Goal: Task Accomplishment & Management: Complete application form

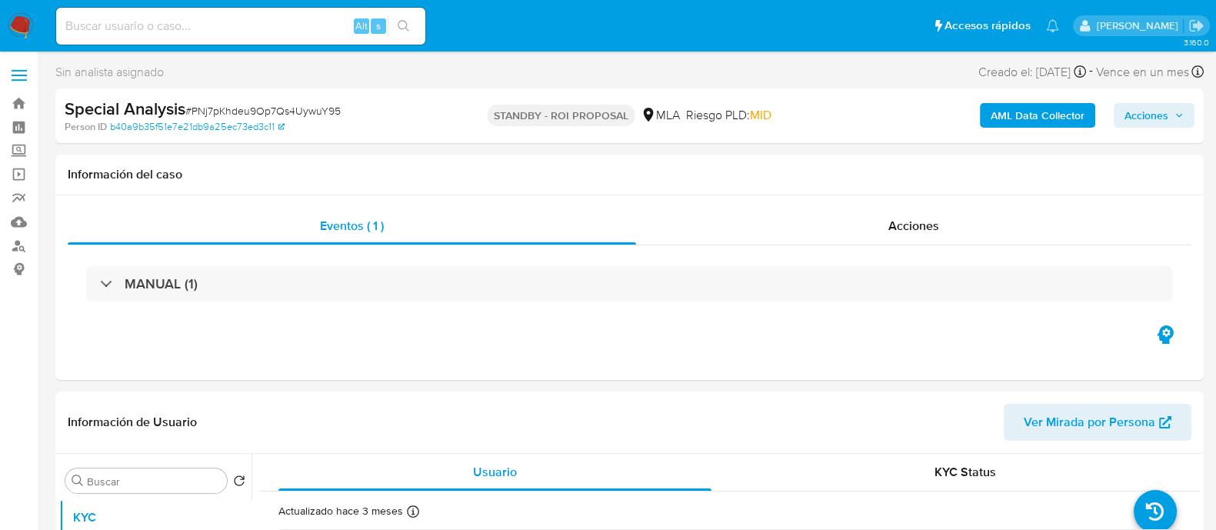
select select "10"
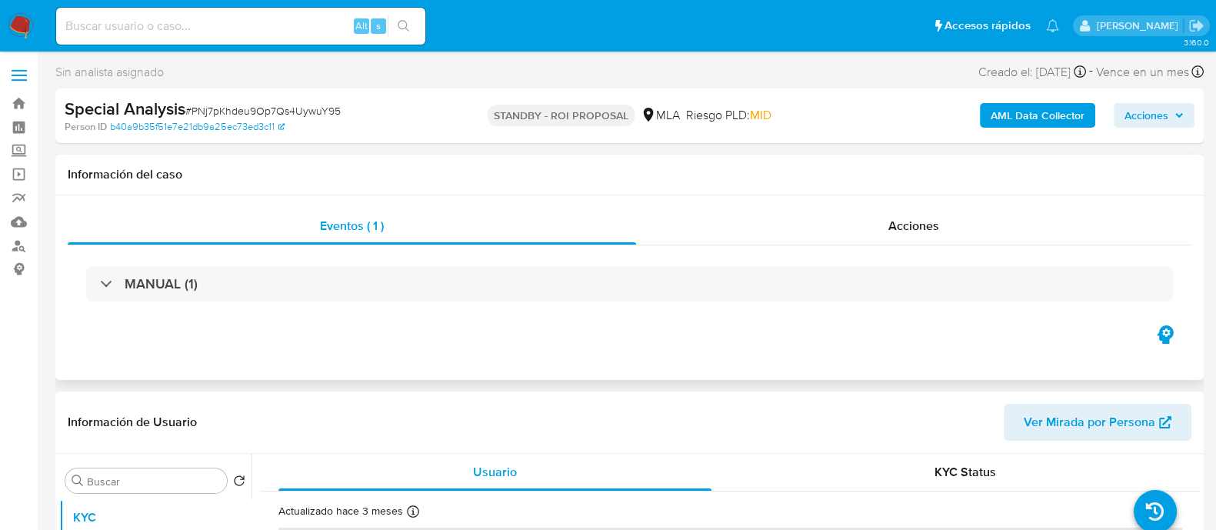
click at [68, 162] on div "Información del caso" at bounding box center [629, 175] width 1148 height 41
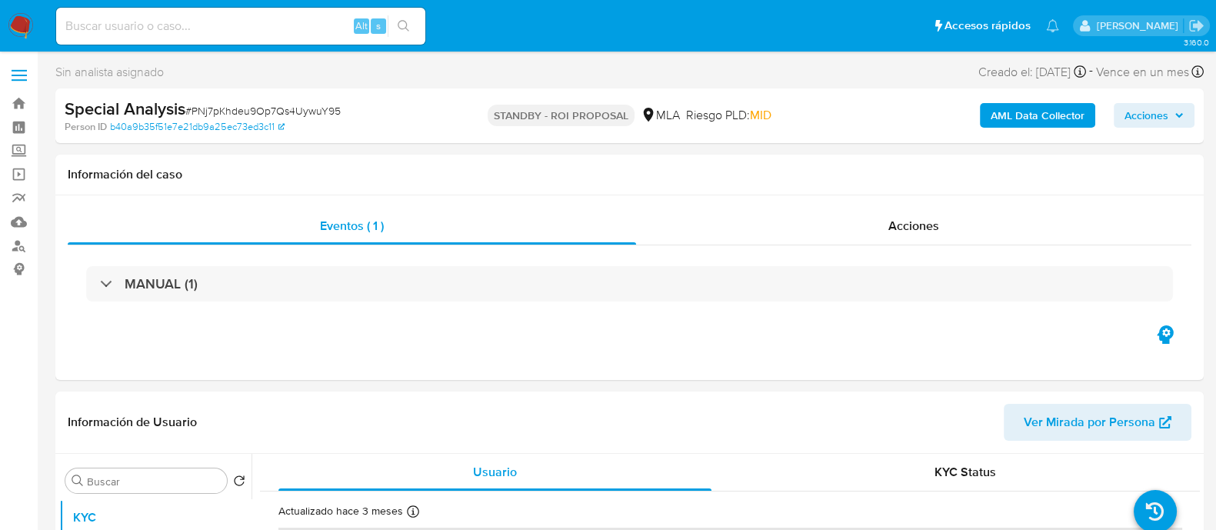
click at [209, 16] on input at bounding box center [240, 26] width 369 height 20
paste input "253522167"
type input "253522167"
click at [411, 26] on button "search-icon" at bounding box center [404, 26] width 32 height 22
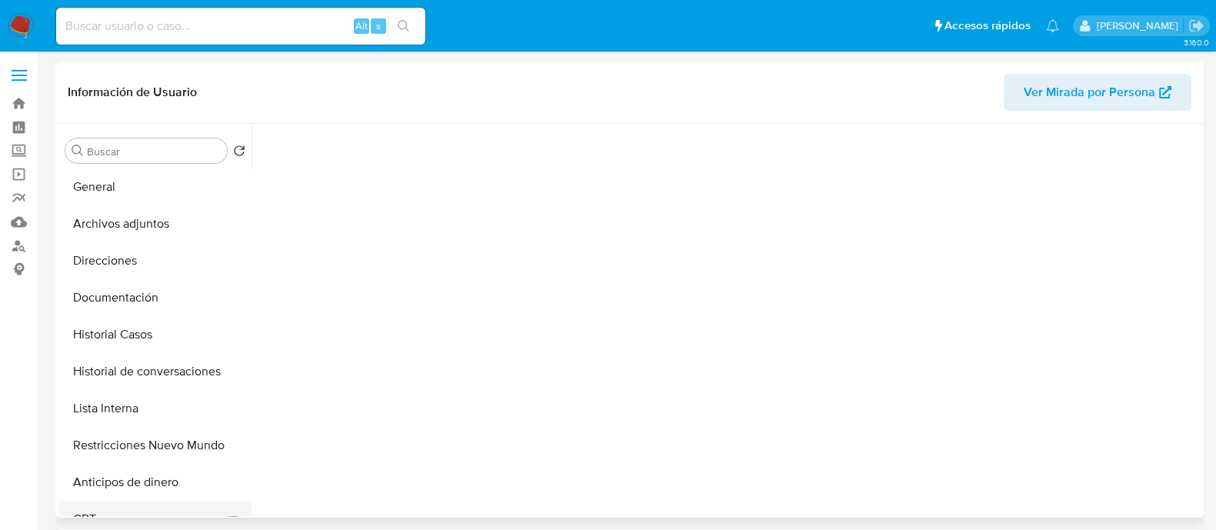
scroll to position [95, 0]
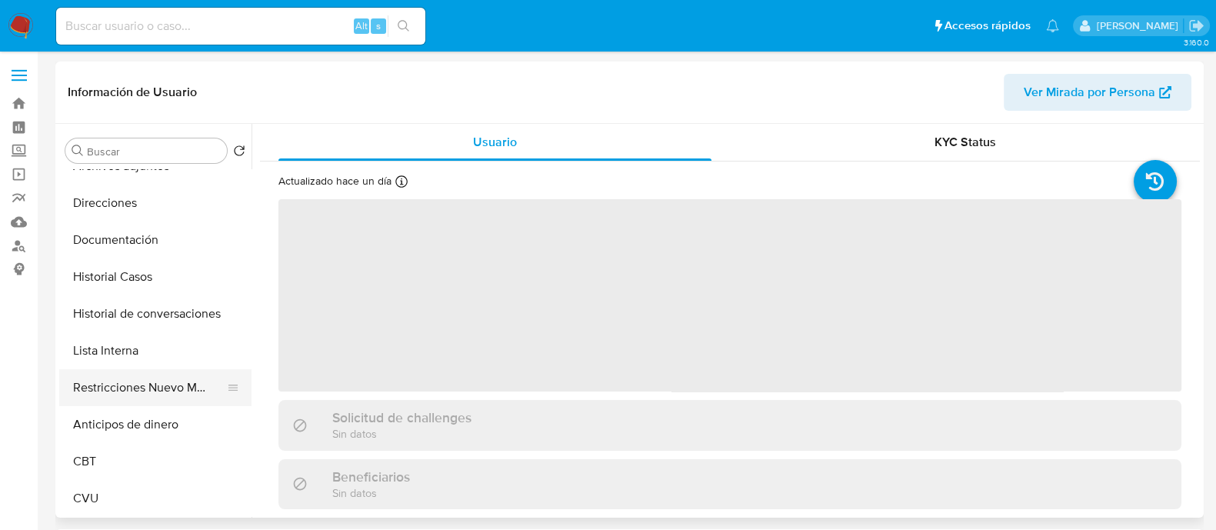
click at [168, 386] on button "Restricciones Nuevo Mundo" at bounding box center [149, 387] width 180 height 37
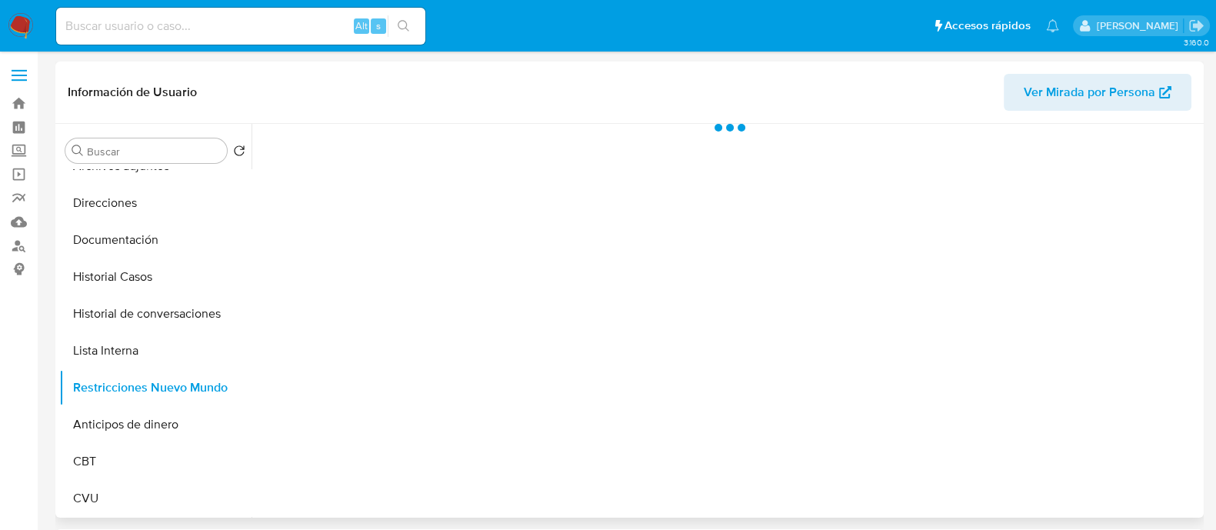
select select "10"
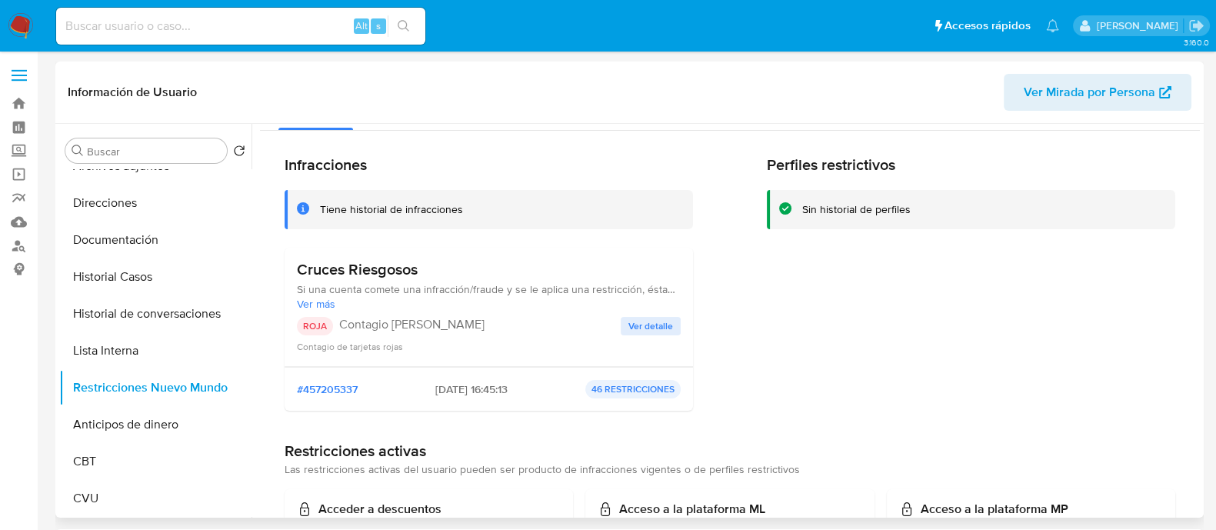
scroll to position [0, 0]
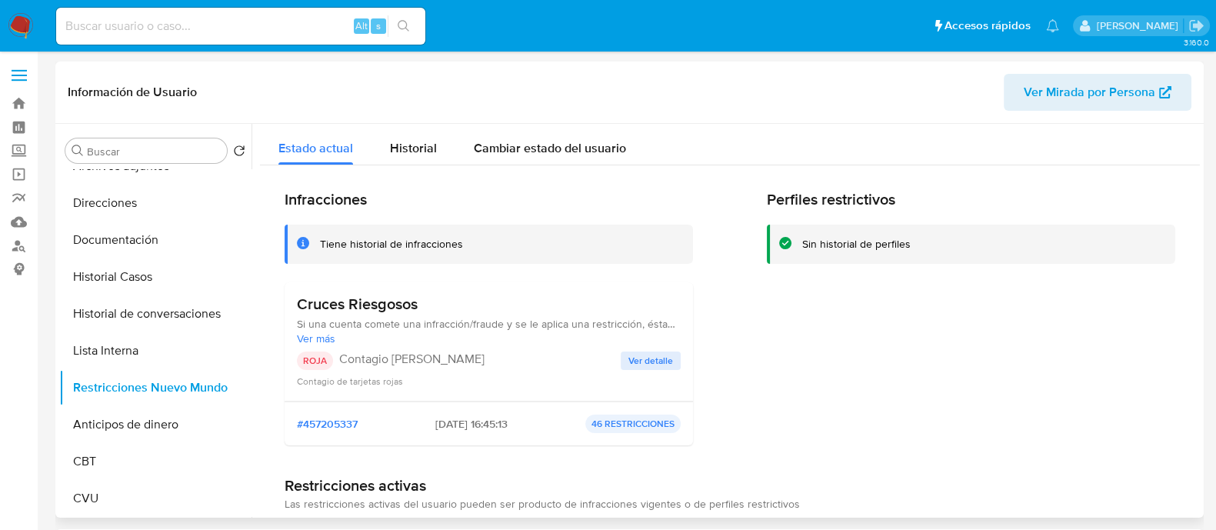
click at [651, 367] on span "Ver detalle" at bounding box center [650, 360] width 45 height 15
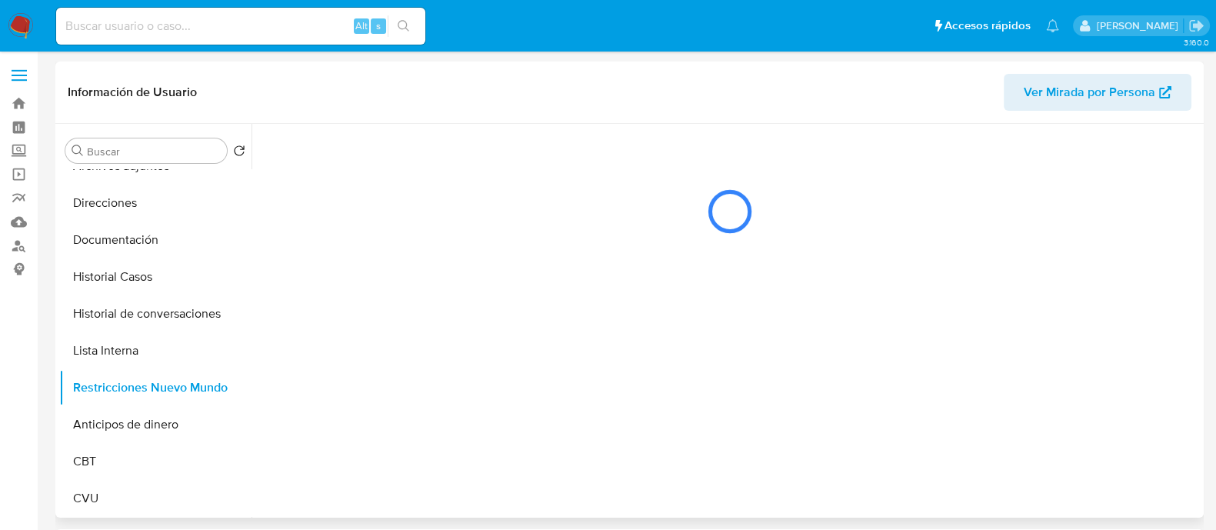
click at [651, 367] on div at bounding box center [725, 321] width 948 height 394
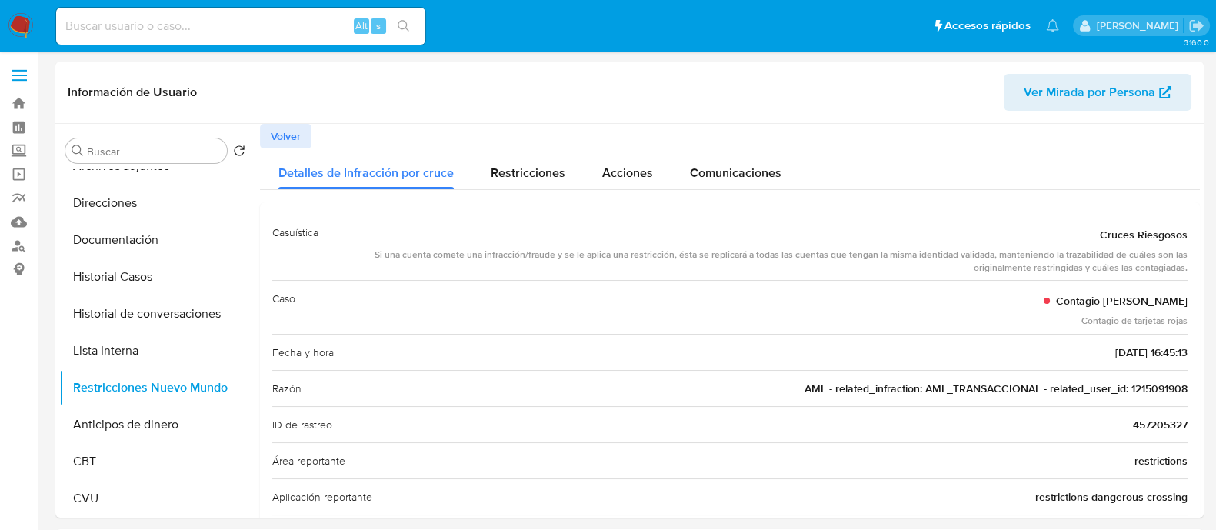
click at [304, 27] on input at bounding box center [240, 26] width 369 height 20
paste input "1215091908"
type input "1215091908"
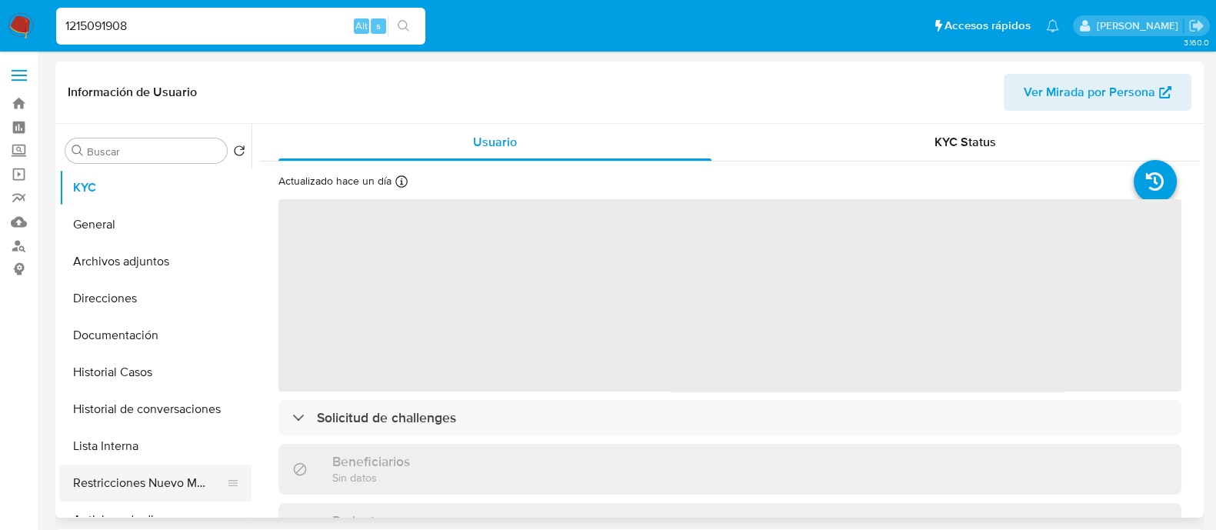
click at [185, 475] on button "Restricciones Nuevo Mundo" at bounding box center [149, 483] width 180 height 37
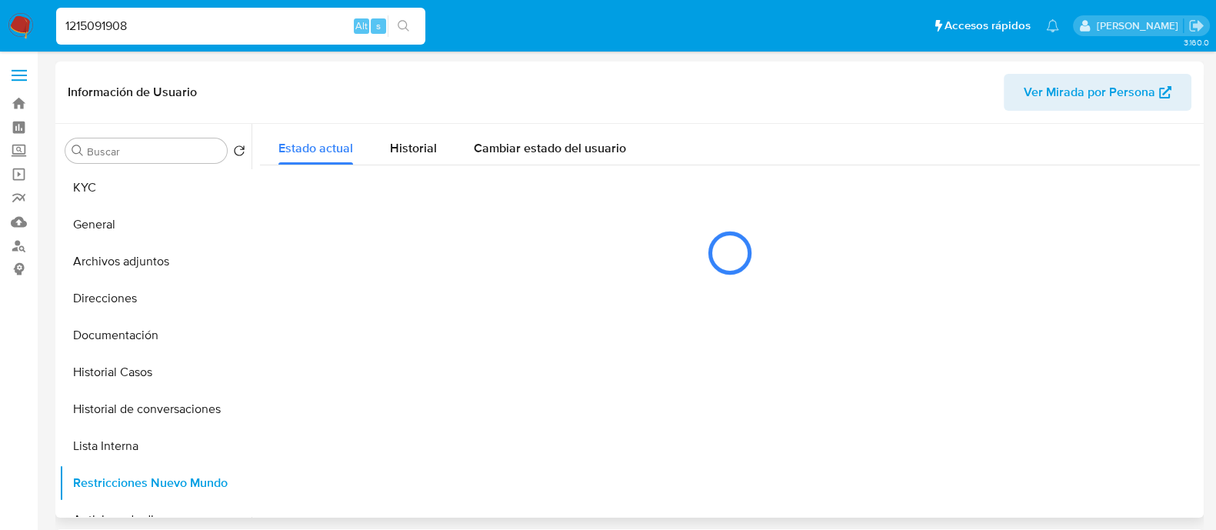
select select "10"
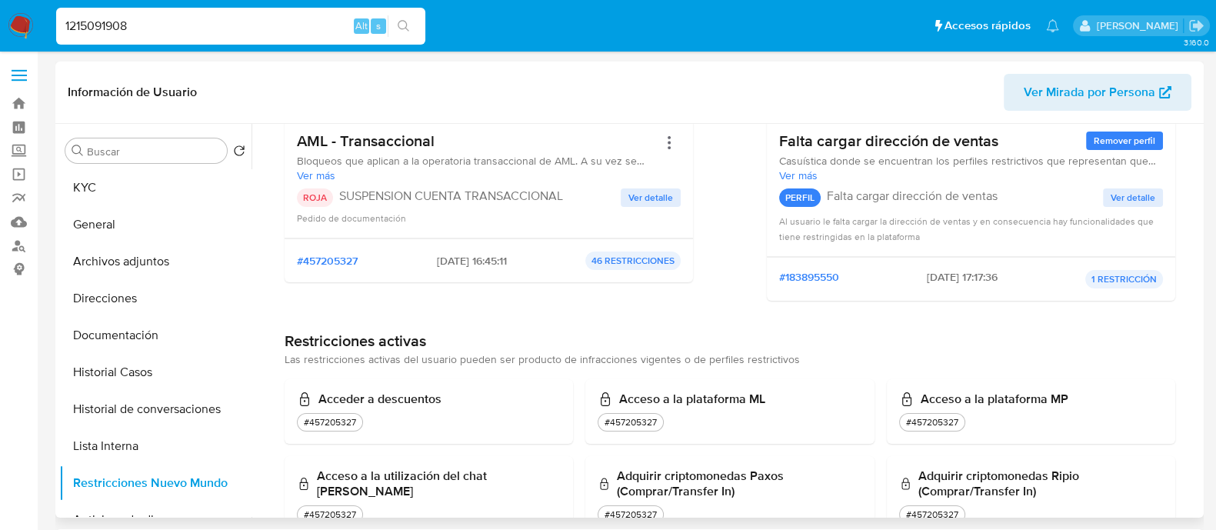
scroll to position [384, 0]
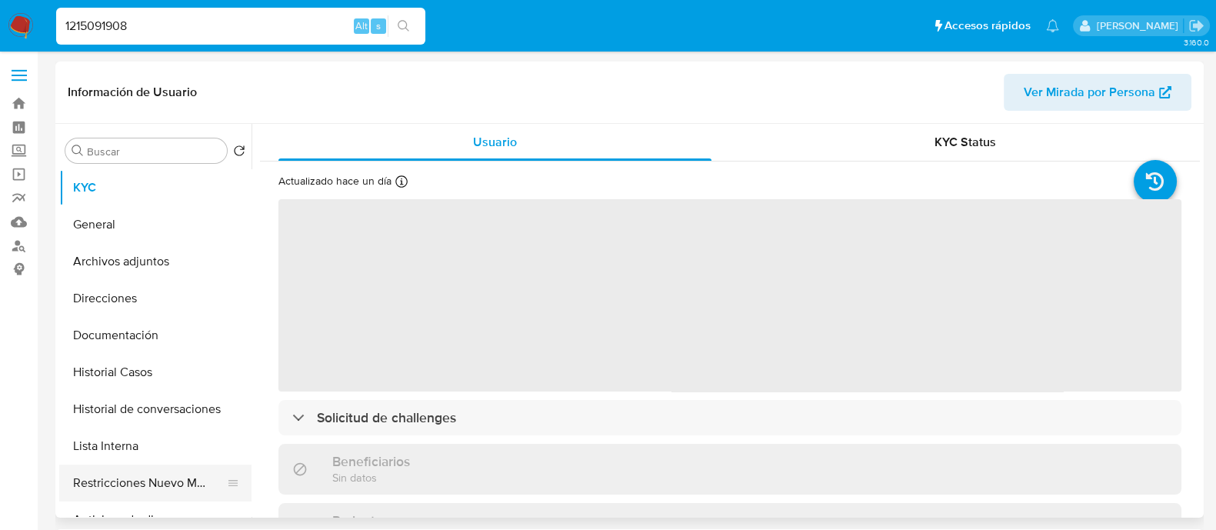
select select "10"
click at [182, 475] on button "Restricciones Nuevo Mundo" at bounding box center [149, 483] width 180 height 37
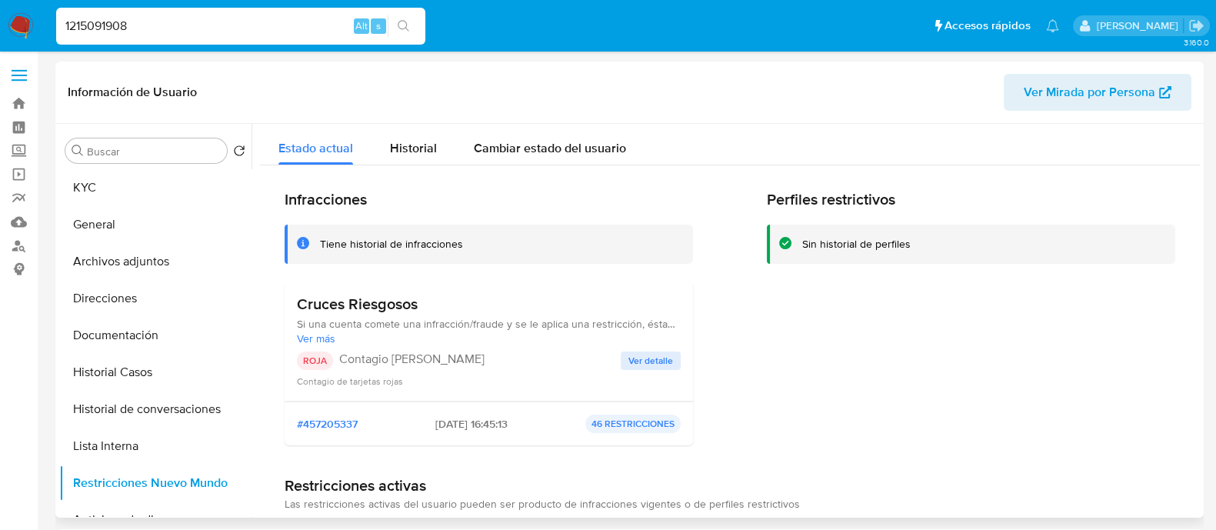
click at [312, 338] on span "Ver más" at bounding box center [489, 338] width 384 height 14
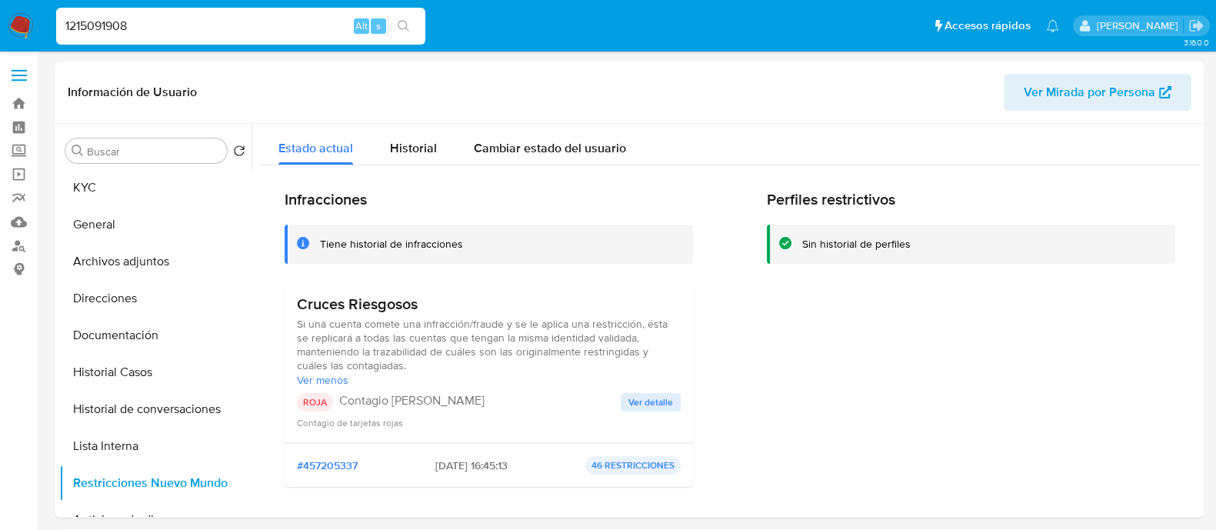
click at [256, 33] on input "1215091908" at bounding box center [240, 26] width 369 height 20
paste input "97149075"
type input "197149075"
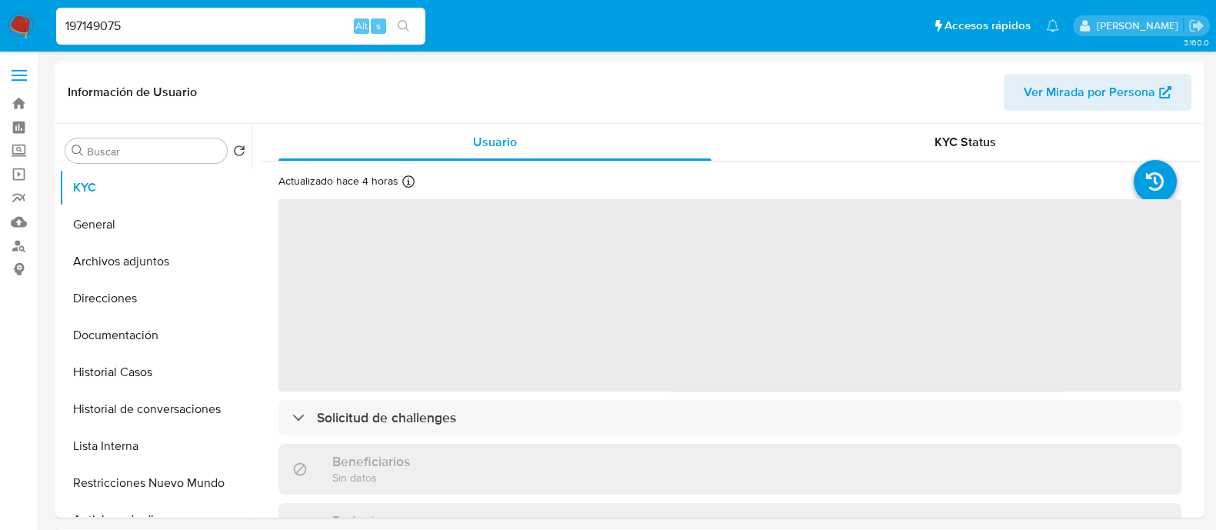
select select "10"
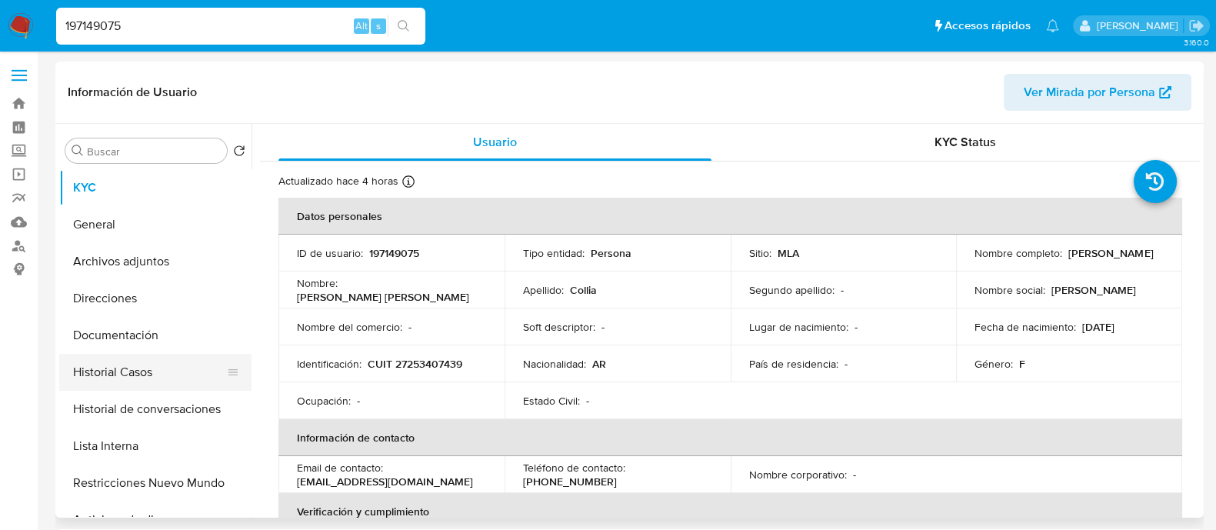
click at [131, 381] on button "Historial Casos" at bounding box center [149, 372] width 180 height 37
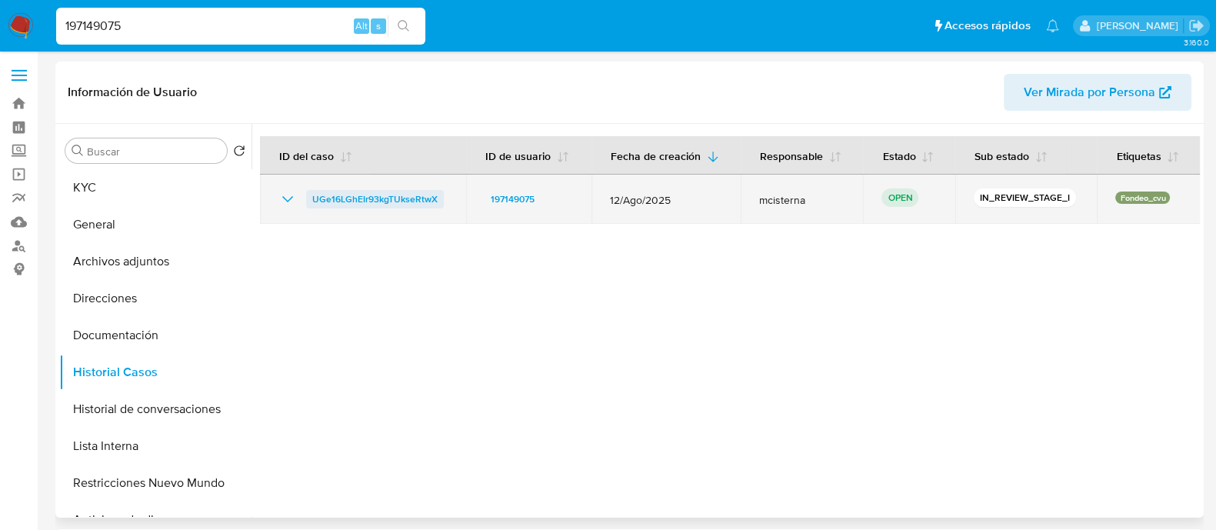
click at [413, 192] on span "UGe16LGhEIr93kgTUkseRtwX" at bounding box center [374, 199] width 125 height 18
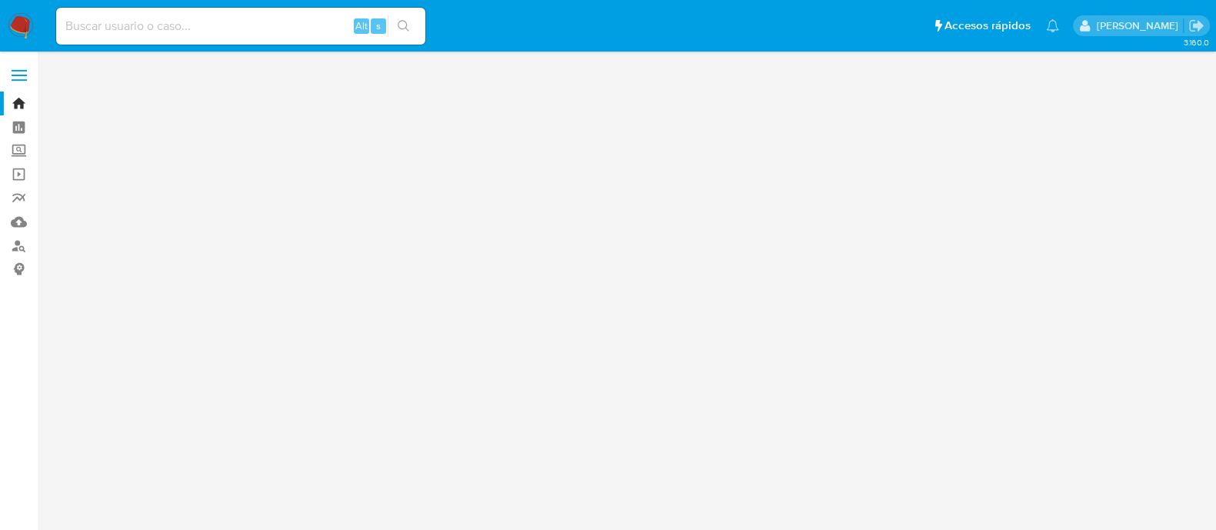
click at [213, 23] on input at bounding box center [240, 26] width 369 height 20
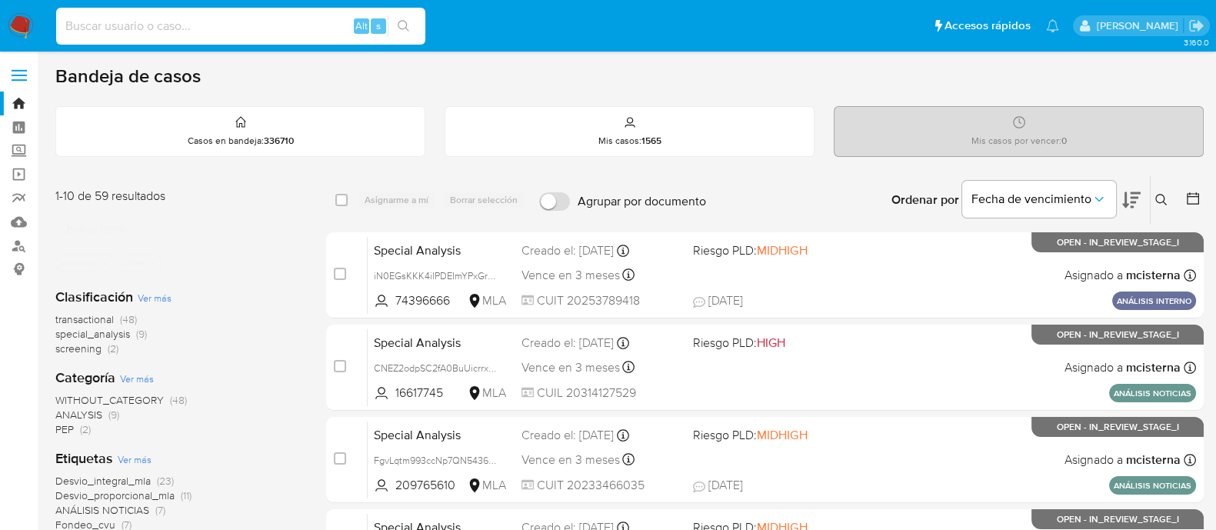
paste input "35322634"
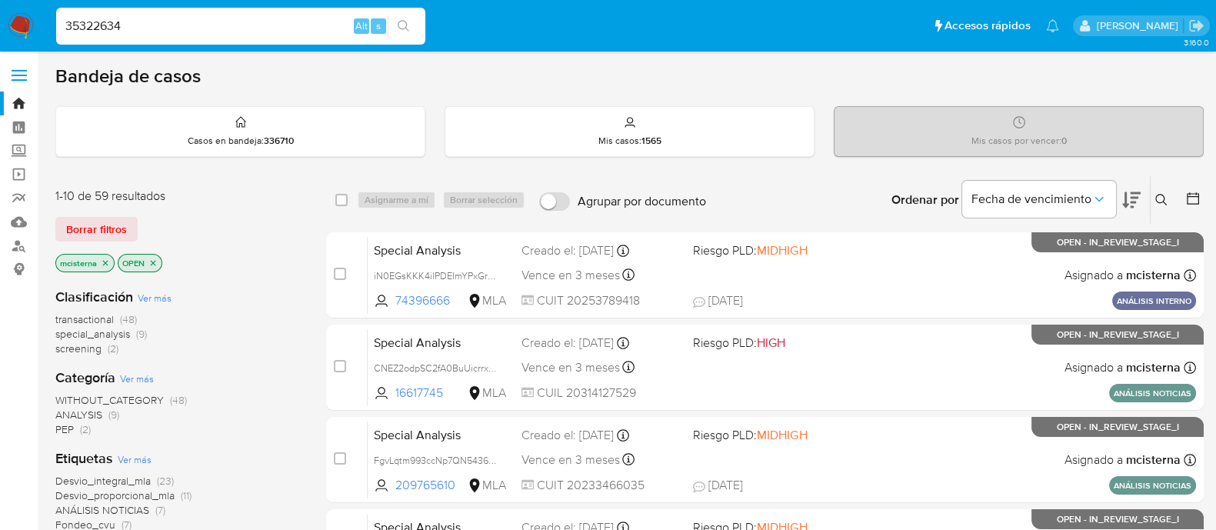
type input "35322634"
click at [399, 21] on icon "search-icon" at bounding box center [404, 26] width 12 height 12
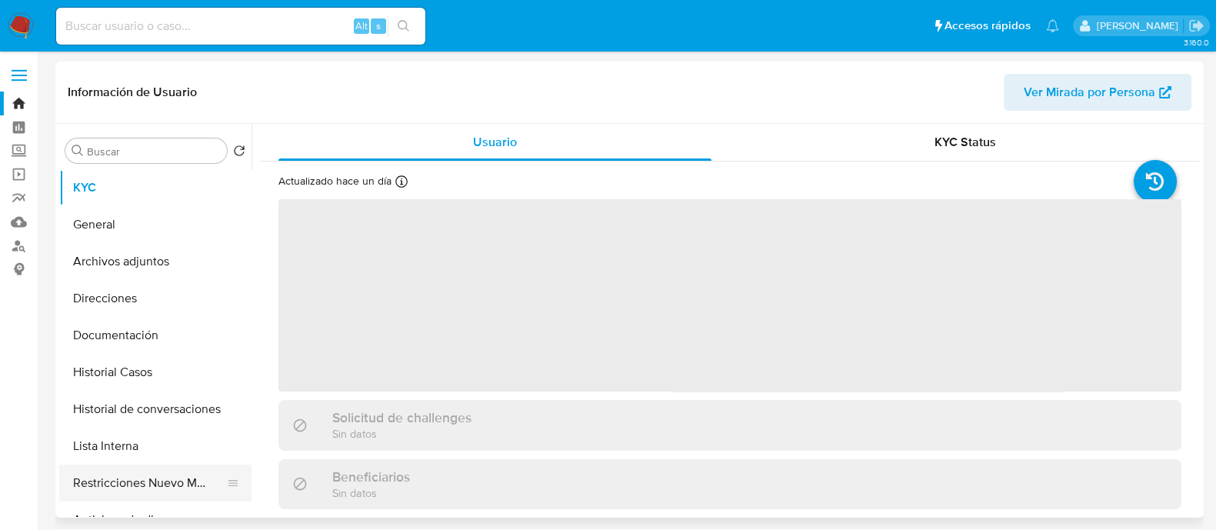
click at [176, 480] on button "Restricciones Nuevo Mundo" at bounding box center [149, 483] width 180 height 37
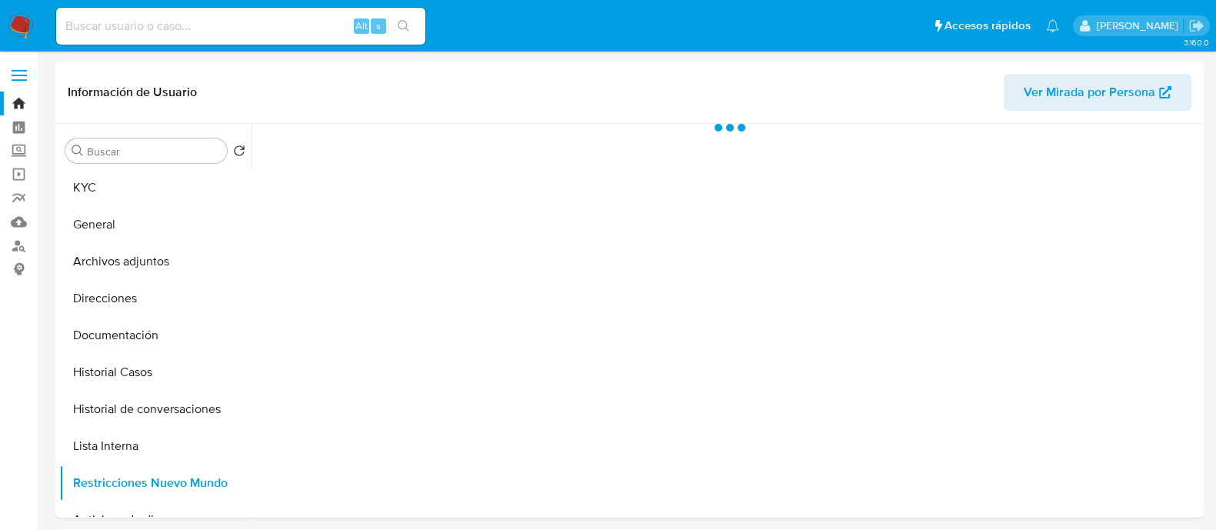
select select "10"
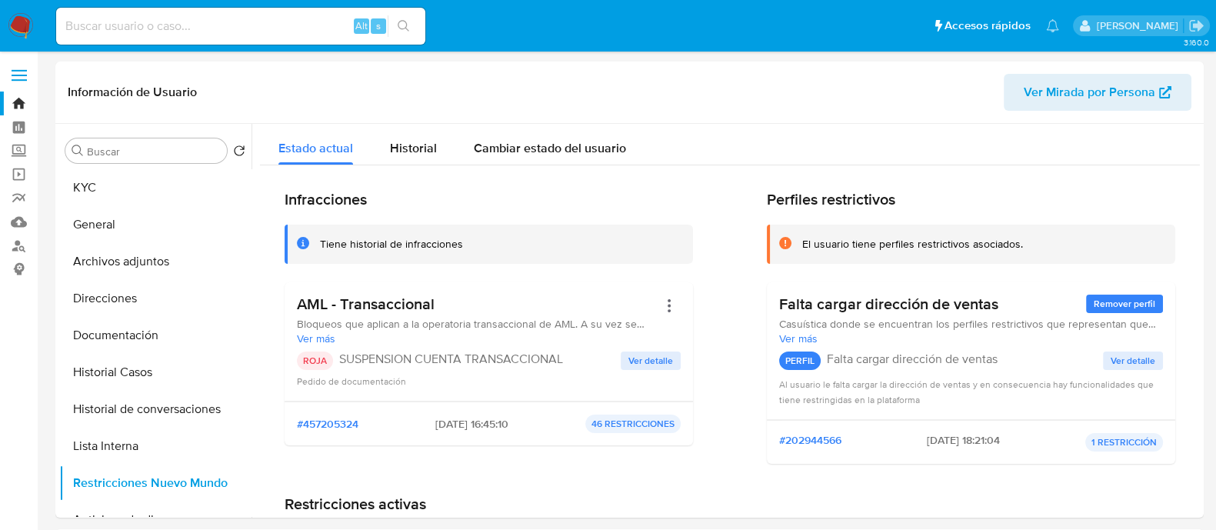
click at [292, 22] on input at bounding box center [240, 26] width 369 height 20
paste input "217764483"
type input "217764483"
click at [401, 25] on icon "search-icon" at bounding box center [404, 26] width 12 height 12
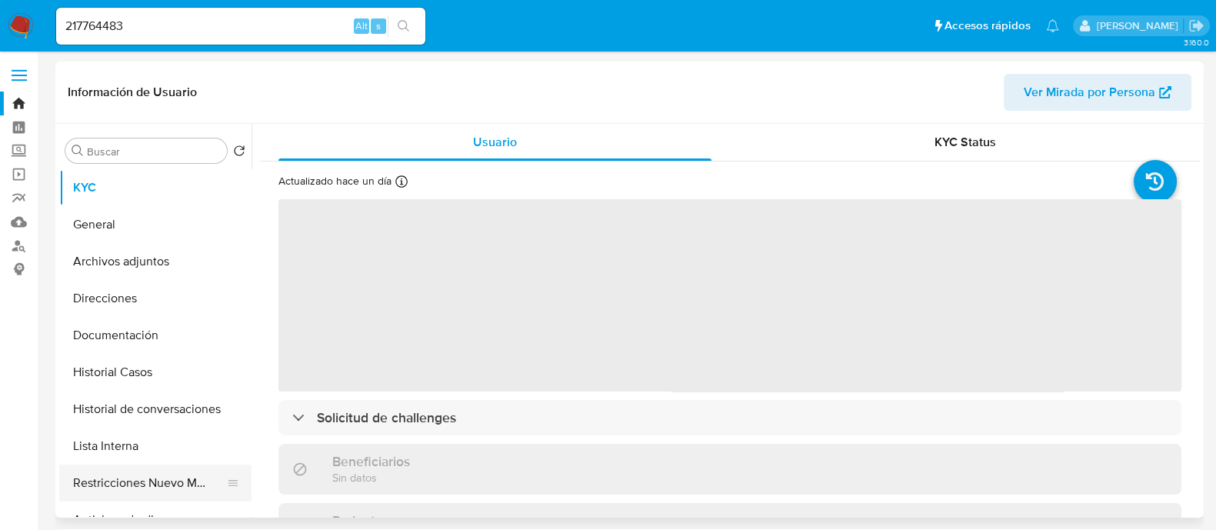
select select "10"
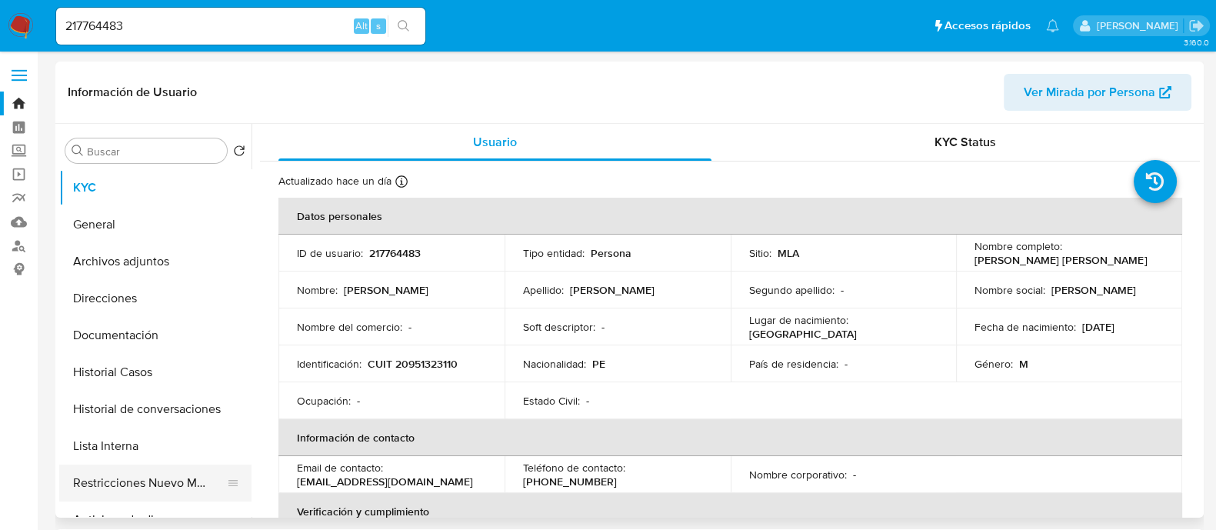
click at [188, 488] on button "Restricciones Nuevo Mundo" at bounding box center [149, 483] width 180 height 37
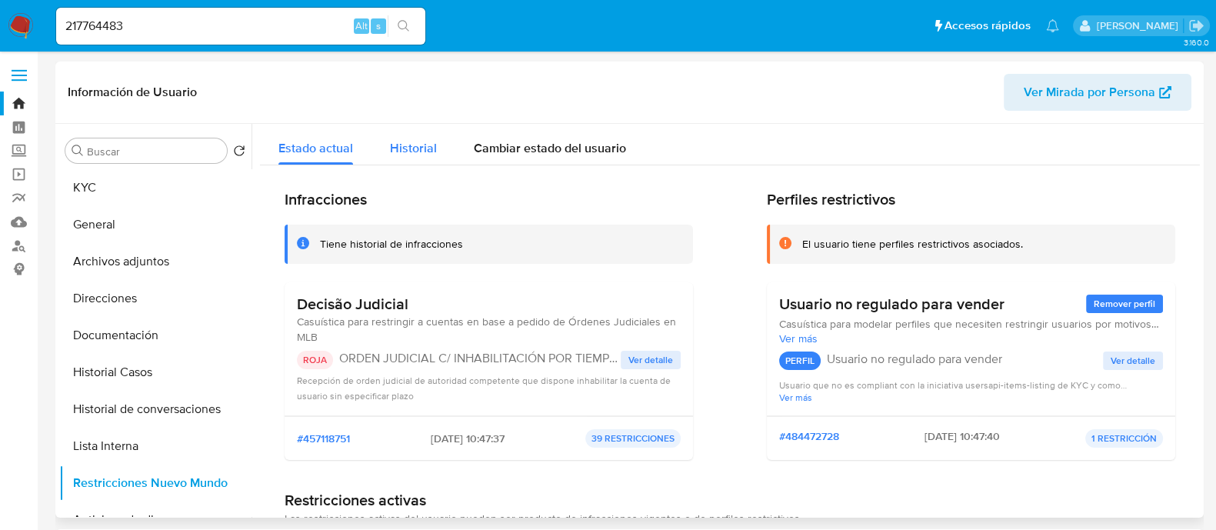
click at [390, 155] on span "Historial" at bounding box center [413, 148] width 47 height 18
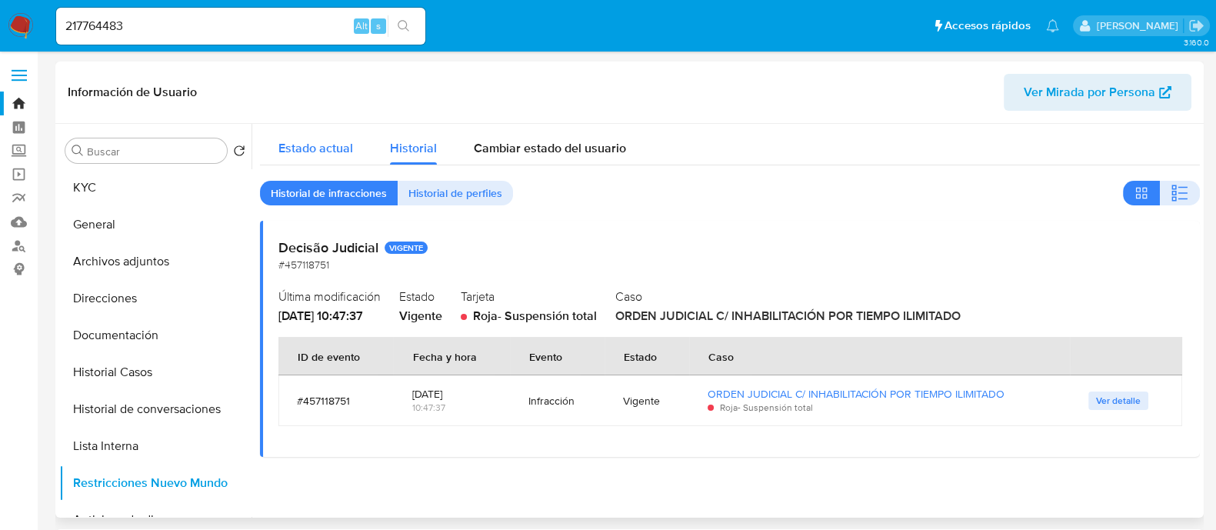
click at [331, 146] on span "Estado actual" at bounding box center [315, 148] width 75 height 18
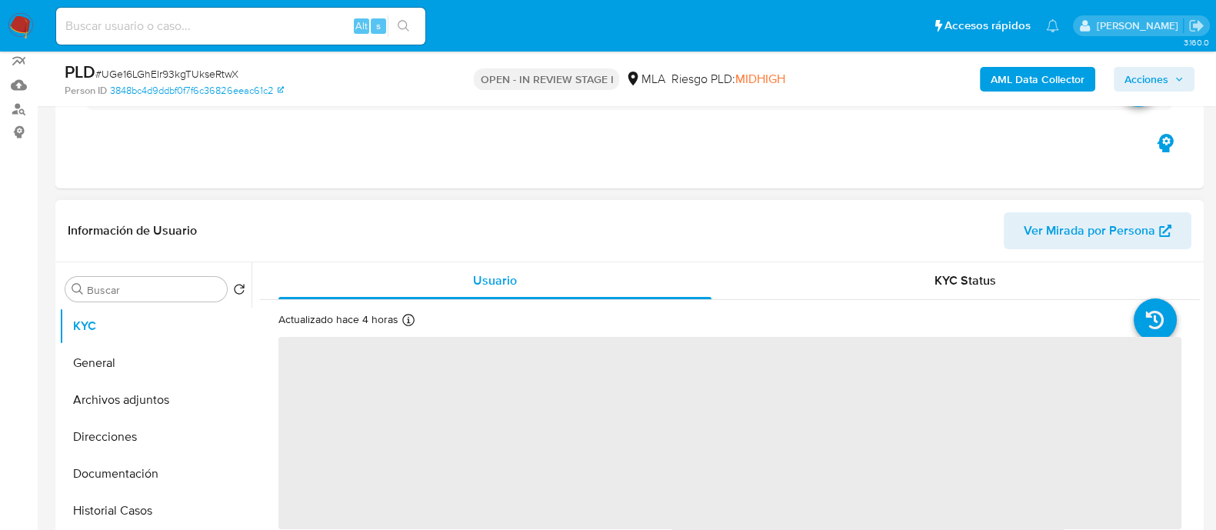
scroll to position [288, 0]
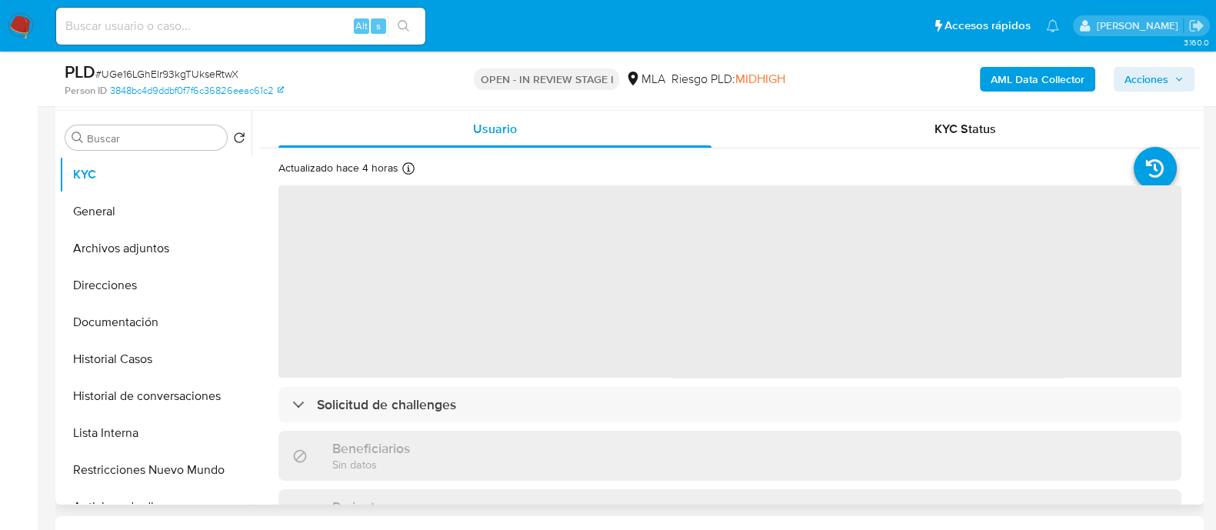
select select "10"
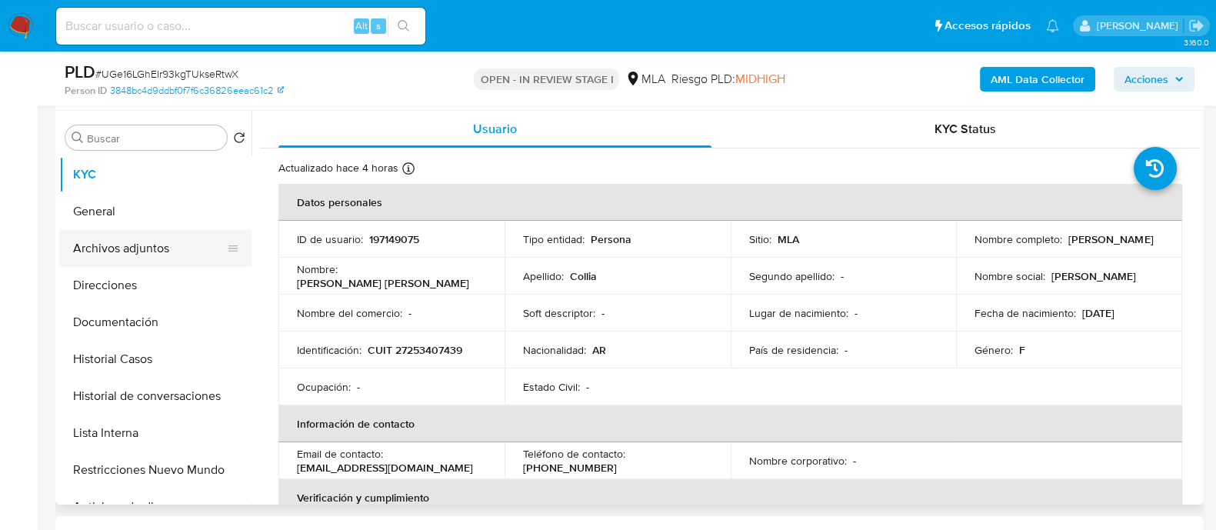
click at [134, 241] on button "Archivos adjuntos" at bounding box center [149, 248] width 180 height 37
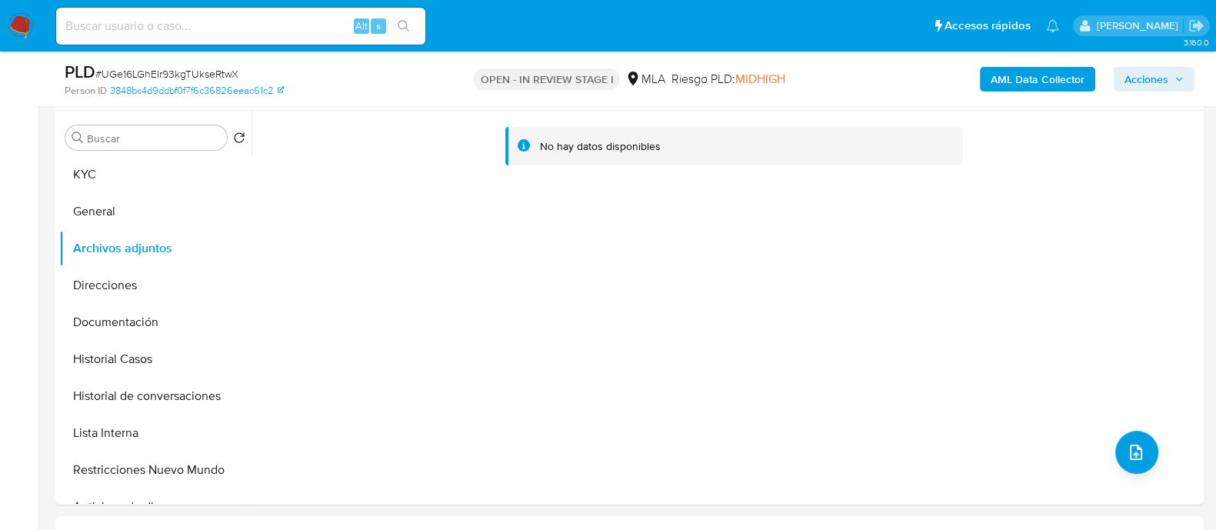
click at [1024, 75] on b "AML Data Collector" at bounding box center [1038, 79] width 94 height 25
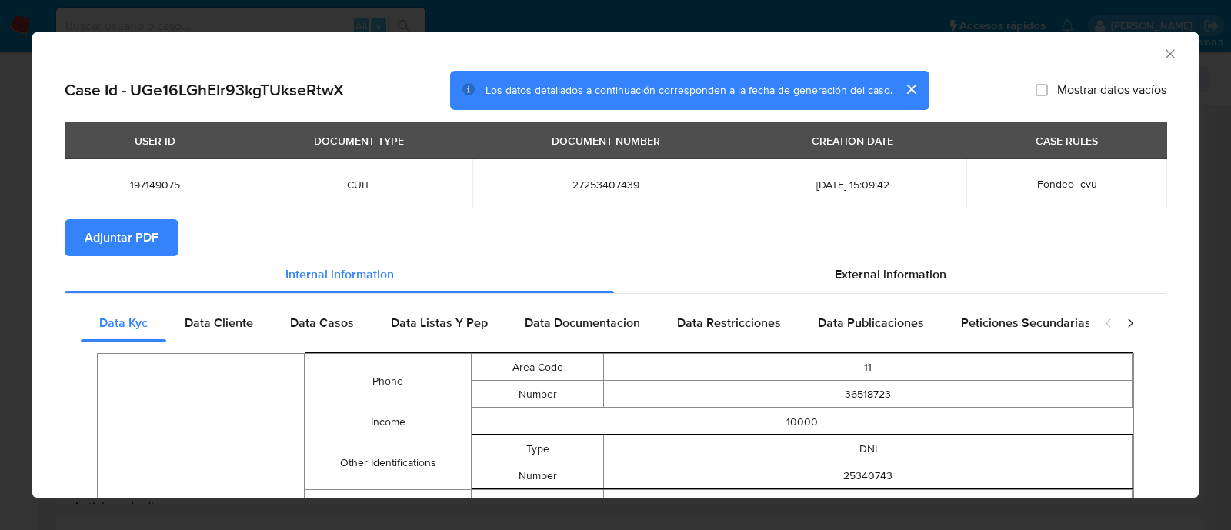
click at [142, 235] on span "Adjuntar PDF" at bounding box center [122, 238] width 74 height 34
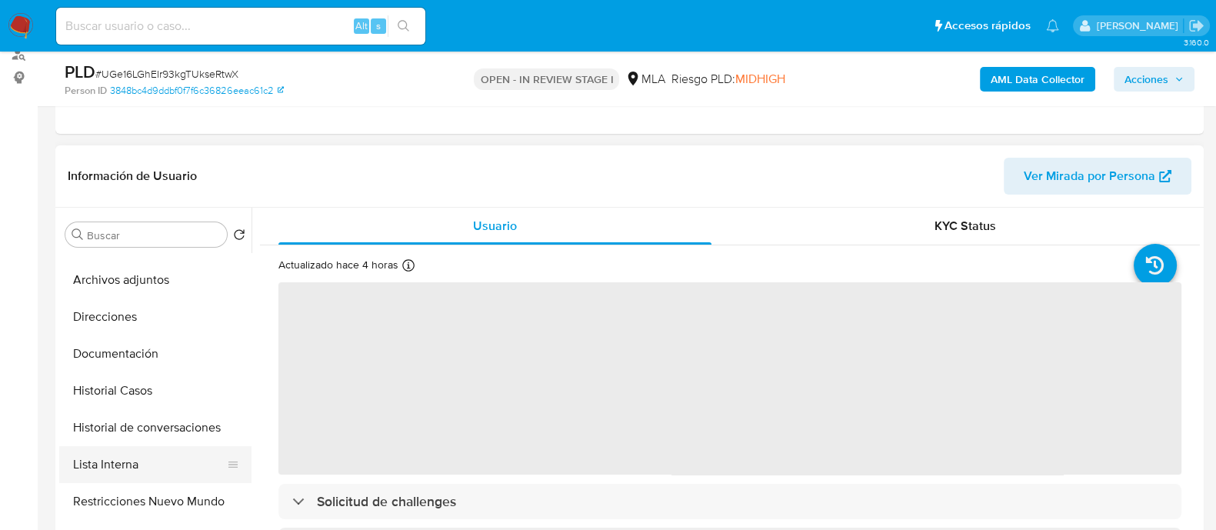
scroll to position [95, 0]
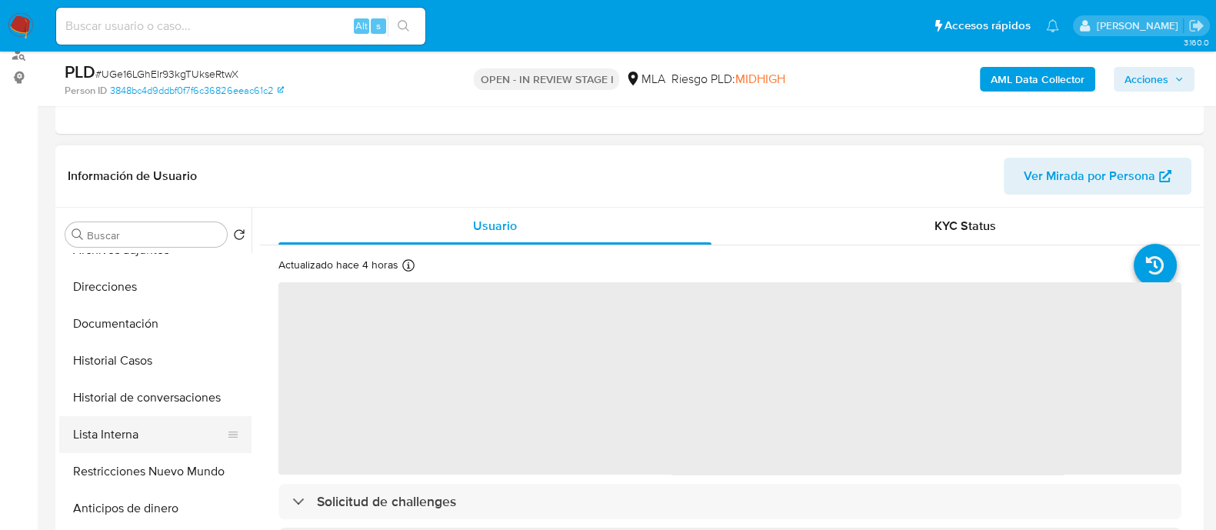
select select "10"
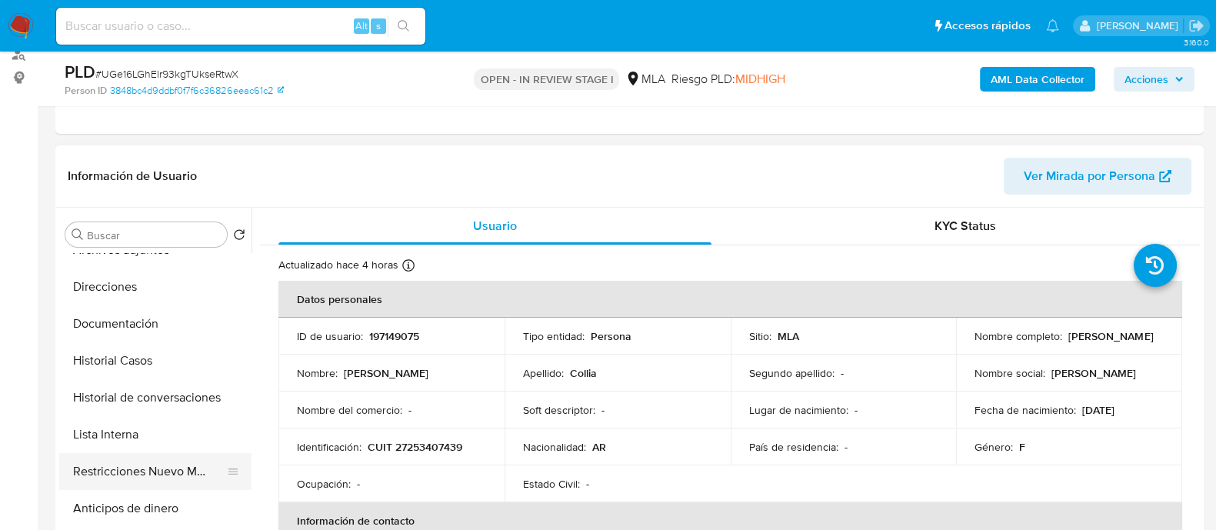
click at [172, 461] on button "Restricciones Nuevo Mundo" at bounding box center [149, 471] width 180 height 37
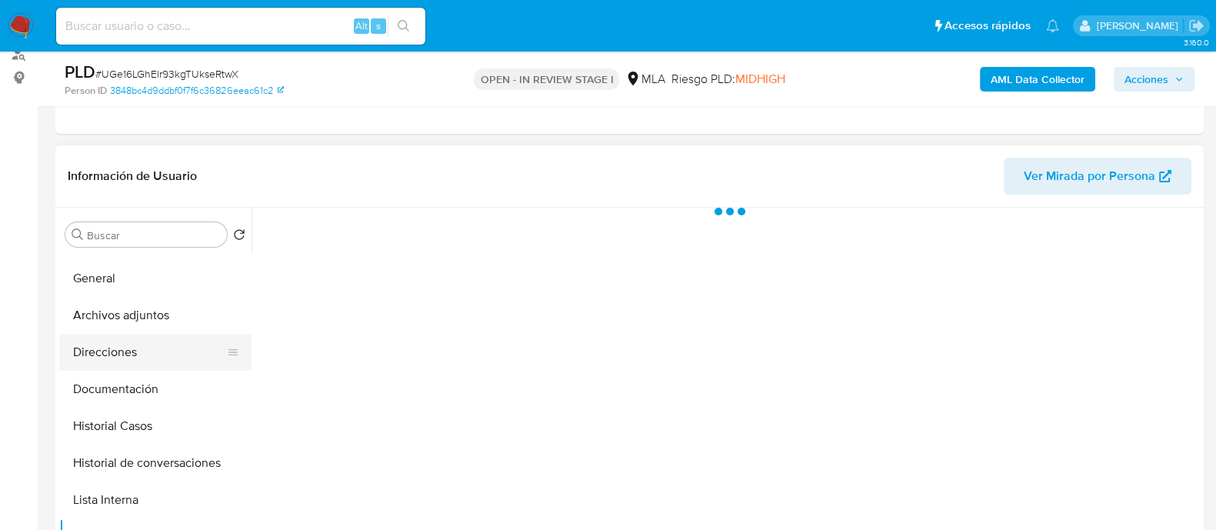
scroll to position [0, 0]
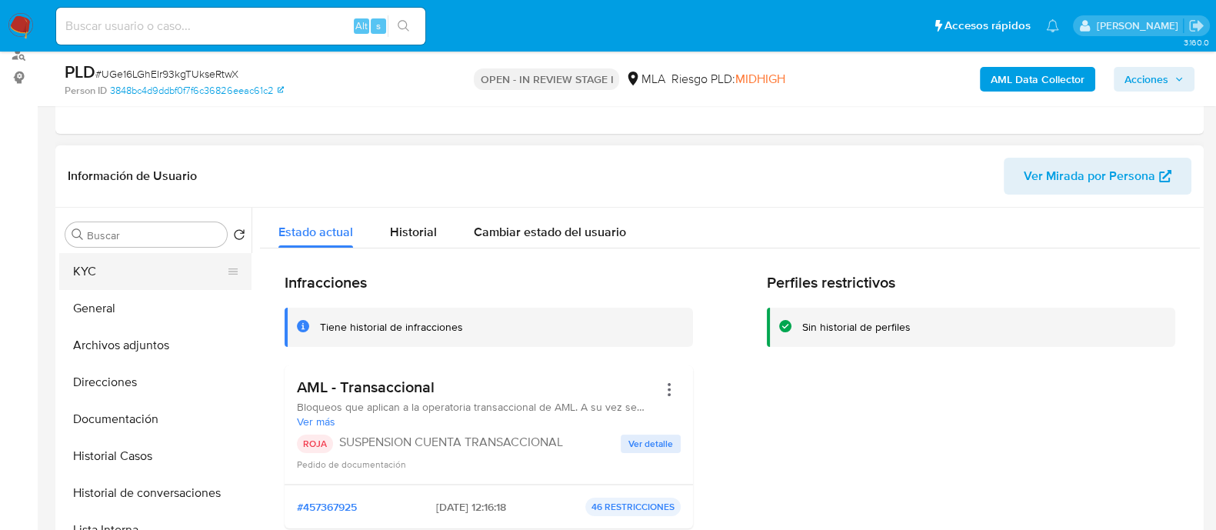
click at [135, 282] on button "KYC" at bounding box center [149, 271] width 180 height 37
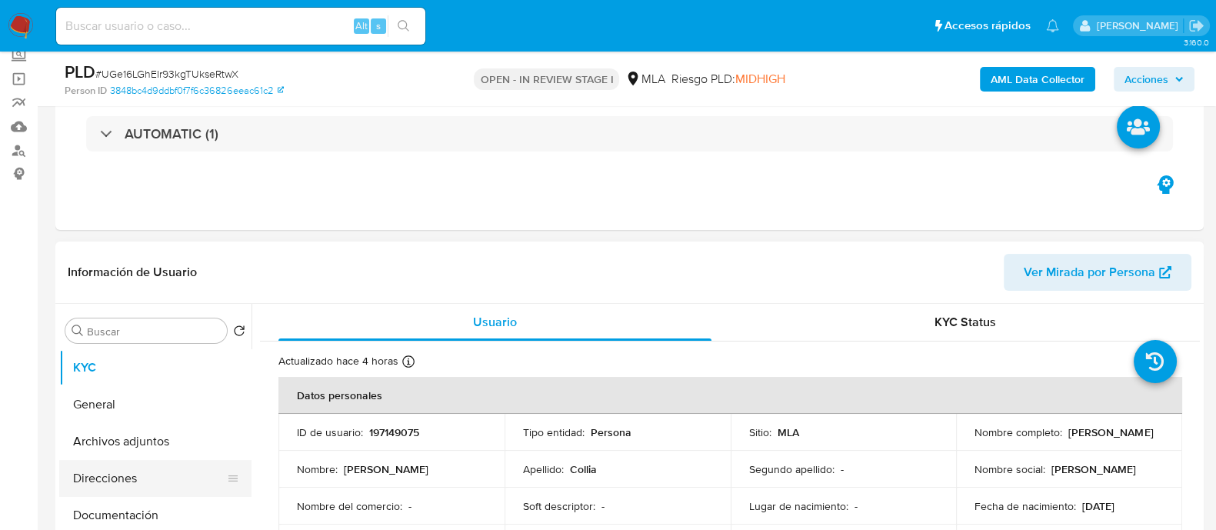
click at [162, 474] on button "Direcciones" at bounding box center [149, 478] width 180 height 37
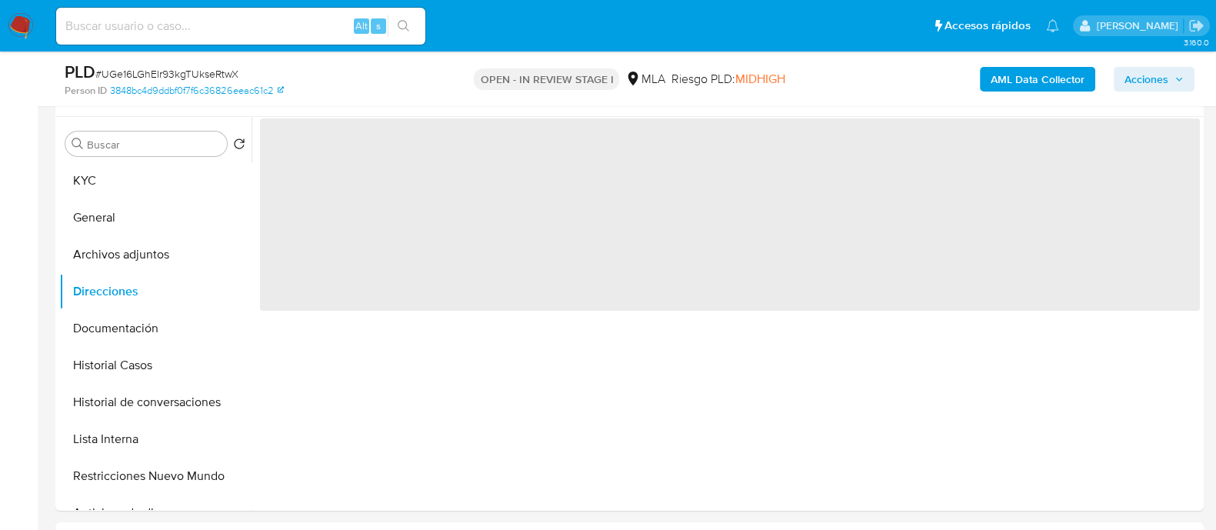
scroll to position [288, 0]
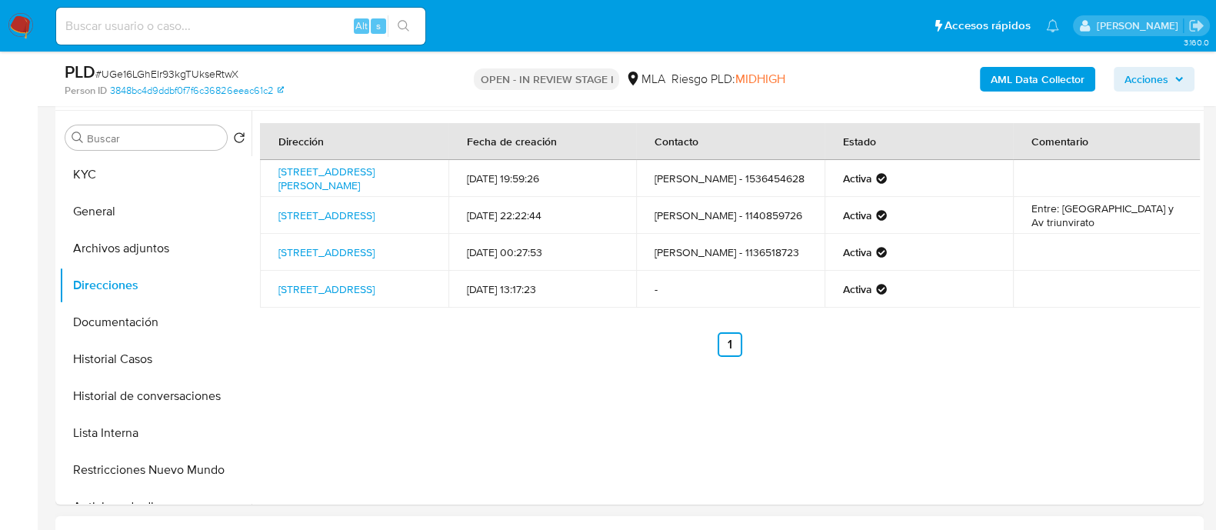
click at [773, 517] on div "Contactos" at bounding box center [629, 536] width 1148 height 41
click at [375, 287] on link "Guatemala 6448, Argentina, Buenos Aires, 1657, Argentina 6448" at bounding box center [326, 288] width 96 height 15
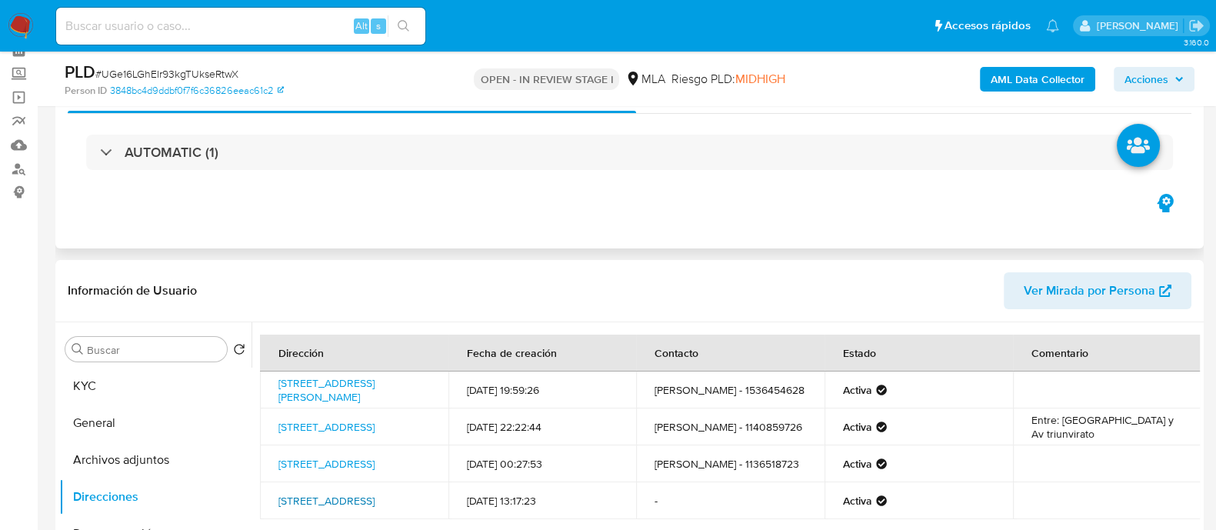
scroll to position [0, 0]
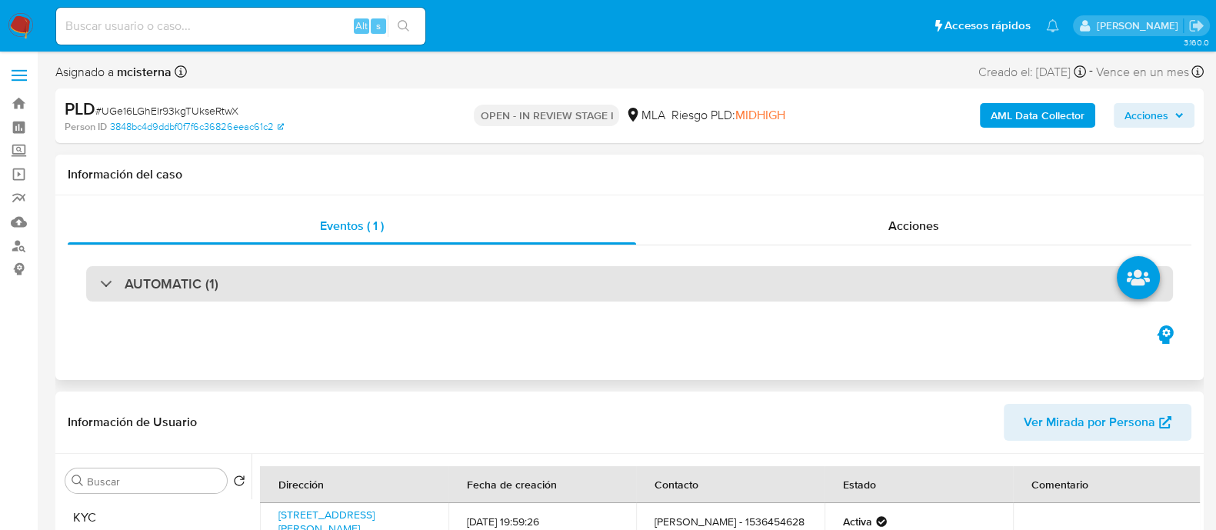
click at [324, 298] on div "AUTOMATIC (1)" at bounding box center [629, 283] width 1087 height 35
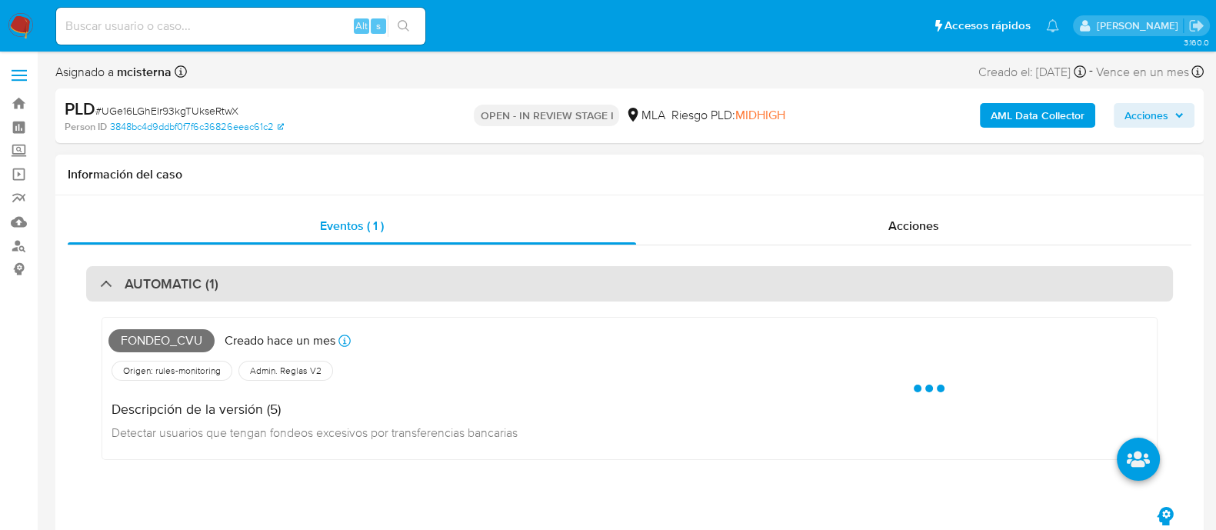
click at [324, 298] on div "AUTOMATIC (1)" at bounding box center [629, 283] width 1087 height 35
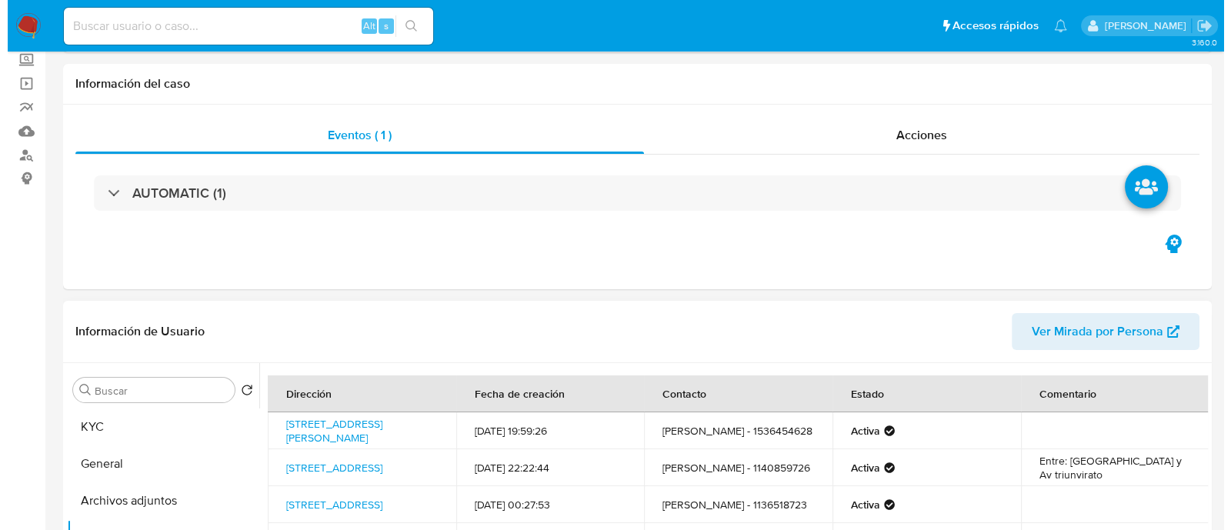
scroll to position [192, 0]
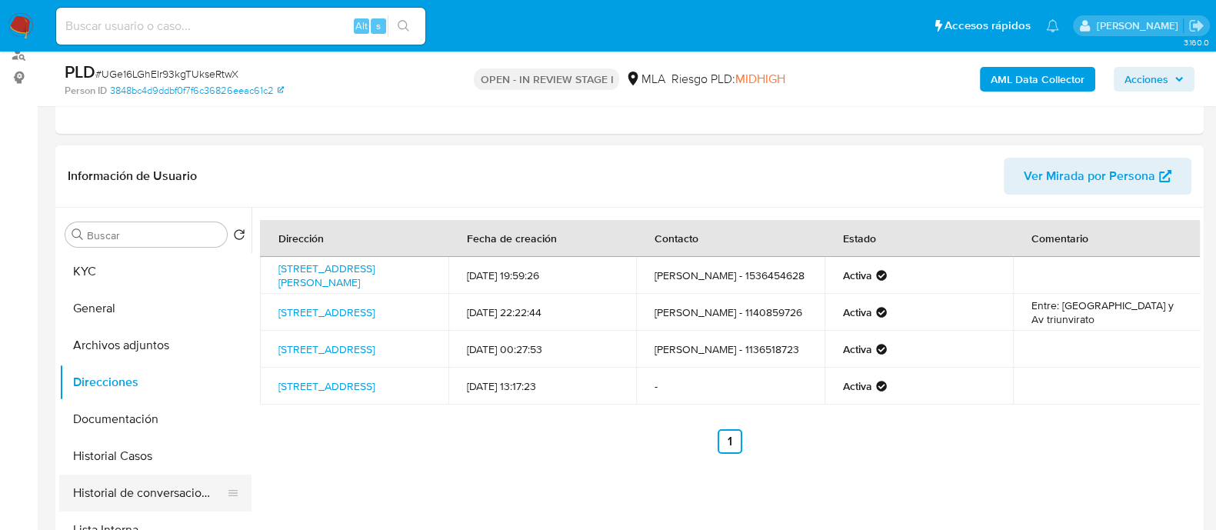
click at [168, 491] on button "Historial de conversaciones" at bounding box center [149, 493] width 180 height 37
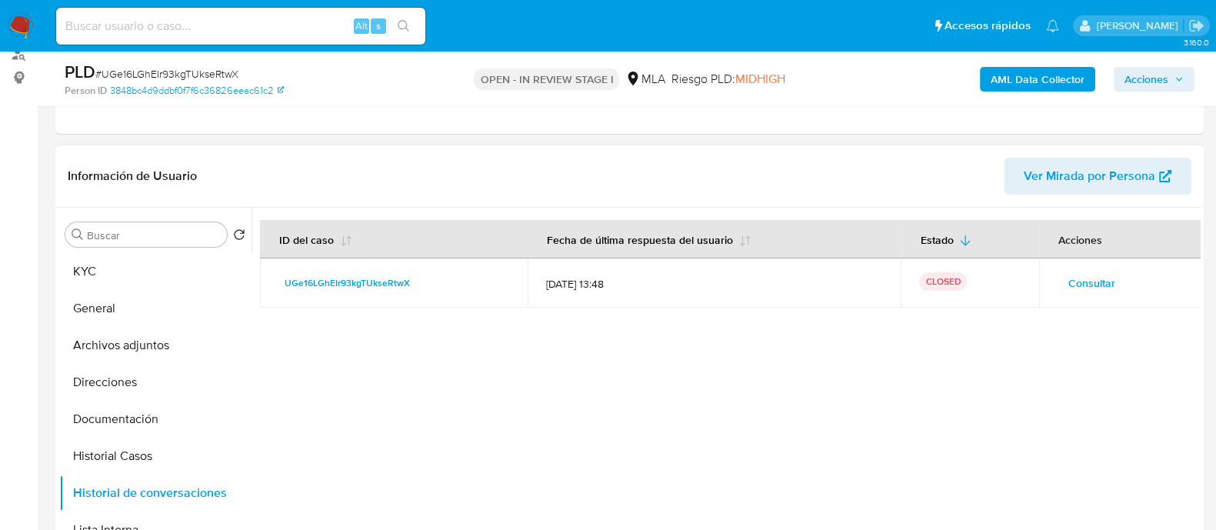
click at [1071, 286] on span "Consultar" at bounding box center [1091, 283] width 47 height 22
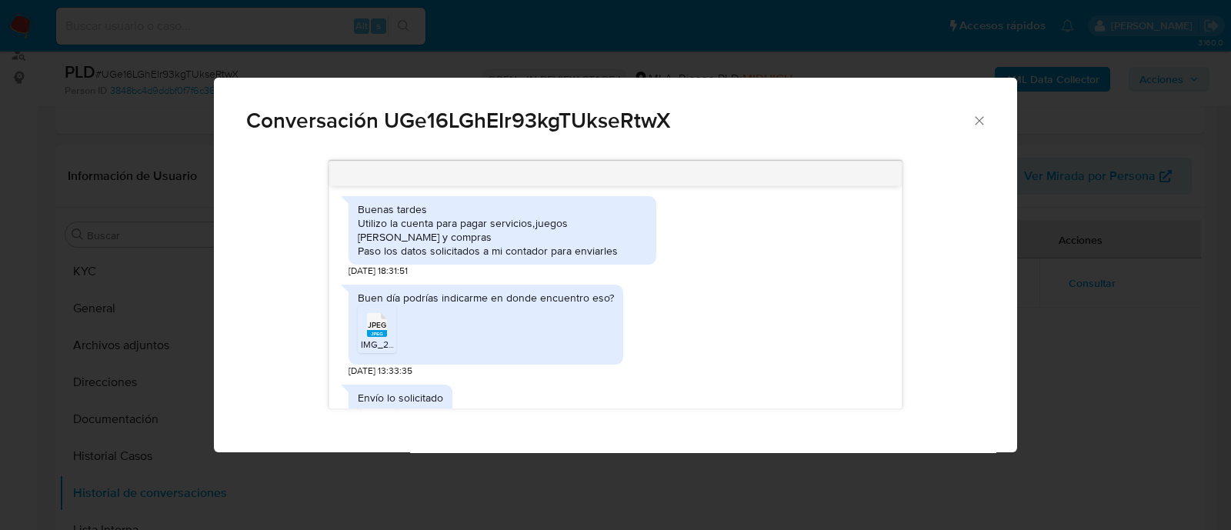
scroll to position [865, 0]
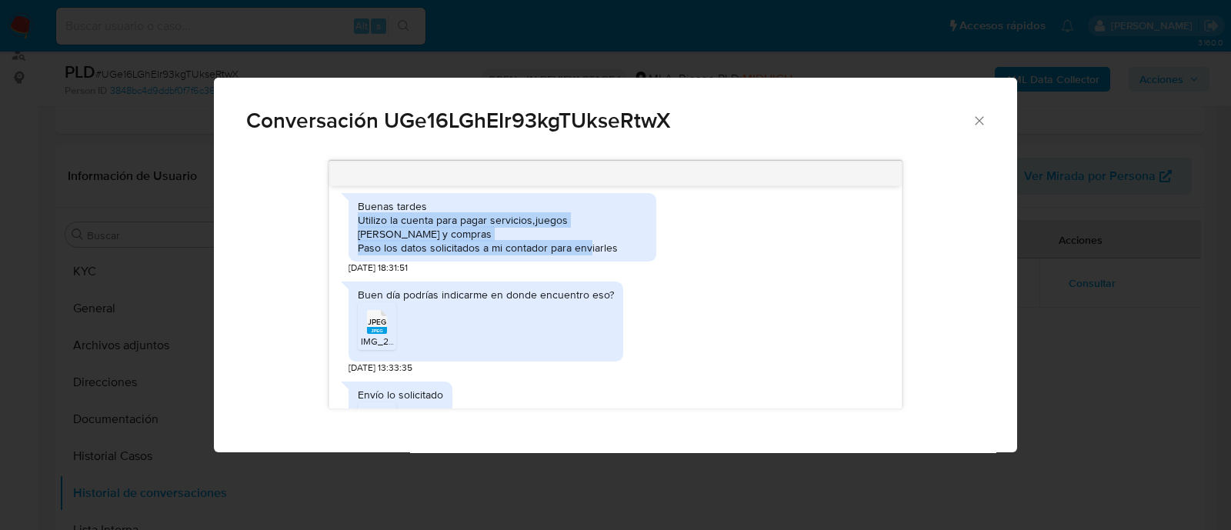
drag, startPoint x: 358, startPoint y: 232, endPoint x: 631, endPoint y: 266, distance: 275.9
click at [631, 255] on div "Buenas tardes Utilizo la cuenta para pagar servicios,juegos de azar y compras P…" at bounding box center [502, 227] width 289 height 56
copy div "Utilizo la cuenta para pagar servicios,juegos de azar y compras Paso los datos …"
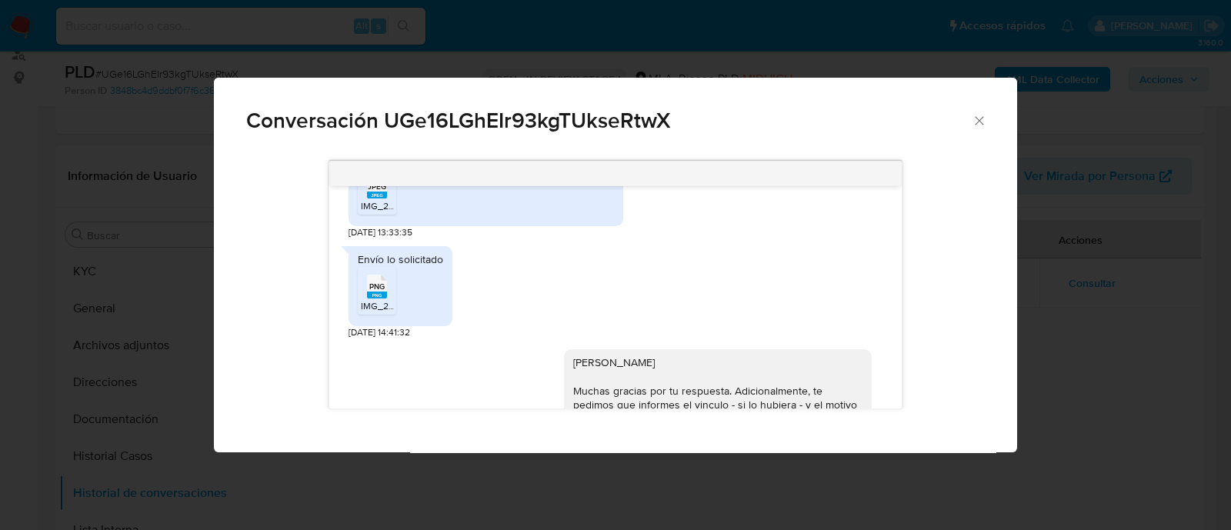
scroll to position [961, 0]
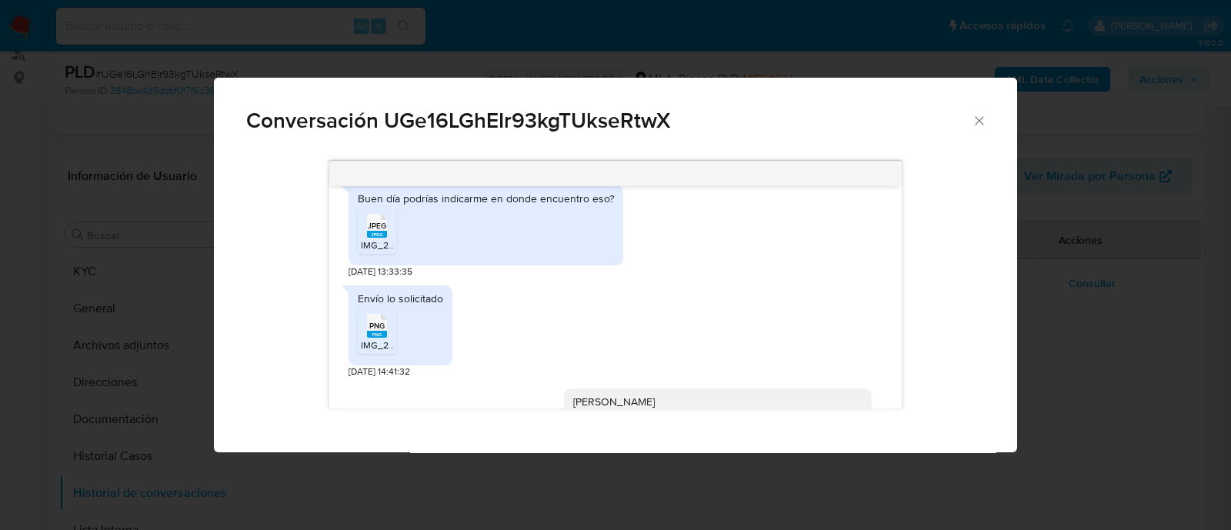
click at [380, 238] on rect "Comunicación" at bounding box center [377, 234] width 20 height 7
click at [381, 331] on span "PNG" at bounding box center [376, 326] width 15 height 10
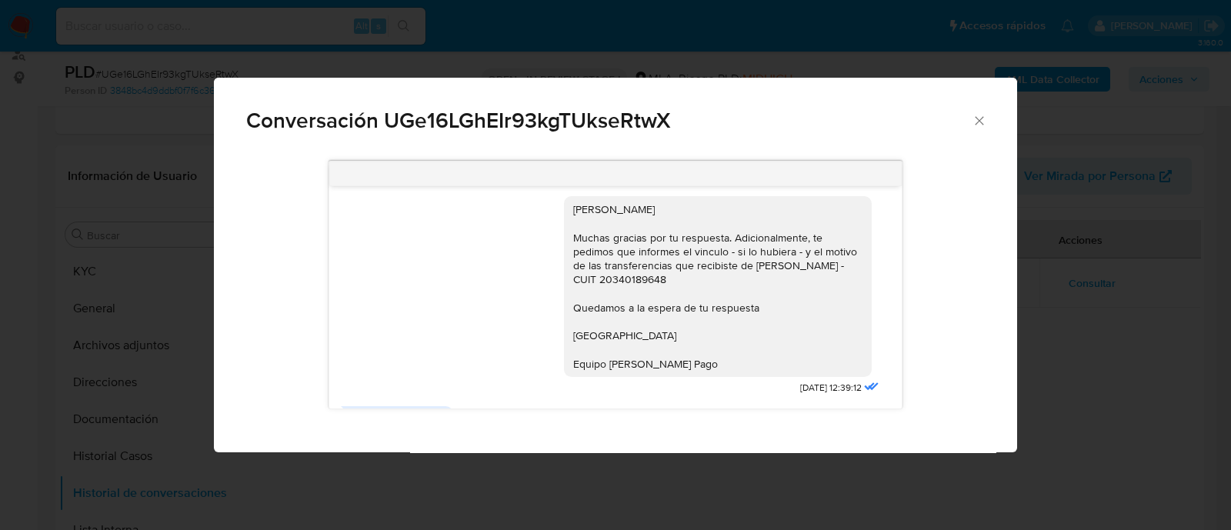
scroll to position [1249, 0]
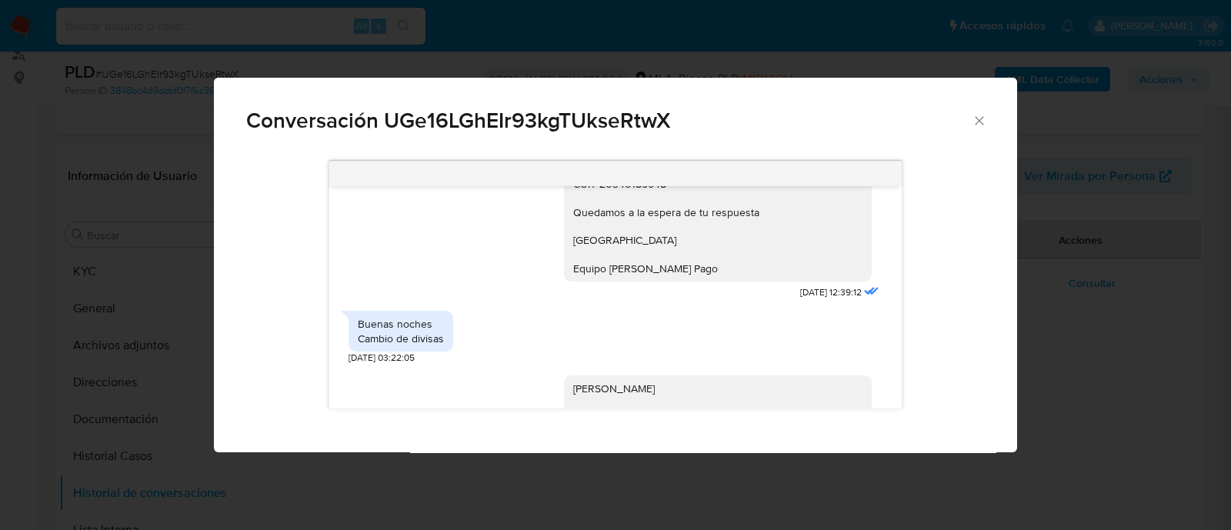
click at [419, 345] on div "Buenas noches Cambio de divisas" at bounding box center [401, 331] width 86 height 28
drag, startPoint x: 354, startPoint y: 335, endPoint x: 448, endPoint y: 345, distance: 95.2
click at [448, 345] on div "Buenas noches Cambio de divisas" at bounding box center [400, 331] width 105 height 40
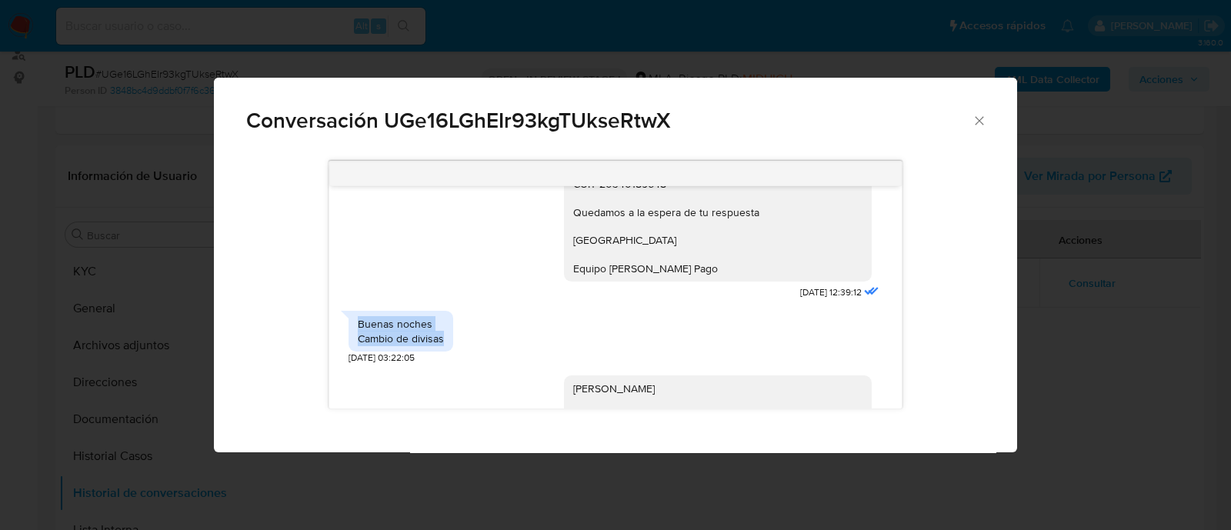
click at [421, 345] on div "Buenas noches Cambio de divisas" at bounding box center [401, 331] width 86 height 28
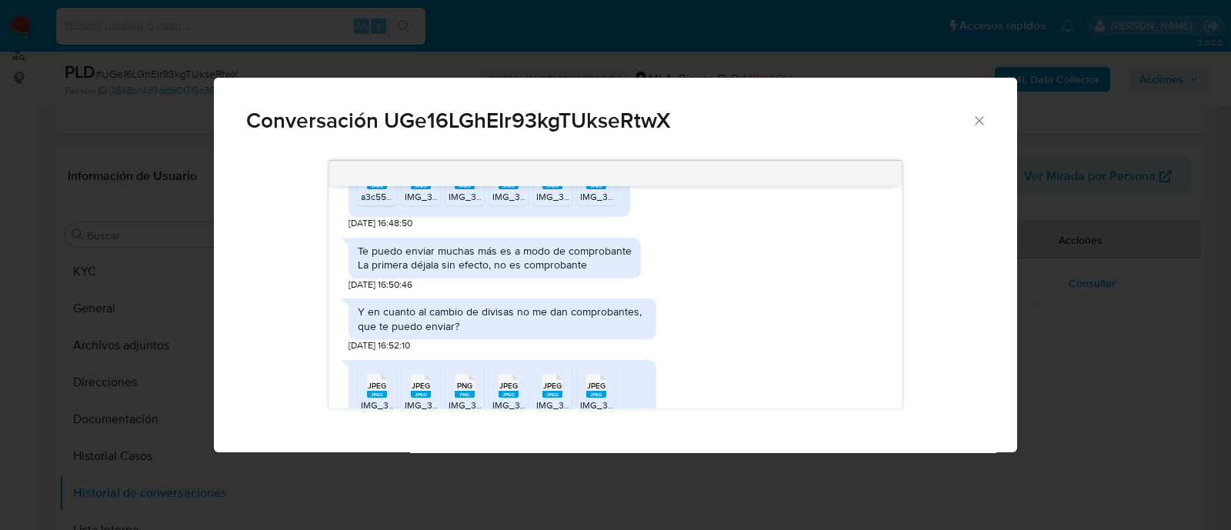
scroll to position [2019, 0]
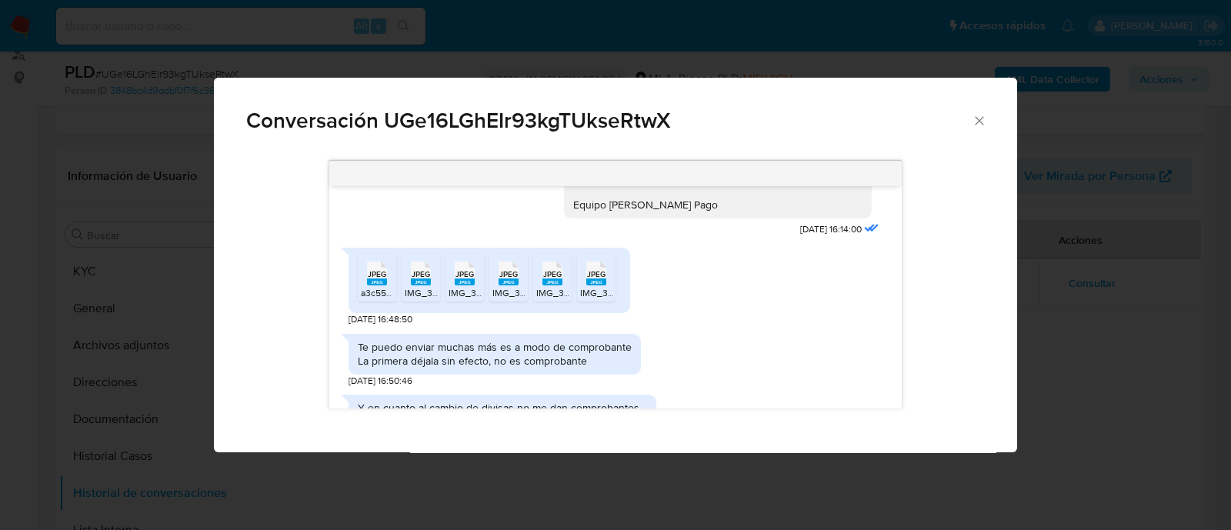
click at [376, 287] on icon "JPEG" at bounding box center [377, 273] width 20 height 27
click at [430, 287] on icon "JPEG" at bounding box center [421, 273] width 20 height 27
click at [461, 285] on rect "Comunicación" at bounding box center [465, 281] width 20 height 7
click at [501, 287] on icon "JPEG" at bounding box center [508, 273] width 20 height 27
click at [546, 299] on span "IMG_3255.jpeg" at bounding box center [568, 292] width 65 height 13
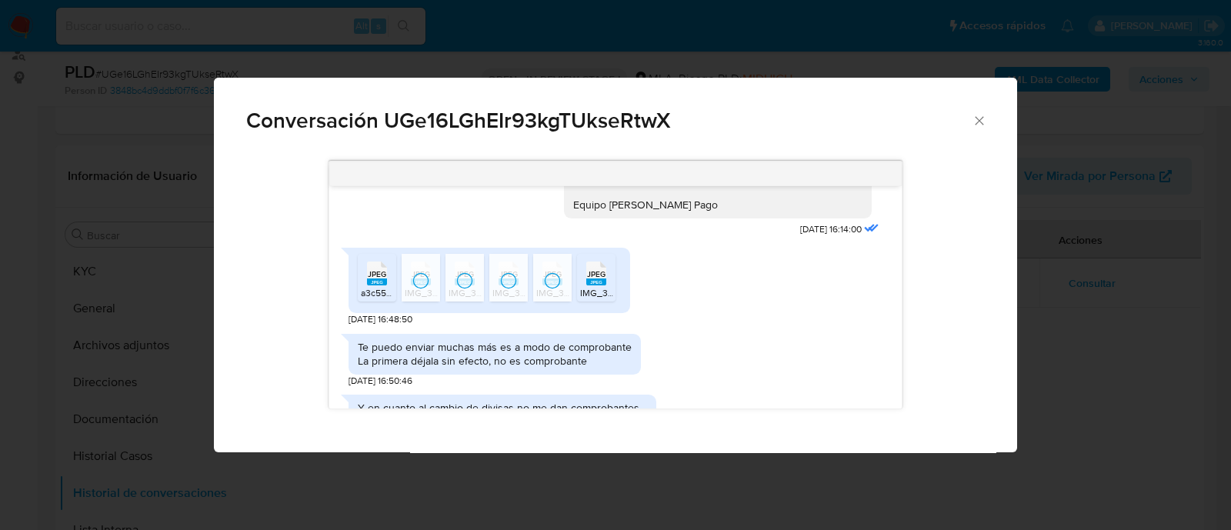
drag, startPoint x: 598, startPoint y: 313, endPoint x: 661, endPoint y: 327, distance: 64.6
click at [598, 299] on span "IMG_3259.jpeg" at bounding box center [612, 292] width 65 height 13
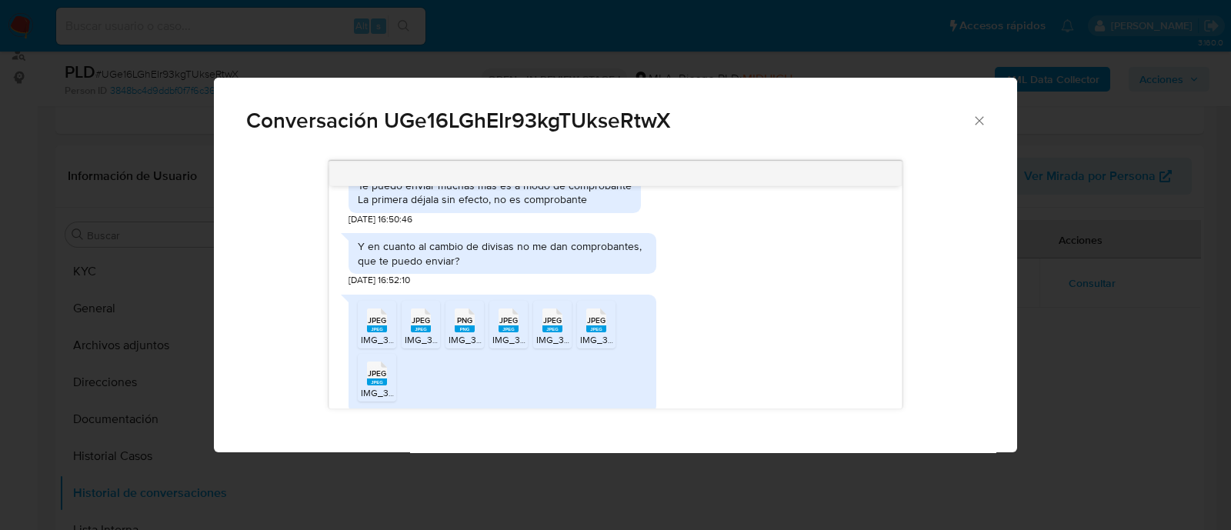
scroll to position [2211, 0]
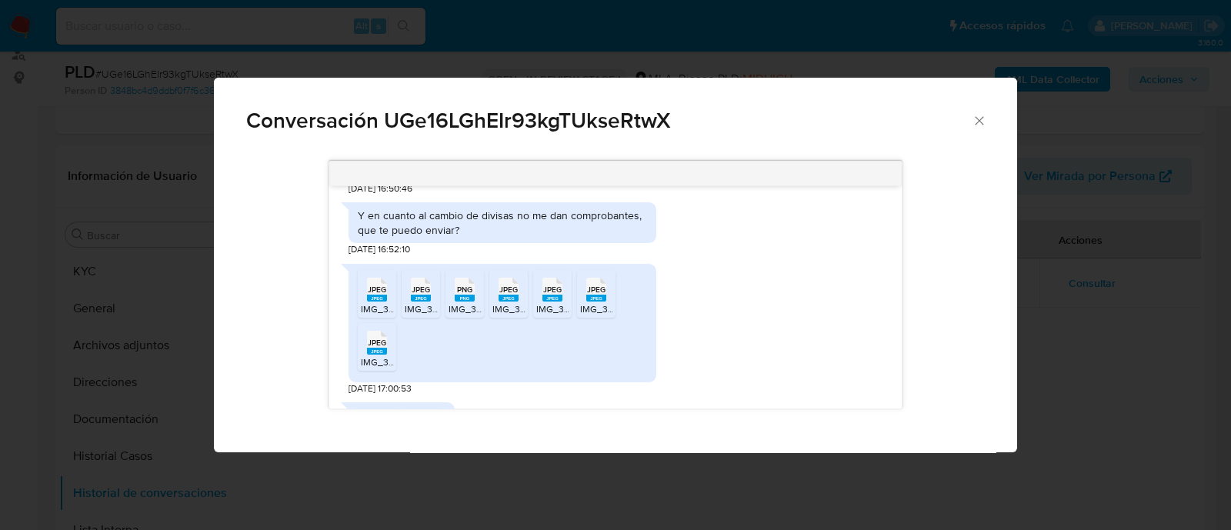
click at [371, 301] on rect "Comunicación" at bounding box center [377, 298] width 20 height 7
click at [417, 301] on rect "Comunicación" at bounding box center [421, 298] width 20 height 7
click at [470, 301] on rect "Comunicación" at bounding box center [465, 298] width 20 height 7
click at [511, 315] on span "IMG_3261.jpeg" at bounding box center [523, 308] width 62 height 13
click at [557, 315] on span "IMG_3263.jpeg" at bounding box center [568, 308] width 65 height 13
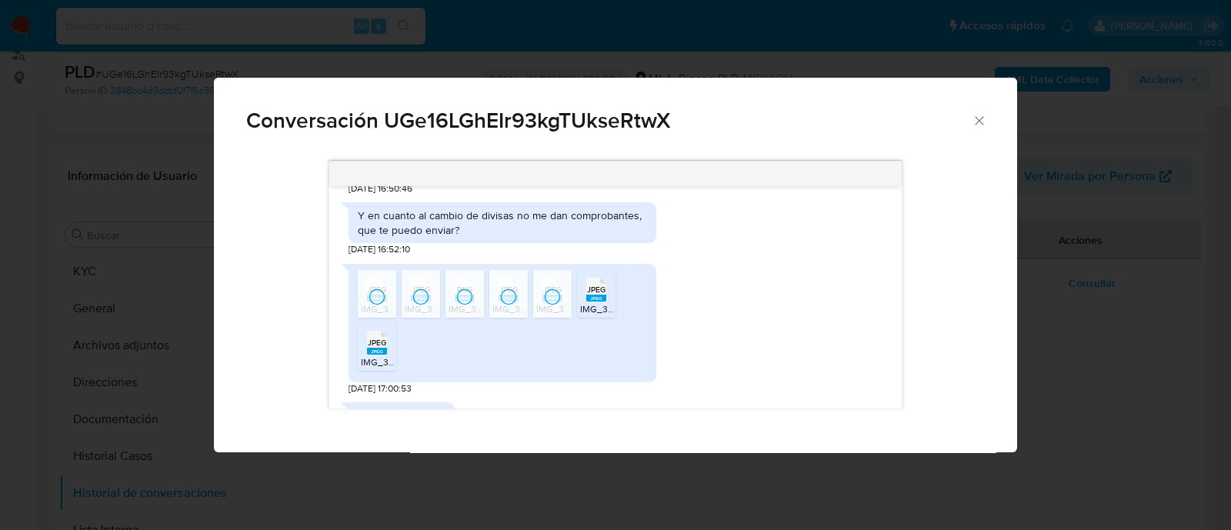
click at [591, 315] on span "IMG_3264.jpeg" at bounding box center [612, 308] width 65 height 13
click at [379, 355] on rect "Comunicación" at bounding box center [377, 351] width 20 height 7
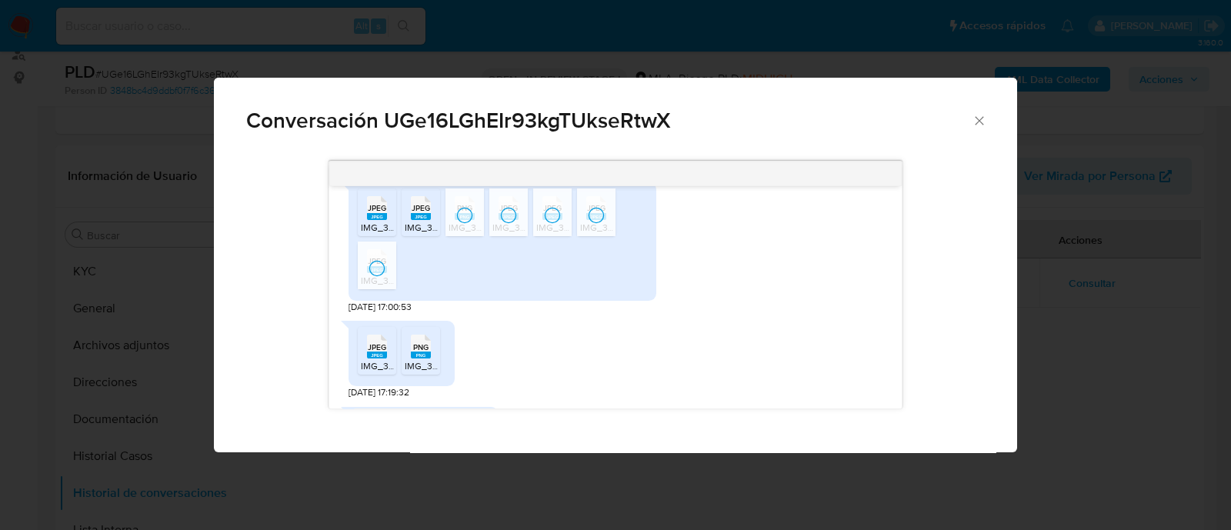
scroll to position [2403, 0]
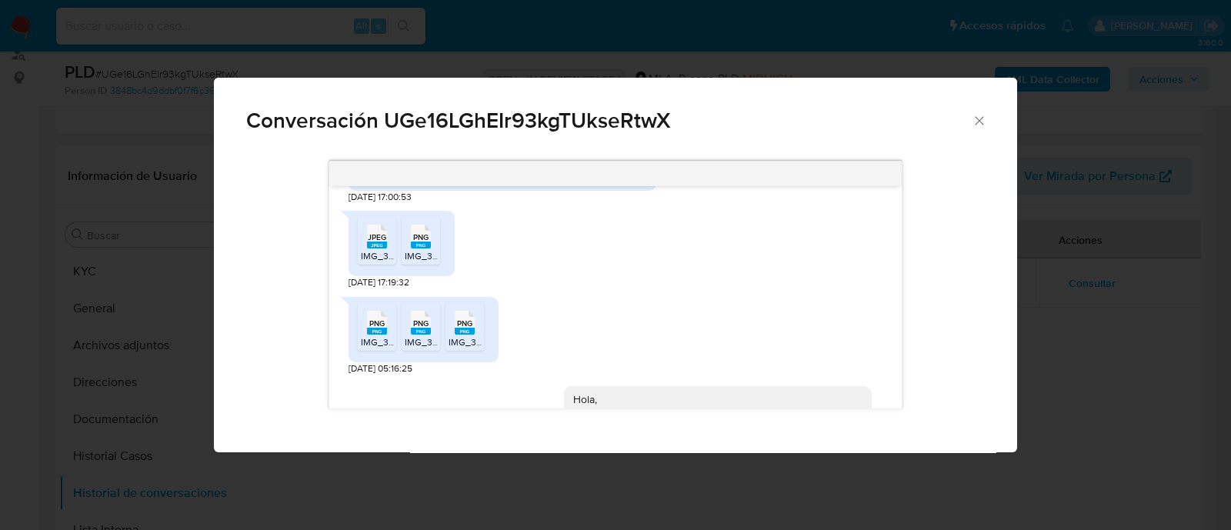
click at [363, 262] on span "IMG_3269.jpeg" at bounding box center [393, 255] width 65 height 13
click at [427, 248] on rect "Comunicación" at bounding box center [421, 244] width 20 height 7
click at [377, 348] on span "IMG_3281.png" at bounding box center [391, 341] width 60 height 13
click at [426, 335] on rect "Comunicación" at bounding box center [421, 331] width 20 height 7
click at [479, 336] on div "PNG PNG" at bounding box center [464, 321] width 32 height 30
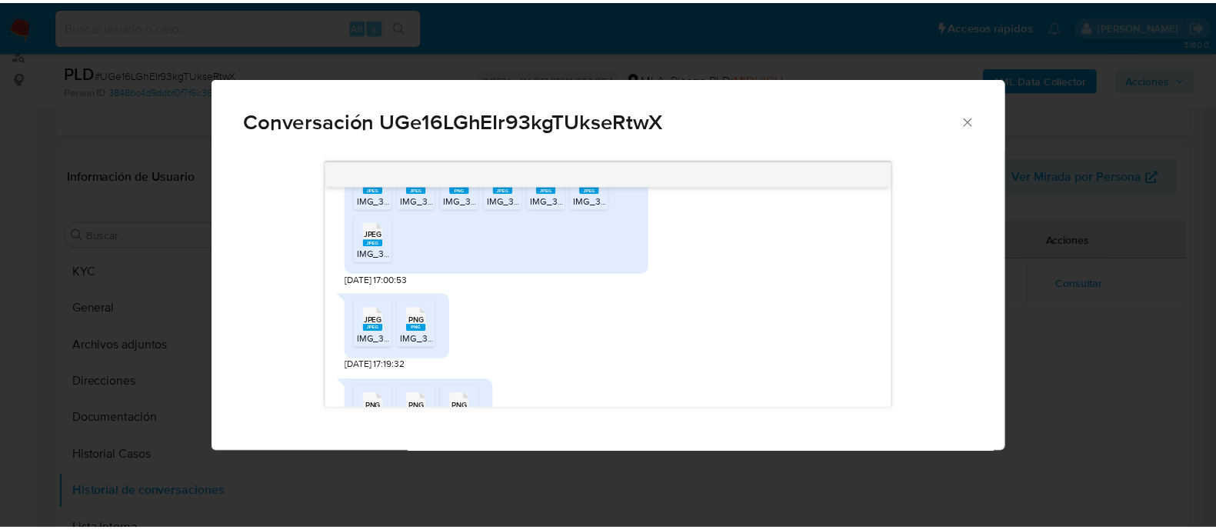
scroll to position [2115, 0]
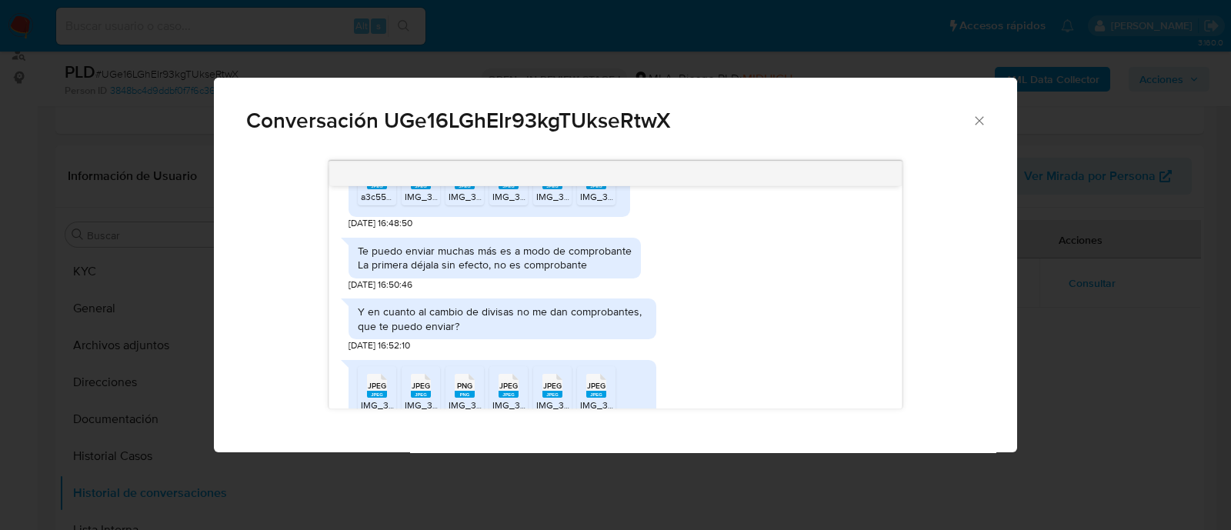
click at [209, 234] on div "Conversación UGe16LGhEIr93kgTUkseRtwX 18/08/2025 17:23:14 Buenas tardes Utilizo…" at bounding box center [615, 265] width 1231 height 530
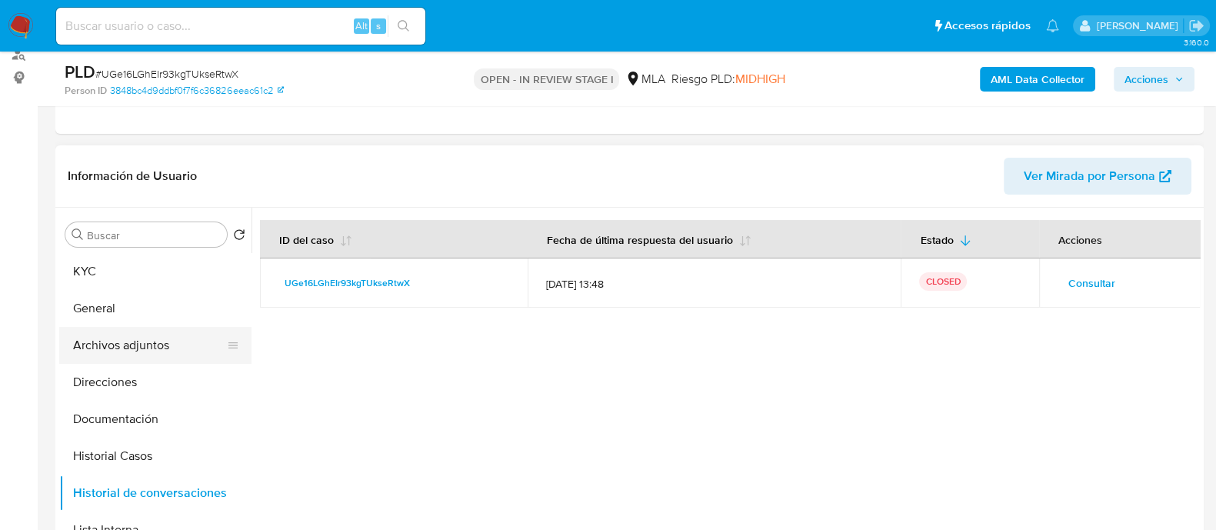
click at [162, 343] on button "Archivos adjuntos" at bounding box center [149, 345] width 180 height 37
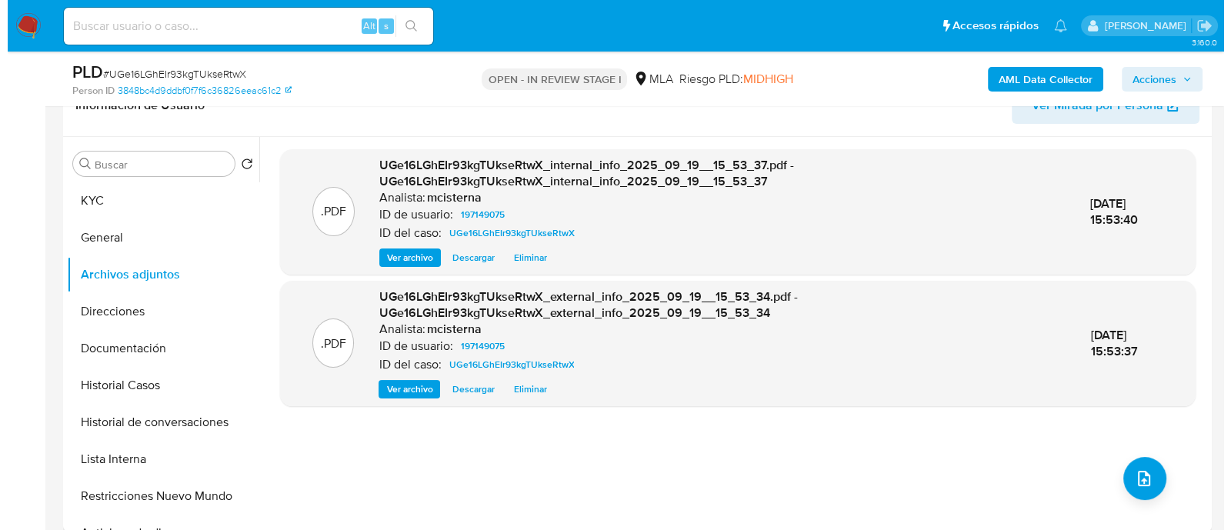
scroll to position [288, 0]
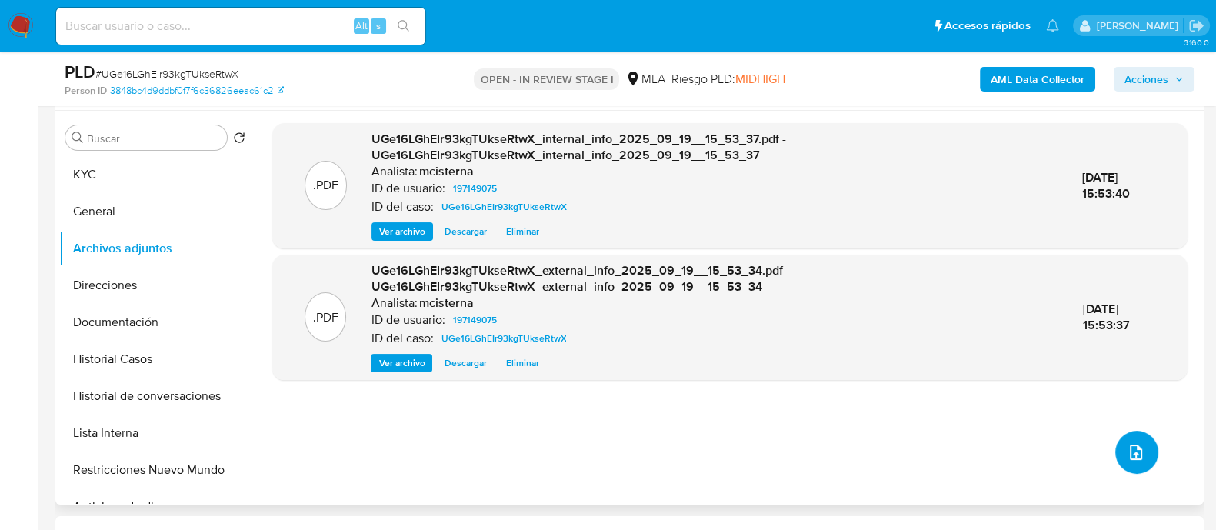
click at [1133, 466] on button "upload-file" at bounding box center [1136, 452] width 43 height 43
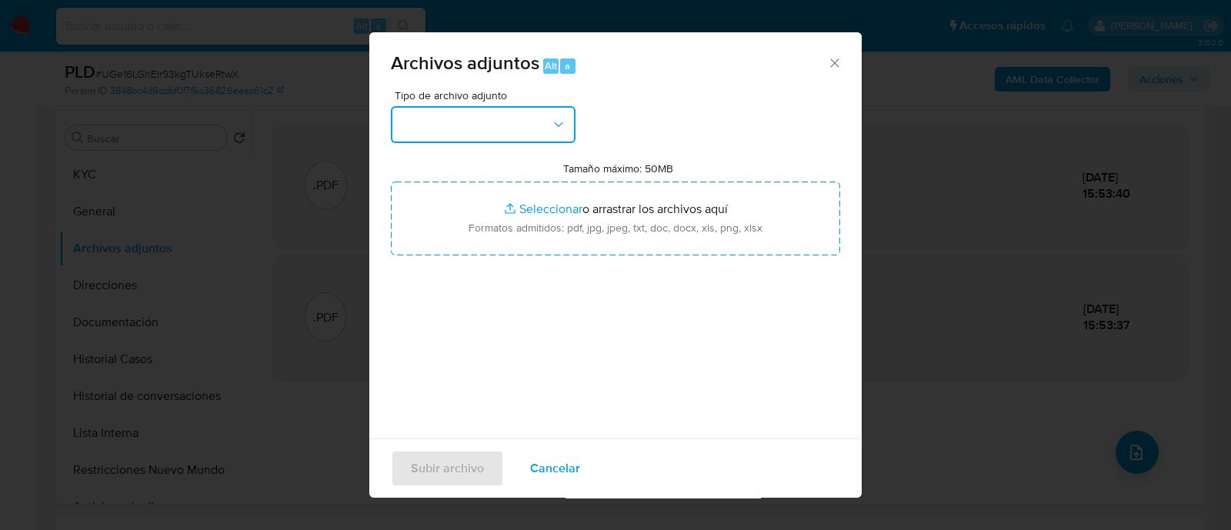
click at [475, 115] on button "button" at bounding box center [483, 124] width 185 height 37
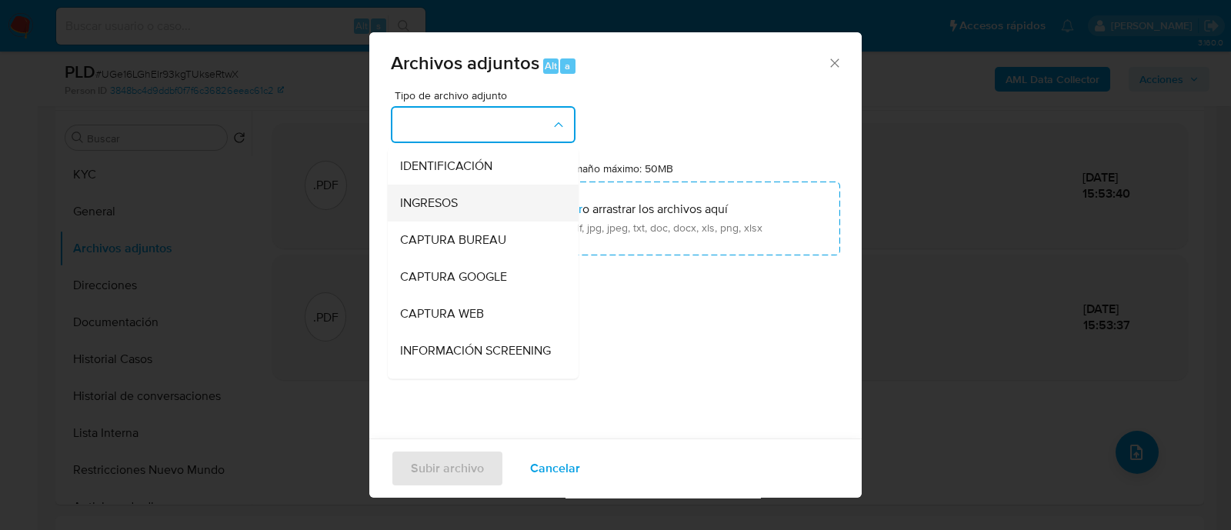
click at [457, 195] on span "INGRESOS" at bounding box center [429, 202] width 58 height 15
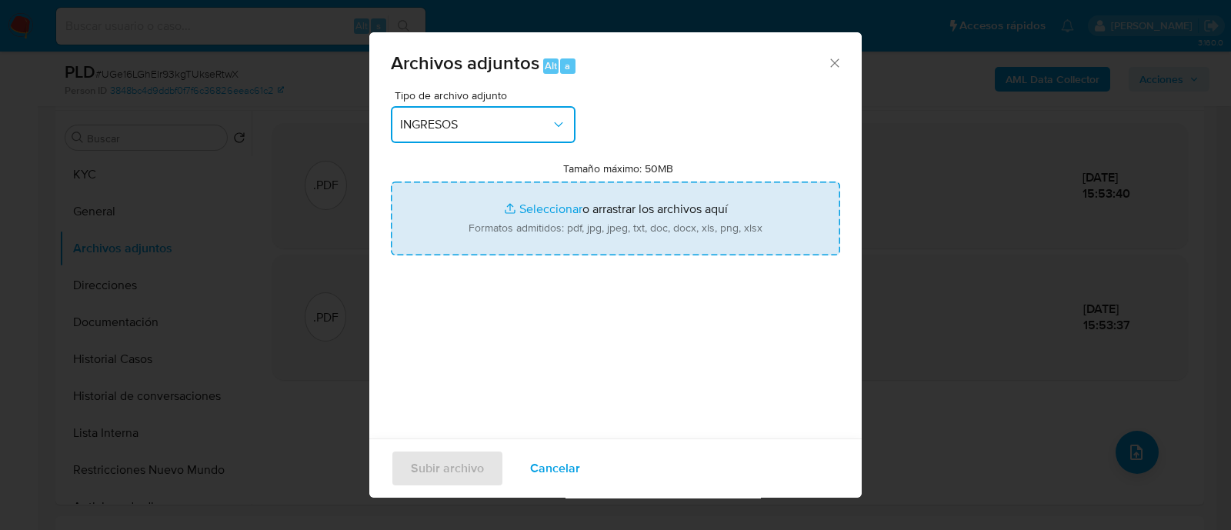
type input "C:\fakepath\Resumen Comprobantes Emitidos 2025.png"
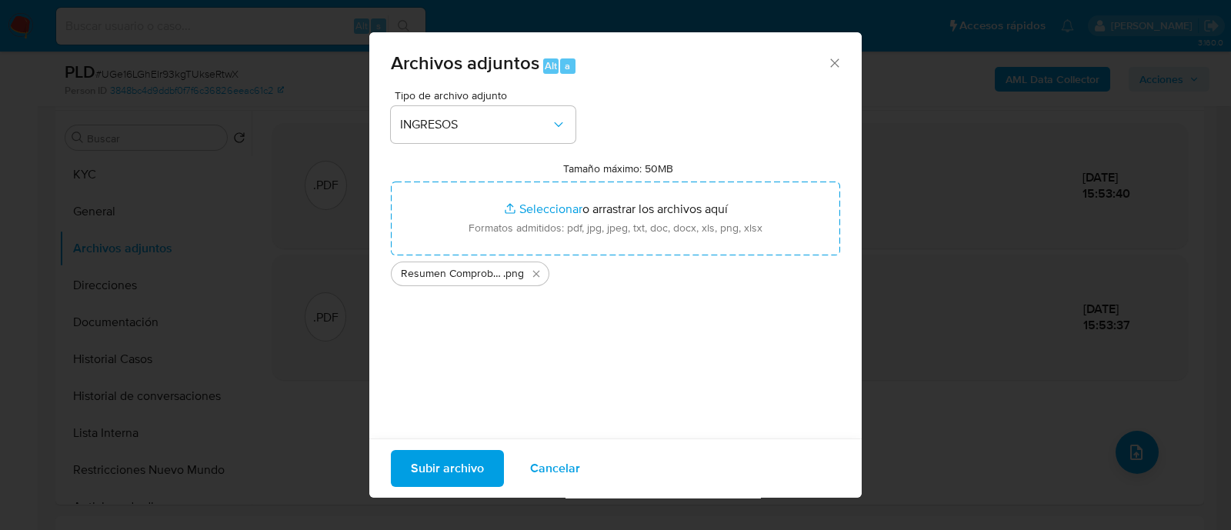
click at [456, 478] on span "Subir archivo" at bounding box center [447, 468] width 73 height 34
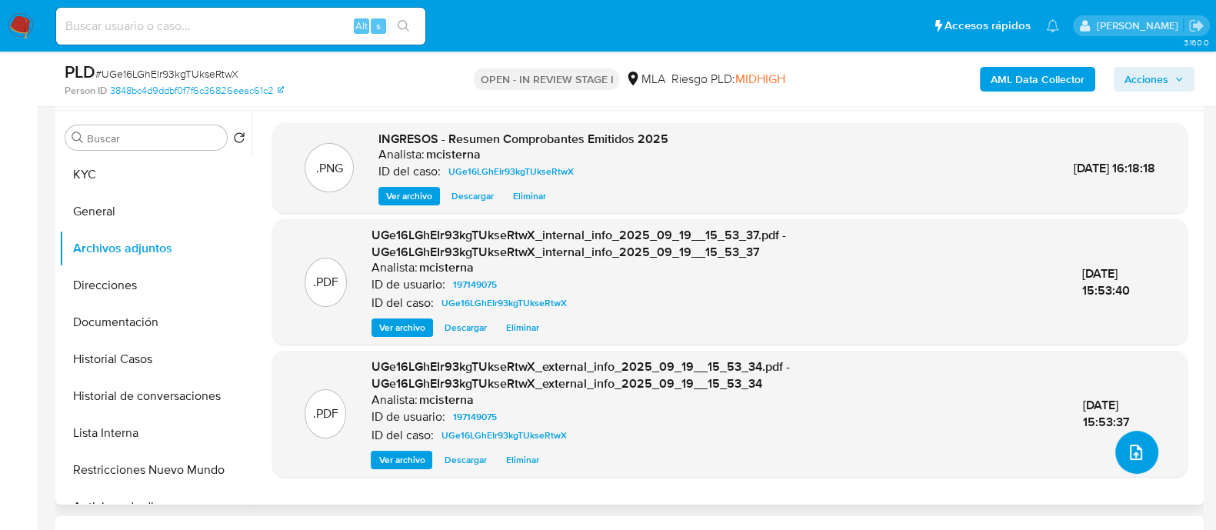
click at [1138, 457] on span "upload-file" at bounding box center [1136, 452] width 18 height 18
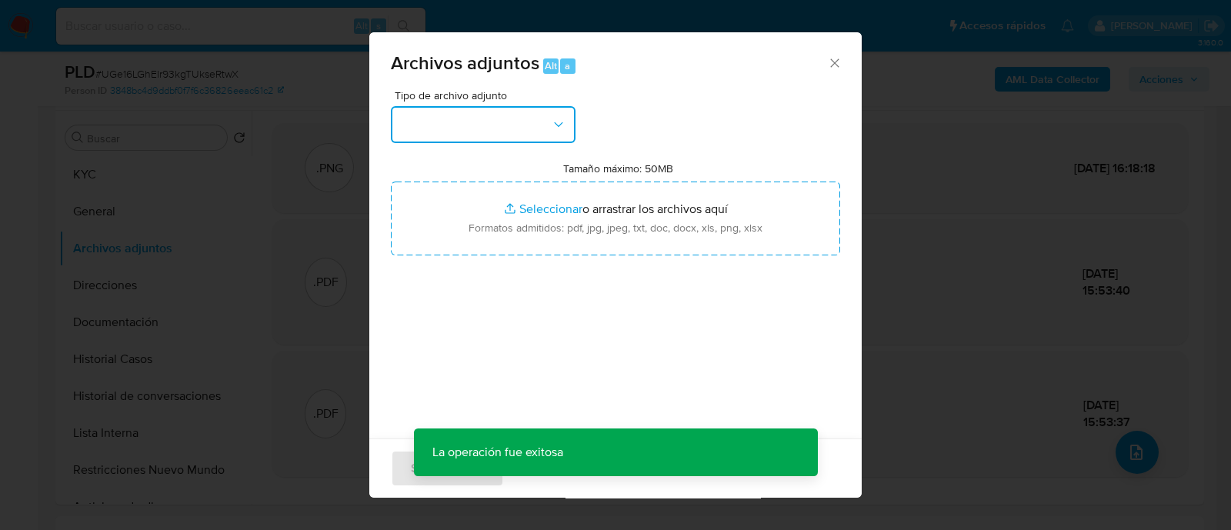
click at [448, 130] on button "button" at bounding box center [483, 124] width 185 height 37
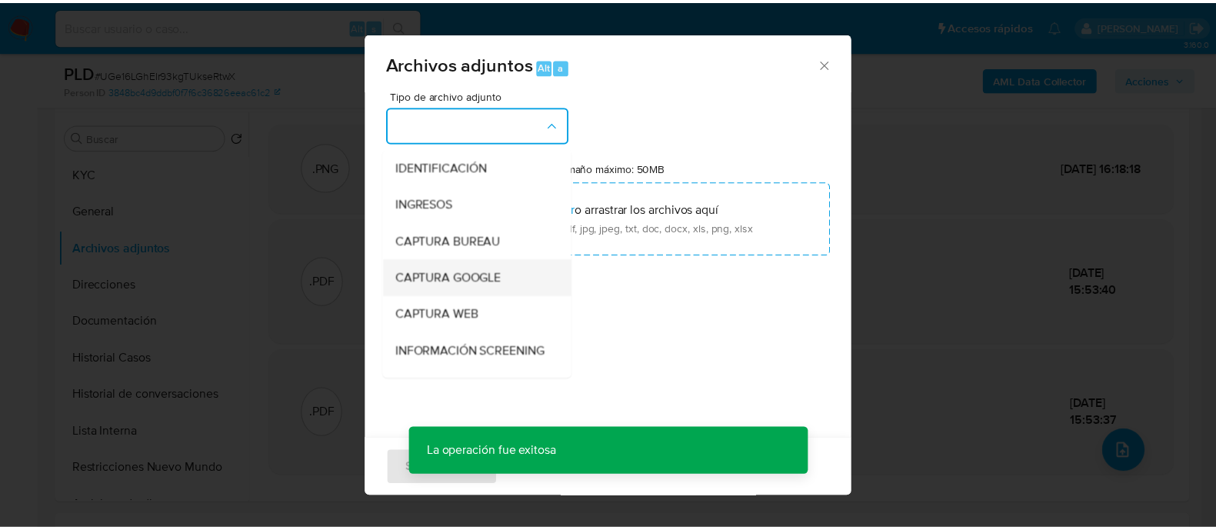
scroll to position [192, 0]
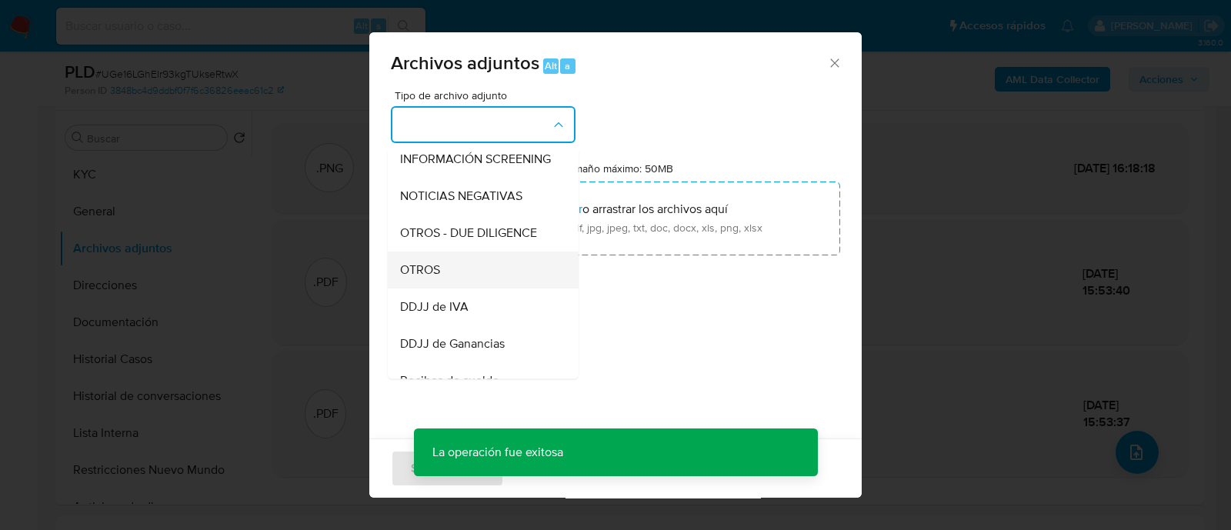
click at [478, 288] on div "OTROS" at bounding box center [478, 269] width 157 height 37
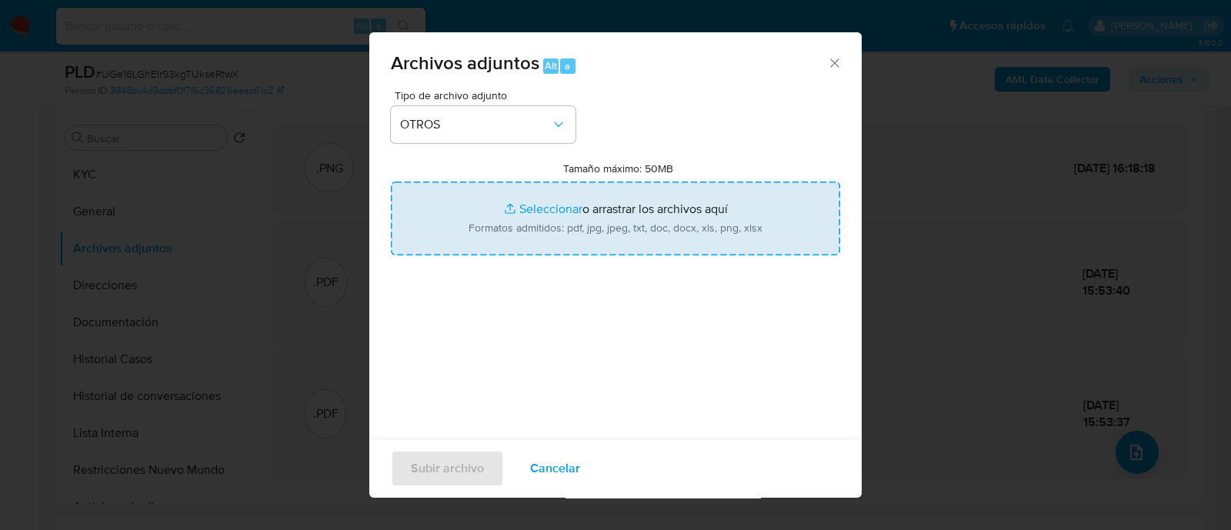
type input "C:\fakepath\Otros - Capturas.pdf"
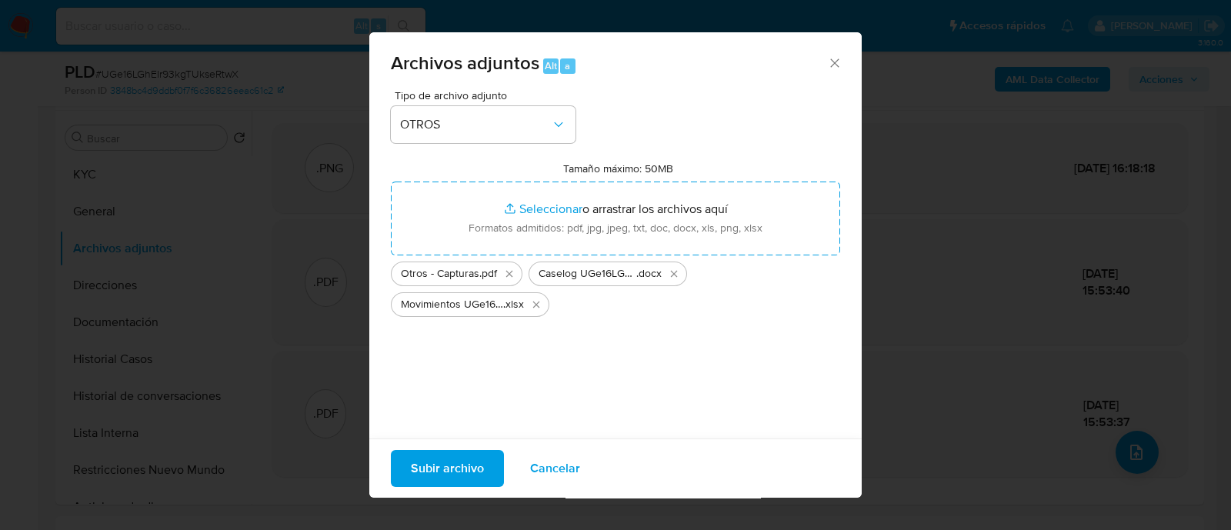
click at [461, 467] on span "Subir archivo" at bounding box center [447, 468] width 73 height 34
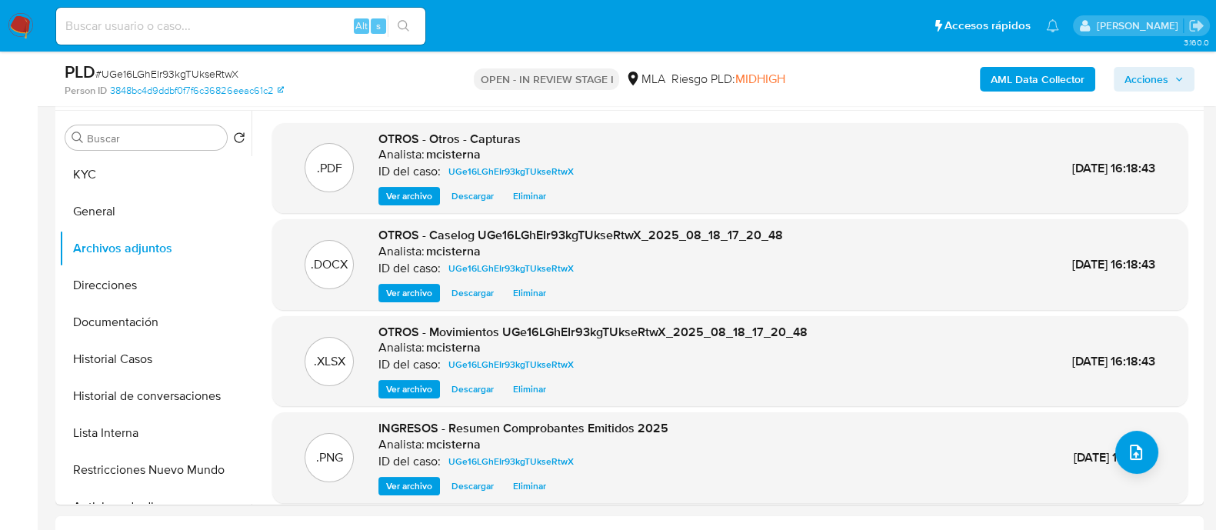
click at [1141, 75] on span "Acciones" at bounding box center [1146, 79] width 44 height 25
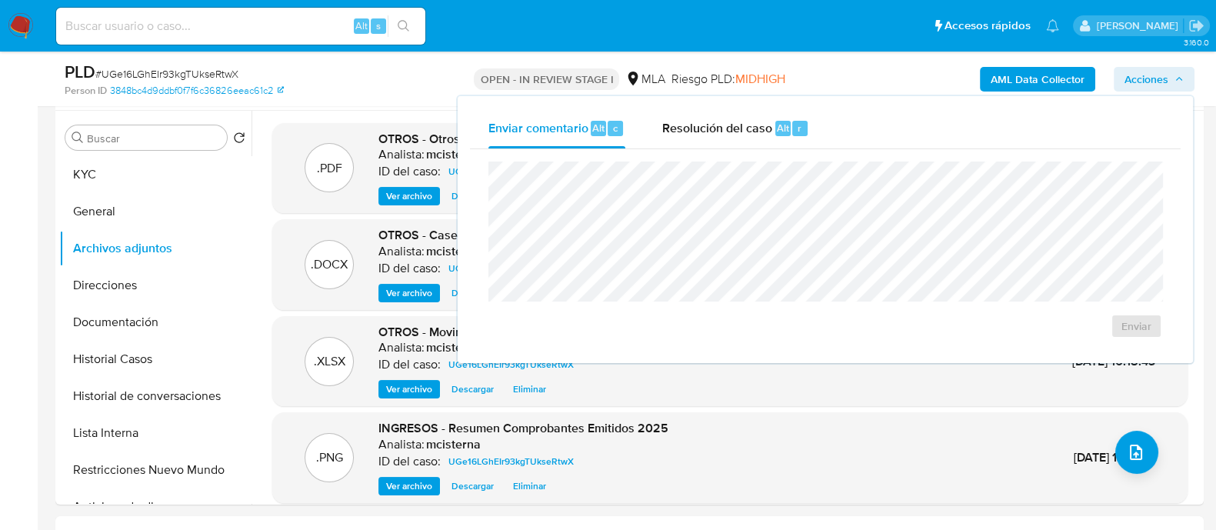
click at [742, 132] on span "Resolución del caso" at bounding box center [717, 127] width 110 height 18
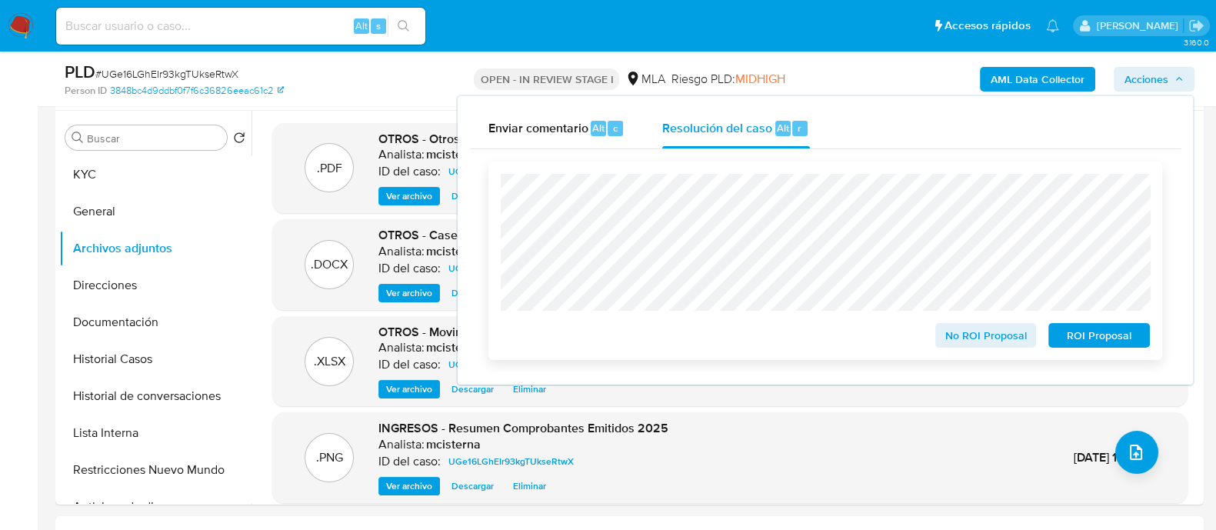
click at [1084, 338] on span "ROI Proposal" at bounding box center [1099, 336] width 80 height 22
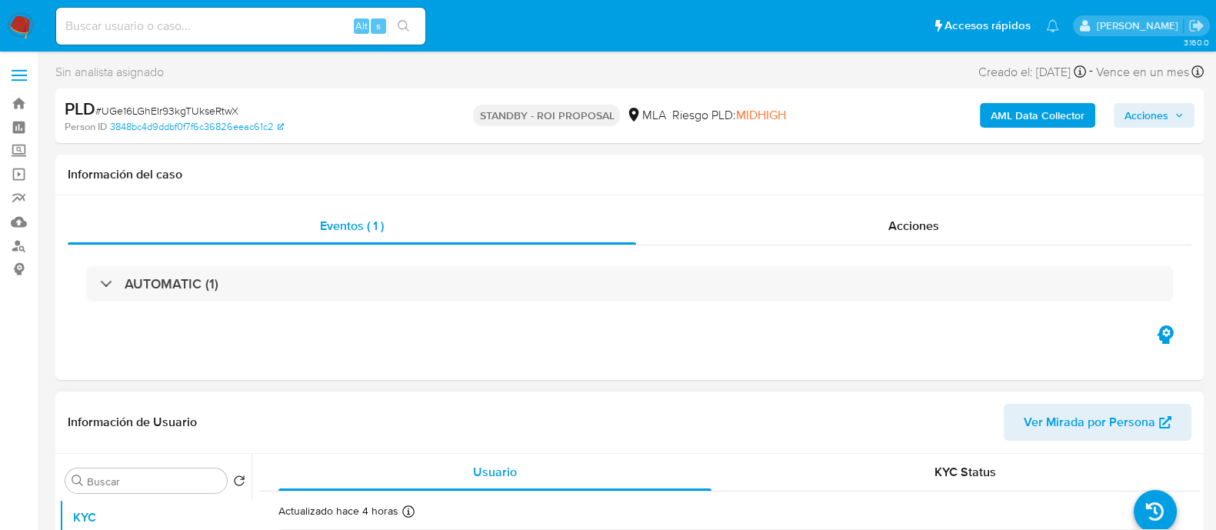
select select "10"
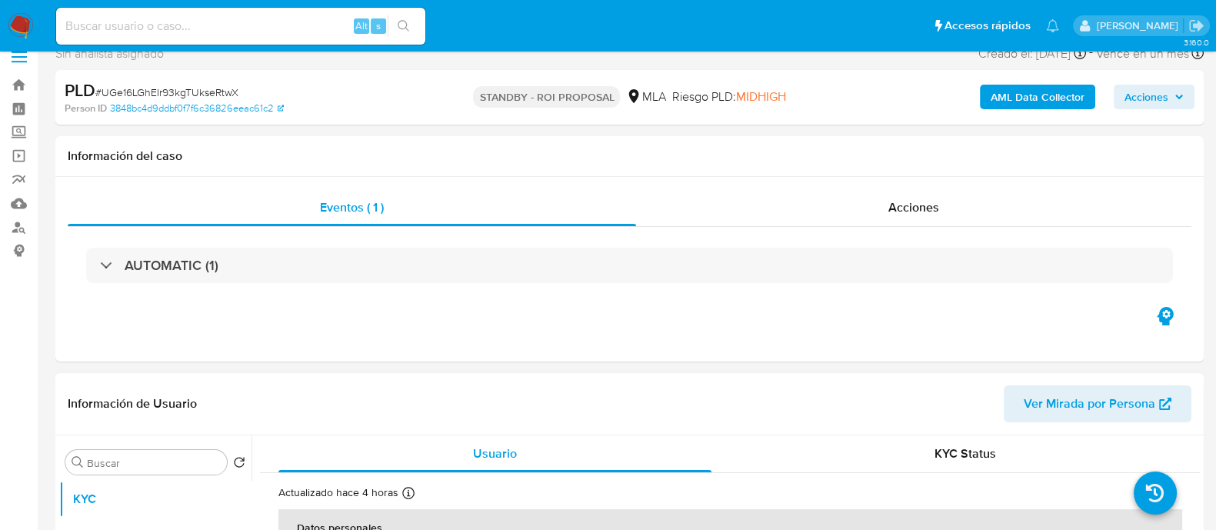
scroll to position [384, 0]
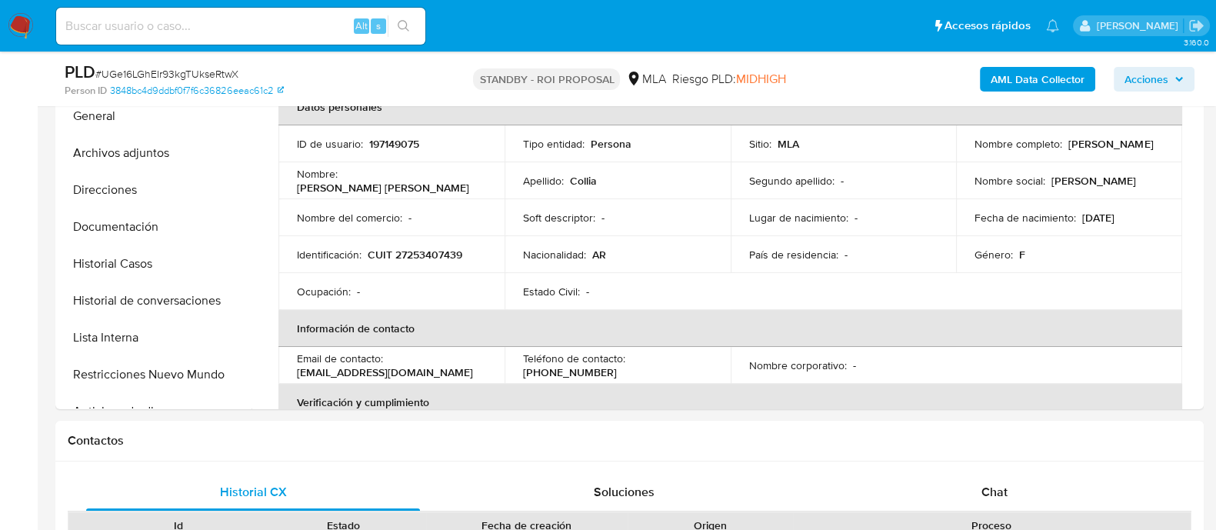
click at [288, 22] on input at bounding box center [240, 26] width 369 height 20
paste input "170253245"
type input "170253245"
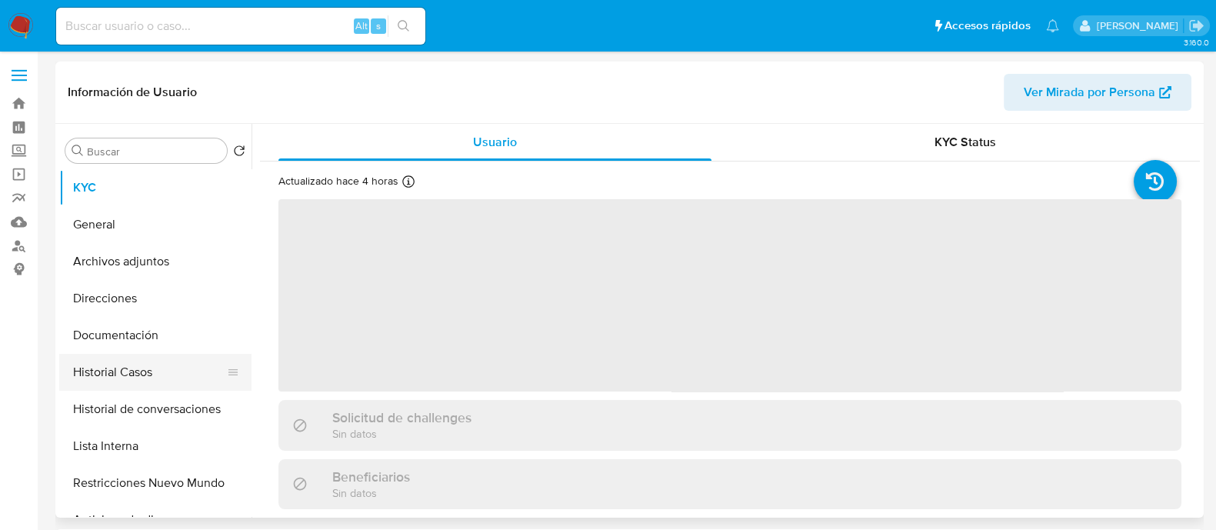
select select "10"
click at [169, 375] on button "Historial Casos" at bounding box center [149, 372] width 180 height 37
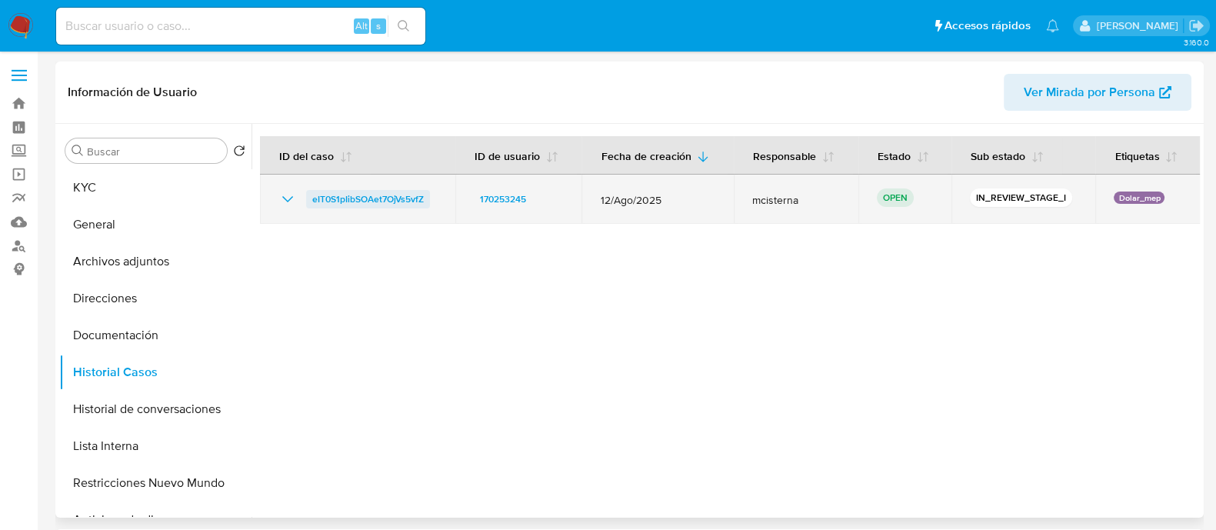
click at [368, 198] on span "eIT0S1pIibSOAet7OjVs5vfZ" at bounding box center [368, 199] width 112 height 18
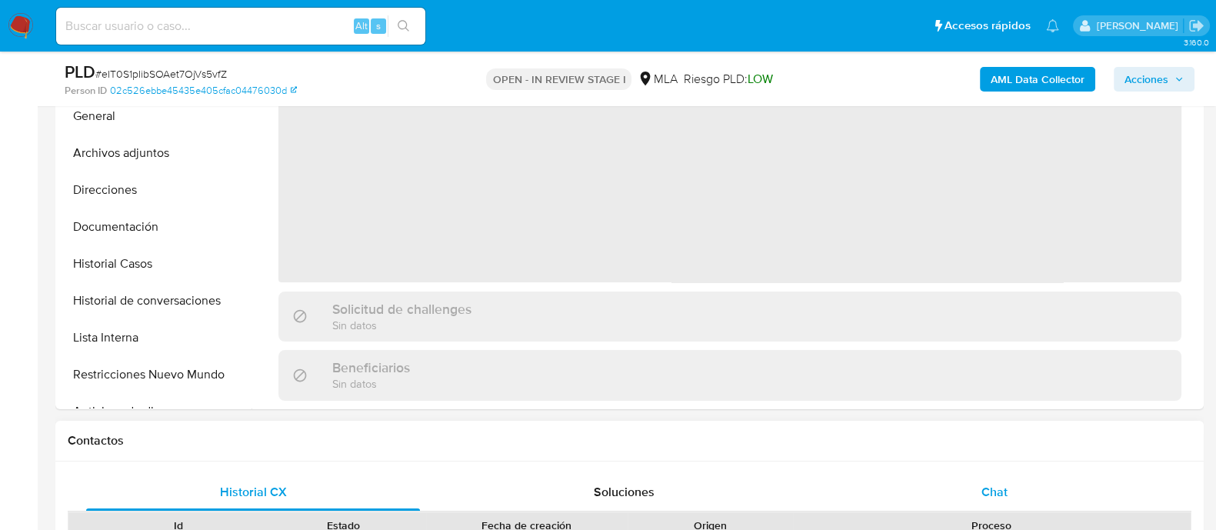
click at [992, 496] on span "Chat" at bounding box center [994, 492] width 26 height 18
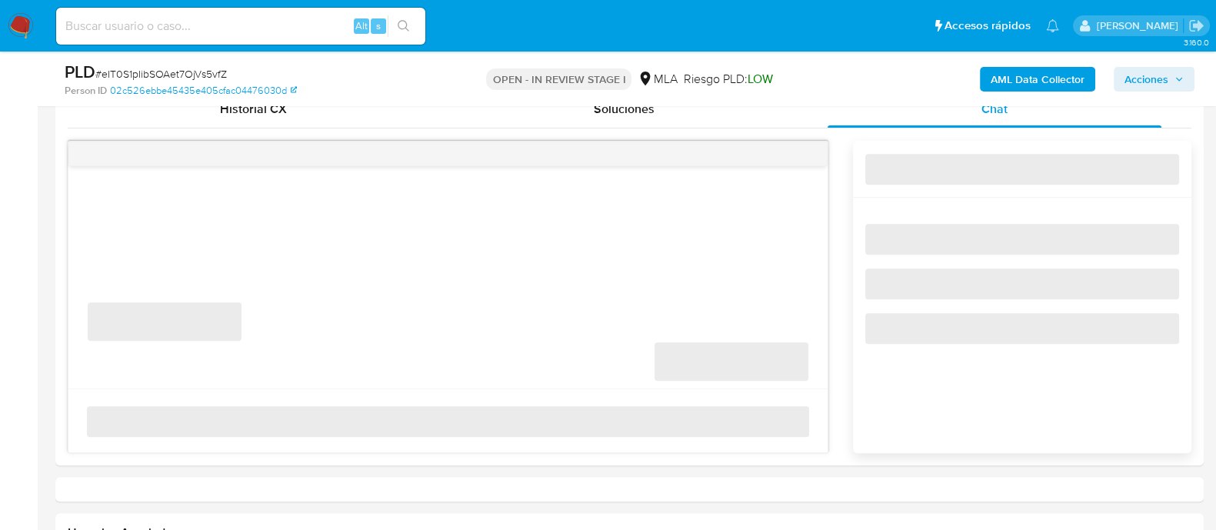
select select "10"
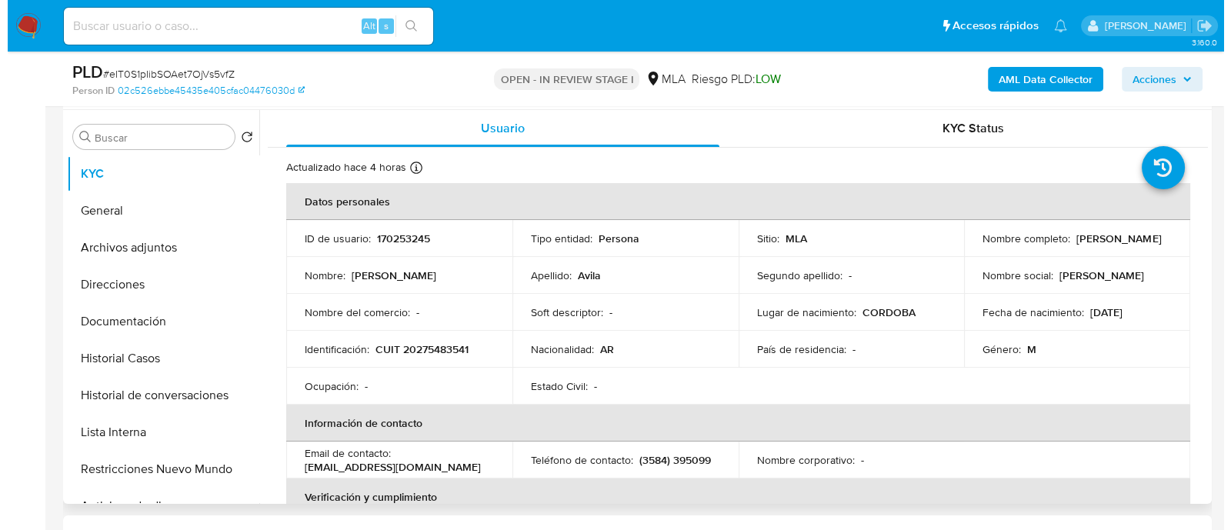
scroll to position [288, 0]
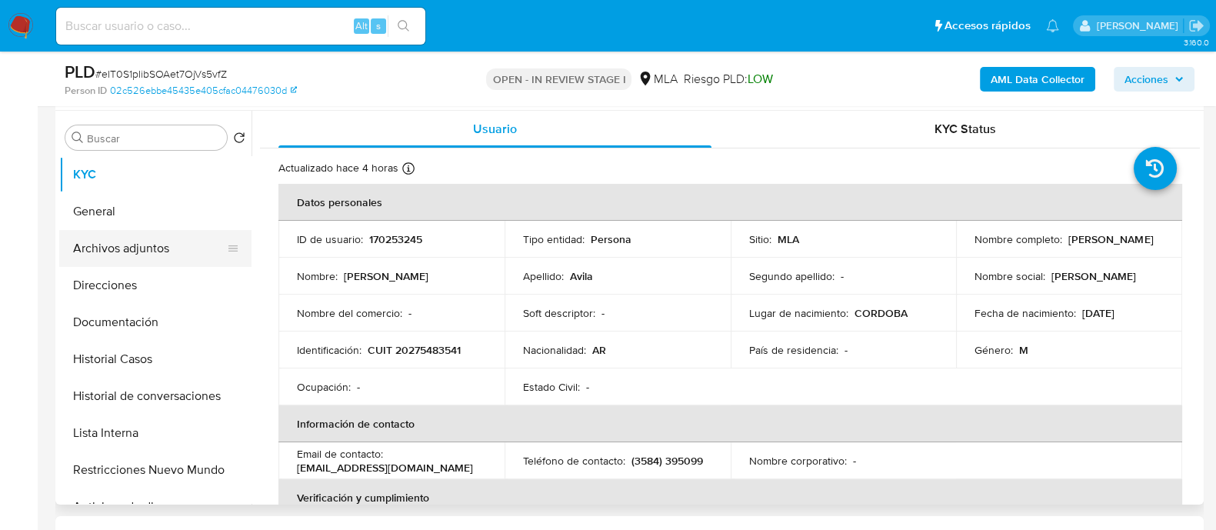
click at [188, 251] on button "Archivos adjuntos" at bounding box center [149, 248] width 180 height 37
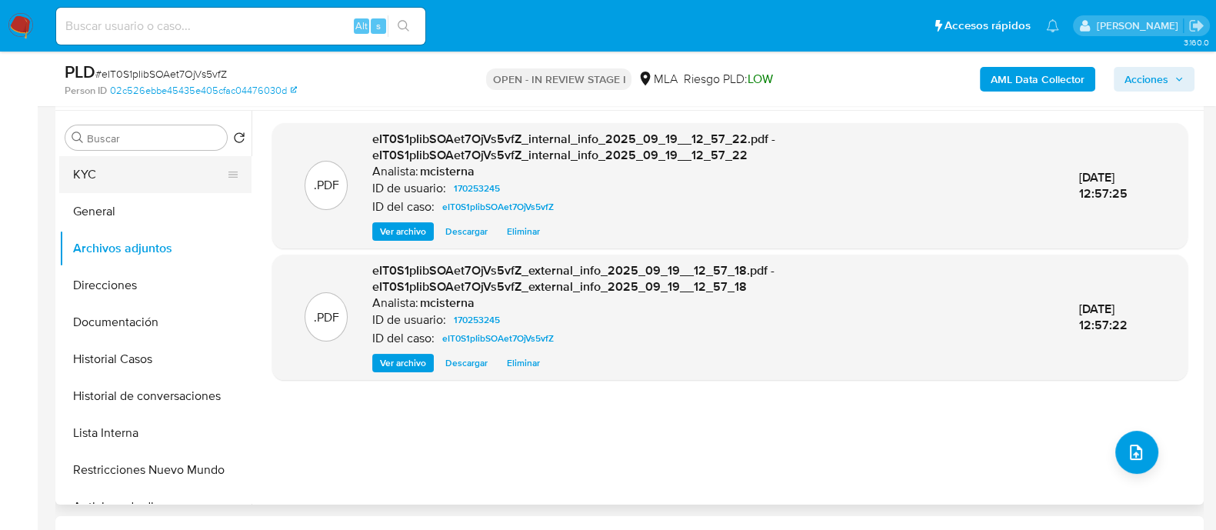
click at [135, 178] on button "KYC" at bounding box center [149, 174] width 180 height 37
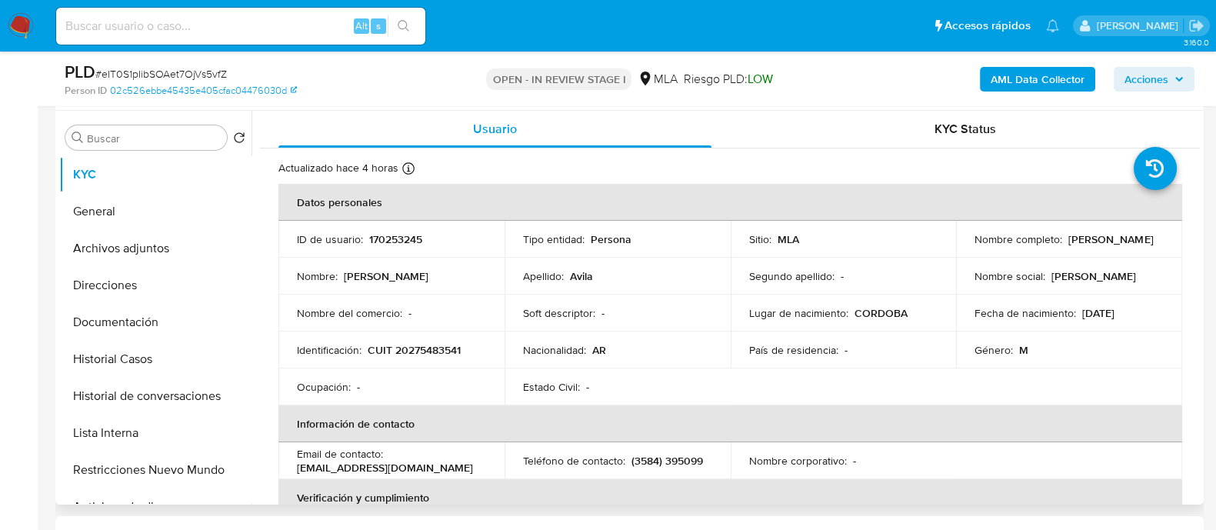
click at [419, 350] on p "CUIT 20275483541" at bounding box center [414, 350] width 93 height 14
copy p "20275483541"
click at [144, 403] on button "Historial de conversaciones" at bounding box center [149, 396] width 180 height 37
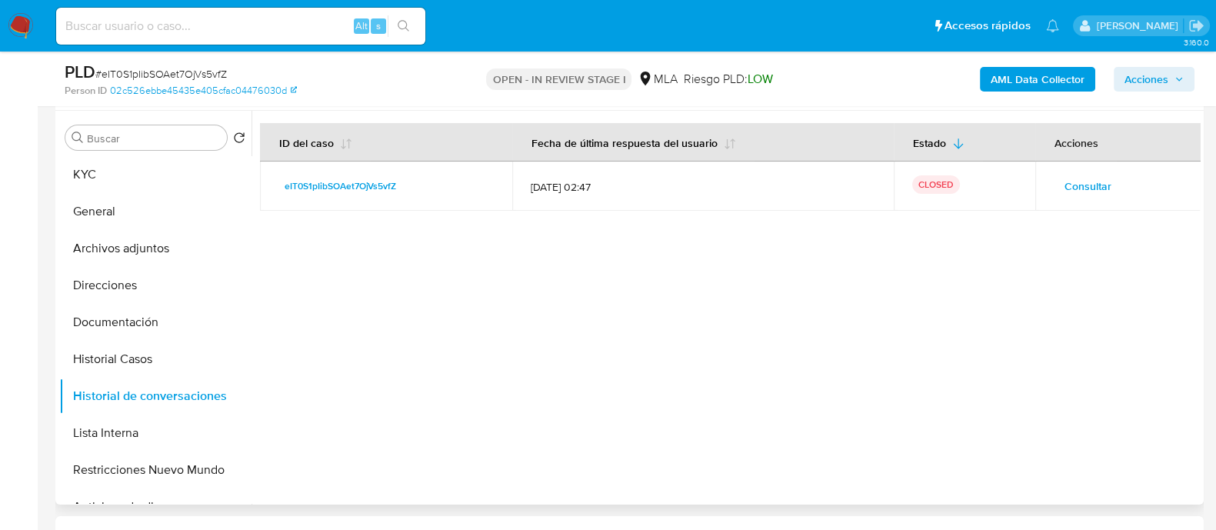
click at [1064, 195] on span "Consultar" at bounding box center [1087, 186] width 47 height 22
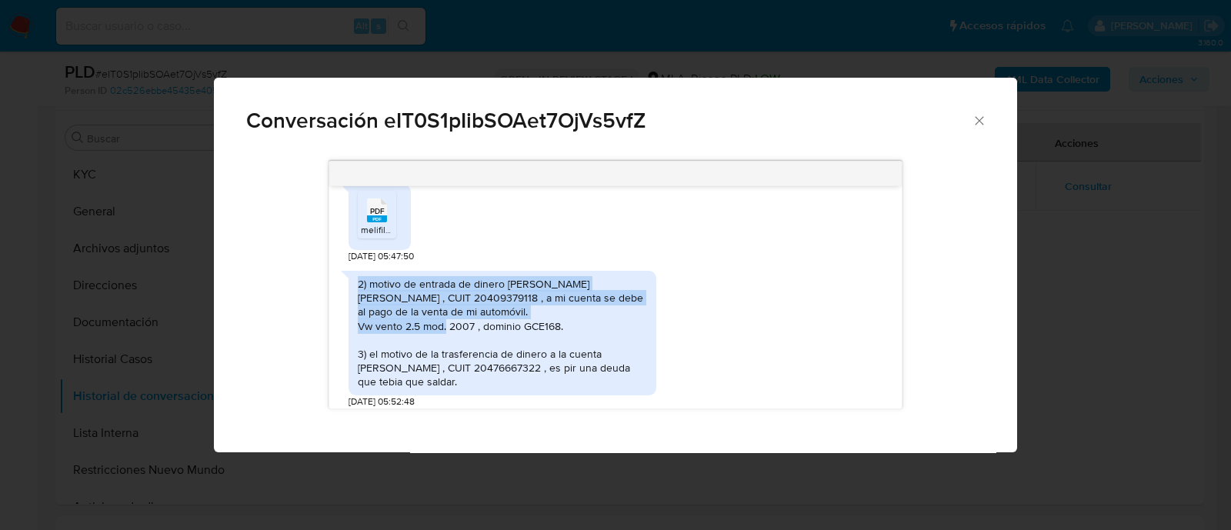
scroll to position [1634, 0]
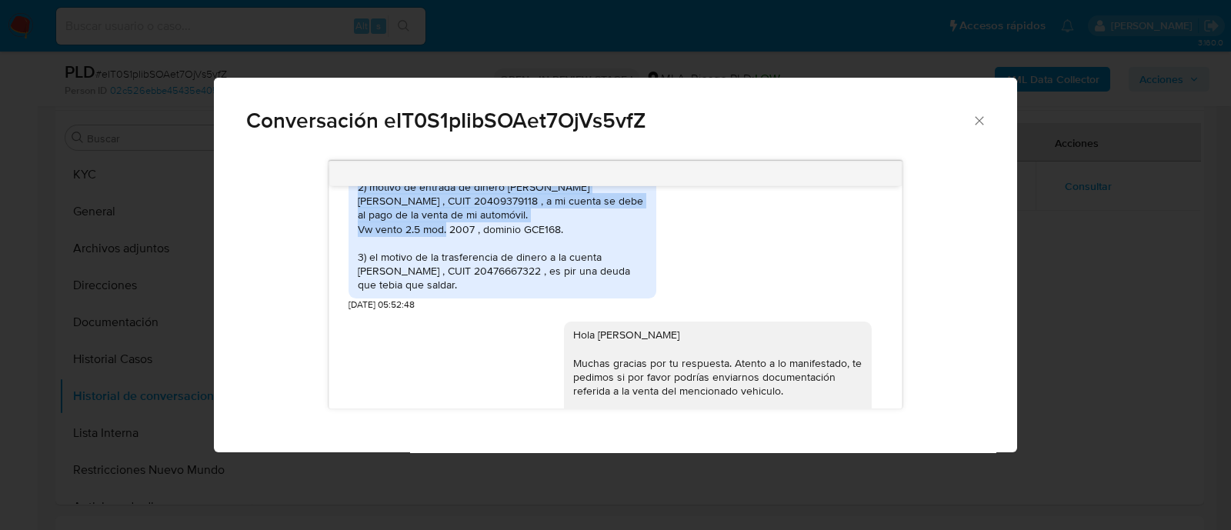
drag, startPoint x: 358, startPoint y: 294, endPoint x: 508, endPoint y: 298, distance: 150.8
click at [508, 292] on div "2) motivo de entrada de dinero de ARIAS JOAQUIN EMILIANO , CUIT 20409379118 , a…" at bounding box center [502, 236] width 289 height 112
copy div "2) motivo de entrada de dinero de ARIAS JOAQUIN EMILIANO , CUIT 20409379118 , a…"
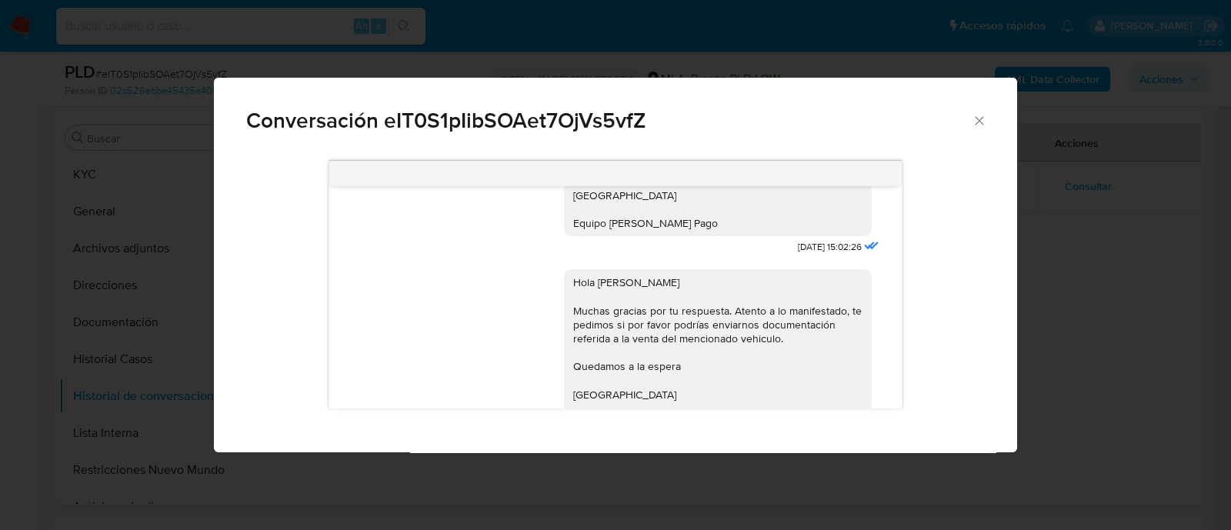
scroll to position [1954, 0]
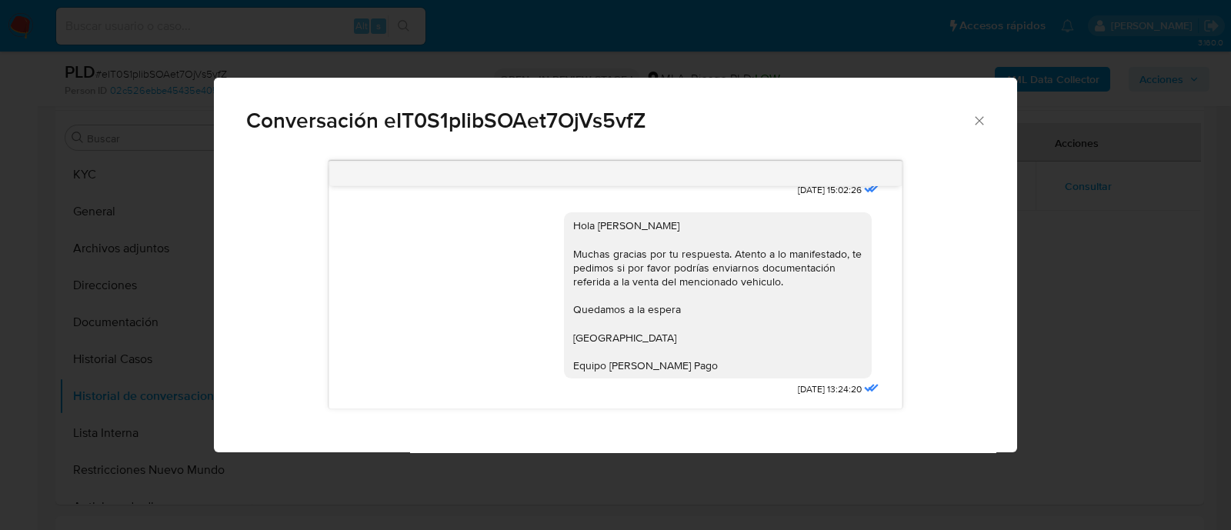
click at [981, 128] on icon "Cerrar" at bounding box center [978, 120] width 15 height 15
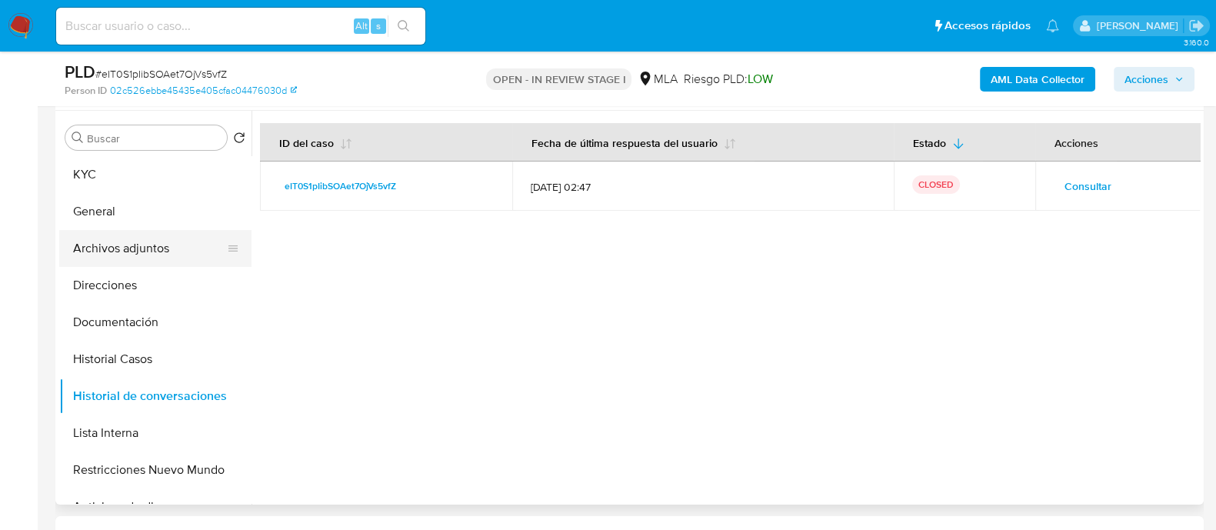
click at [173, 244] on button "Archivos adjuntos" at bounding box center [149, 248] width 180 height 37
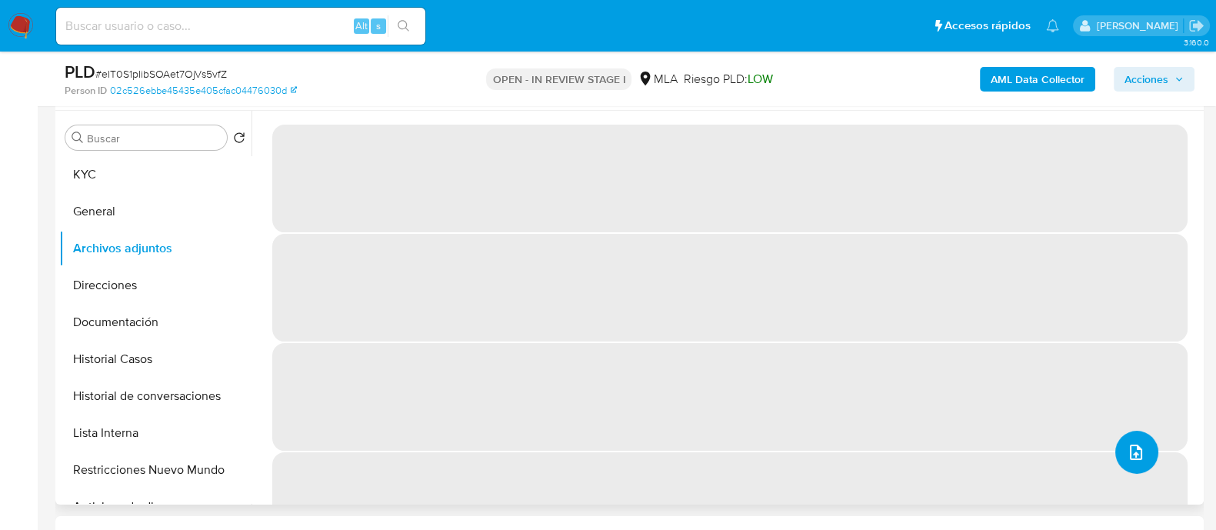
click at [1127, 460] on icon "upload-file" at bounding box center [1136, 452] width 18 height 18
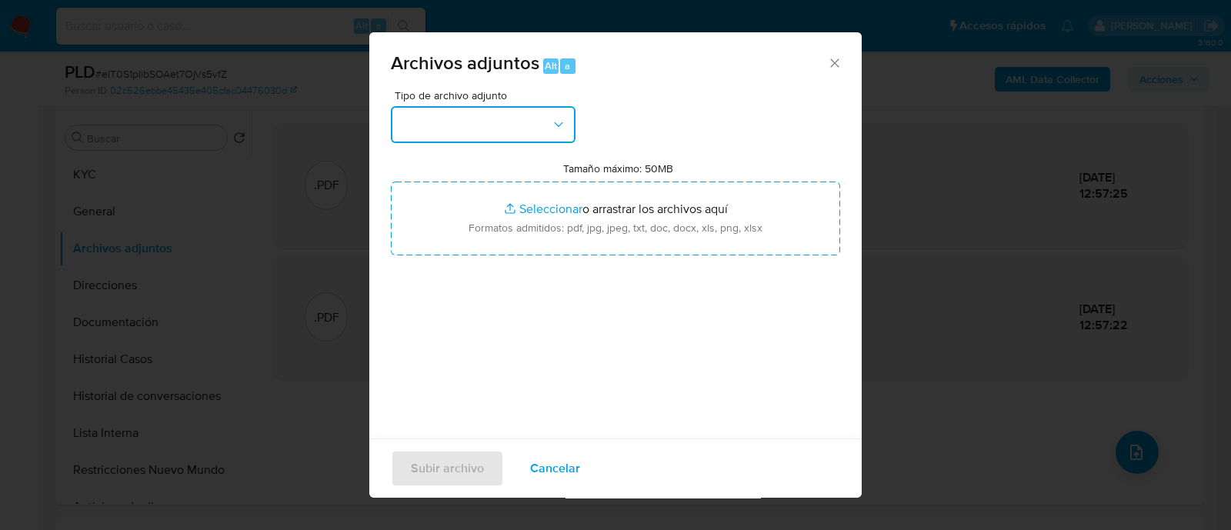
click at [549, 135] on button "button" at bounding box center [483, 124] width 185 height 37
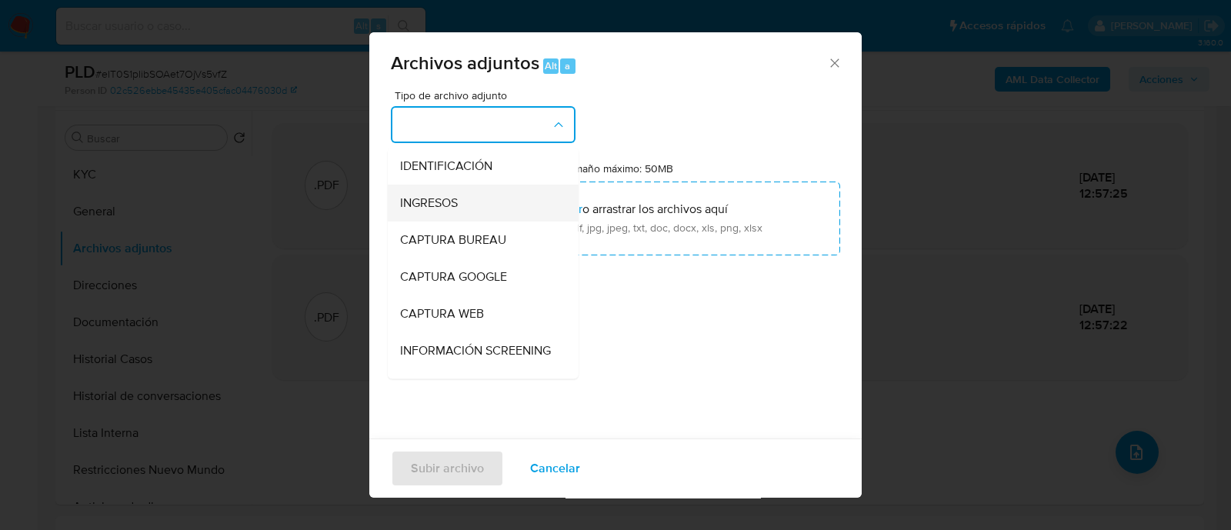
click at [497, 200] on div "INGRESOS" at bounding box center [478, 203] width 157 height 37
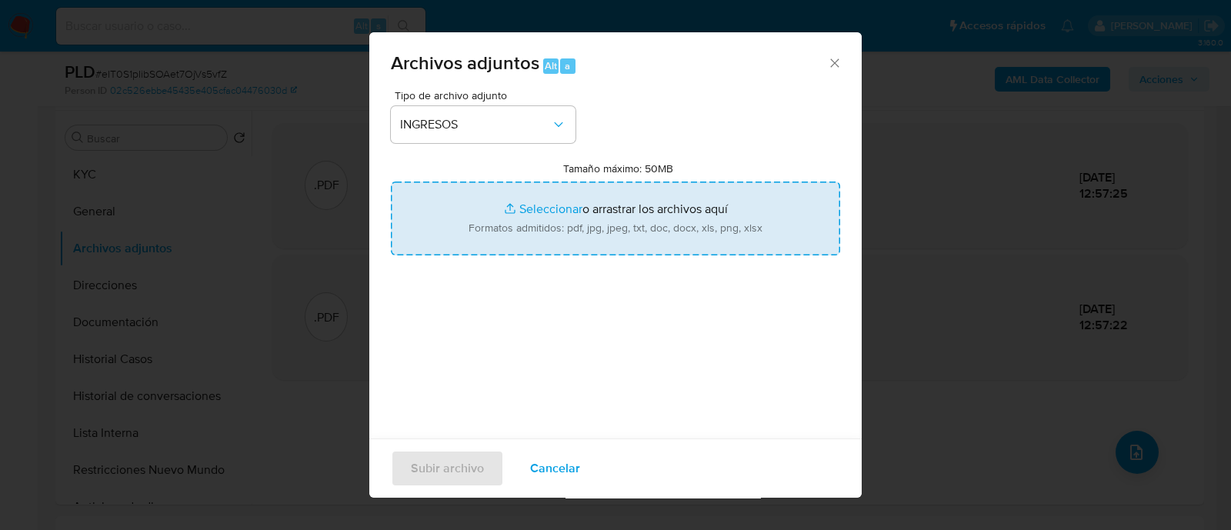
type input "C:\fakepath\Recibo de sueldo 07-2025.pdf"
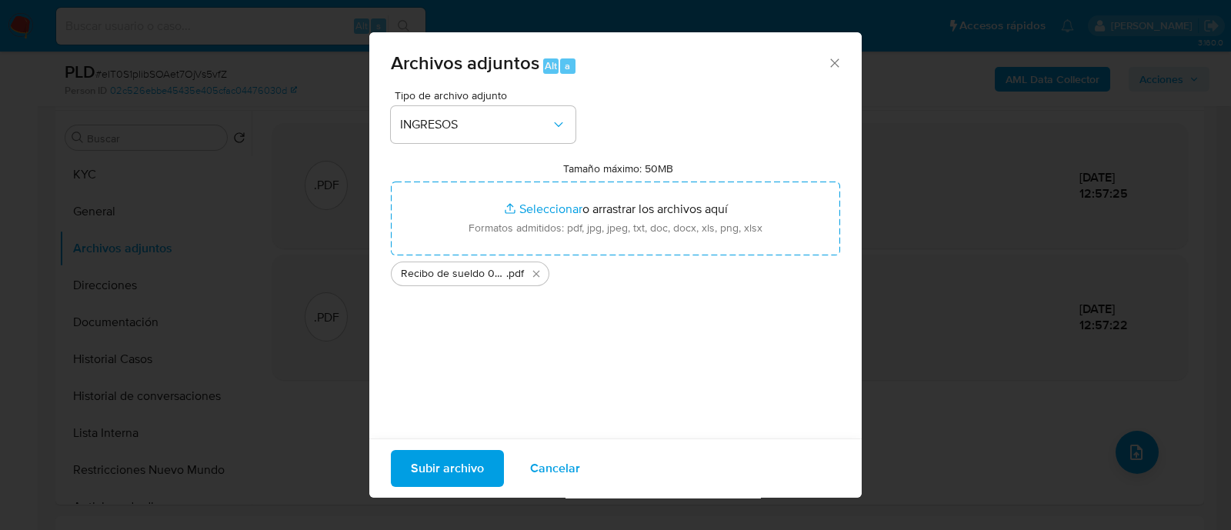
click at [449, 464] on span "Subir archivo" at bounding box center [447, 468] width 73 height 34
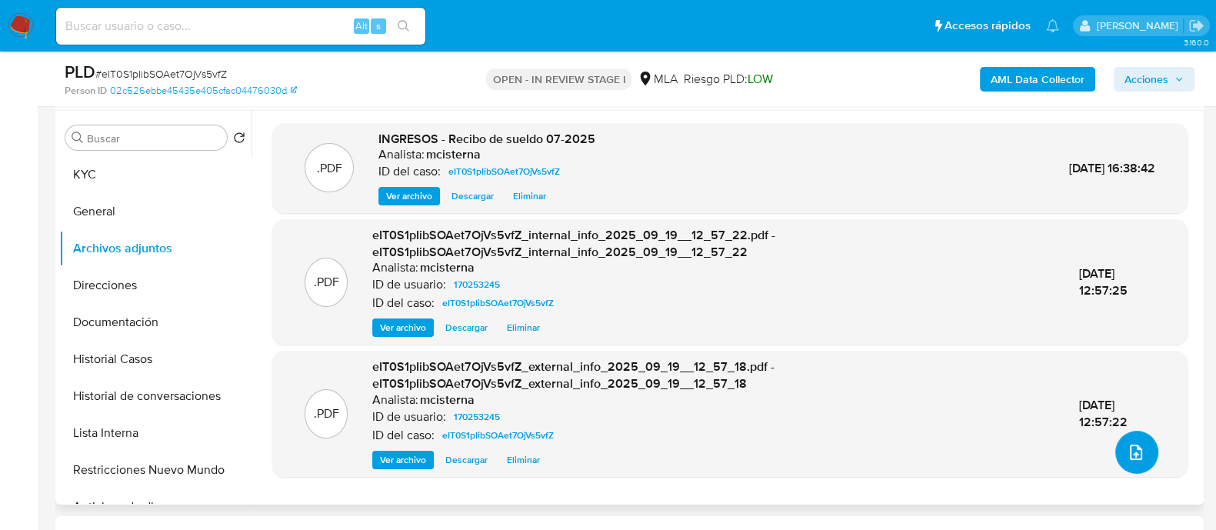
click at [1130, 448] on icon "upload-file" at bounding box center [1136, 452] width 12 height 15
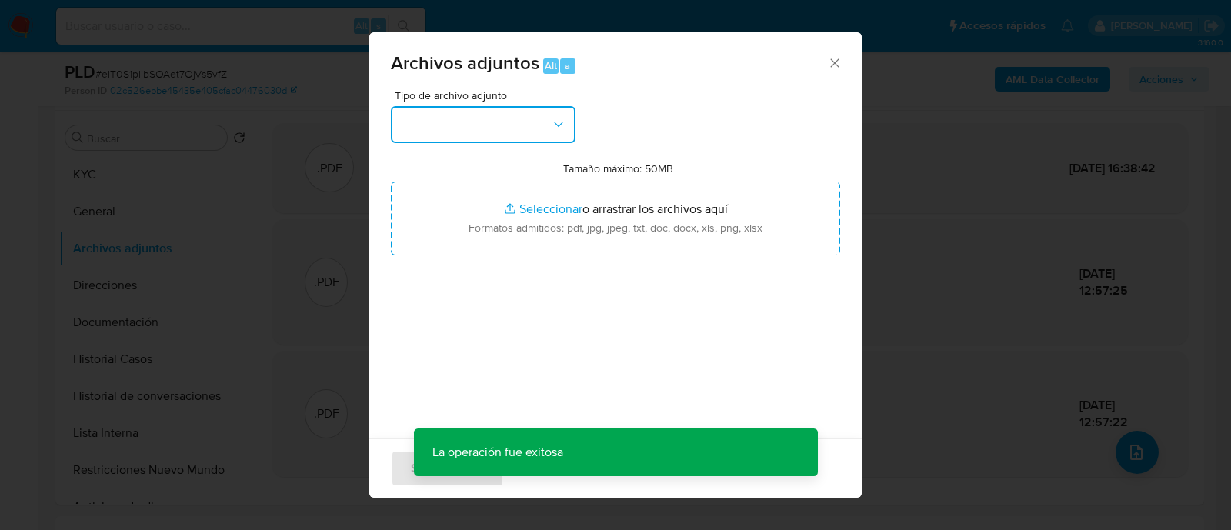
click at [515, 135] on button "button" at bounding box center [483, 124] width 185 height 37
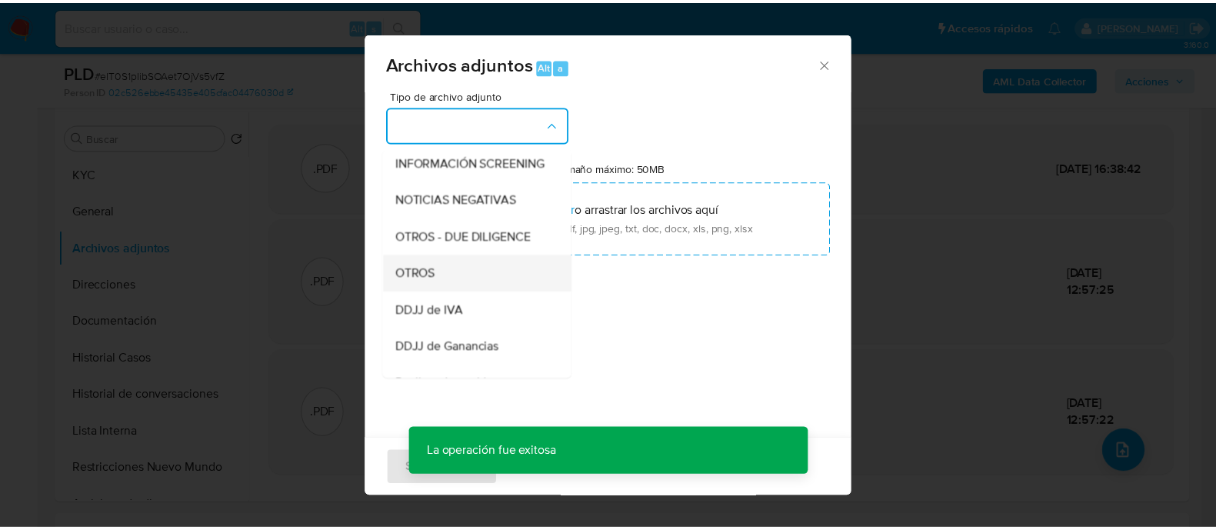
scroll to position [192, 0]
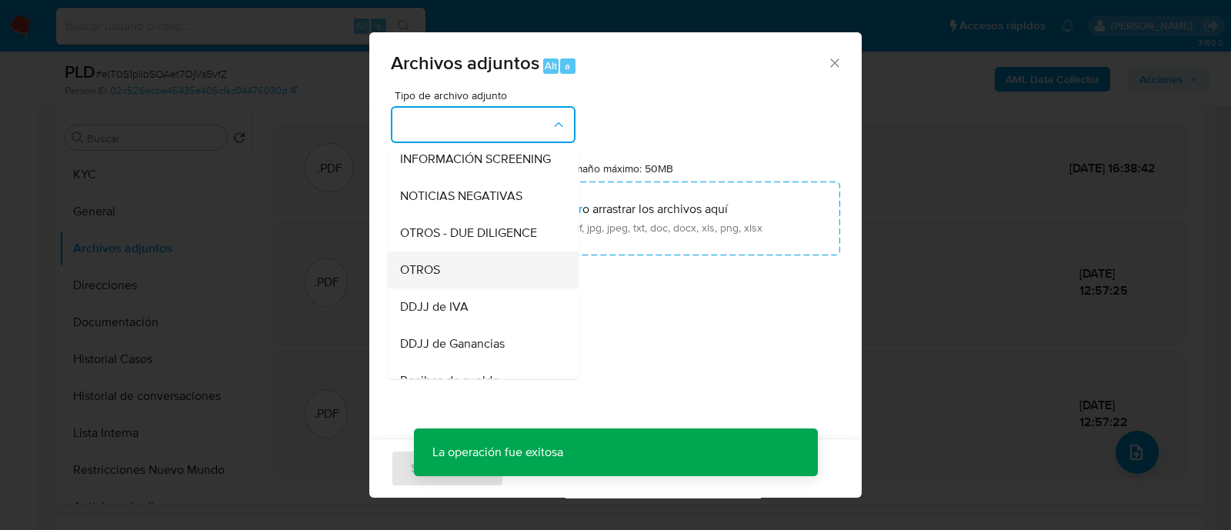
click at [515, 282] on div "OTROS" at bounding box center [478, 269] width 157 height 37
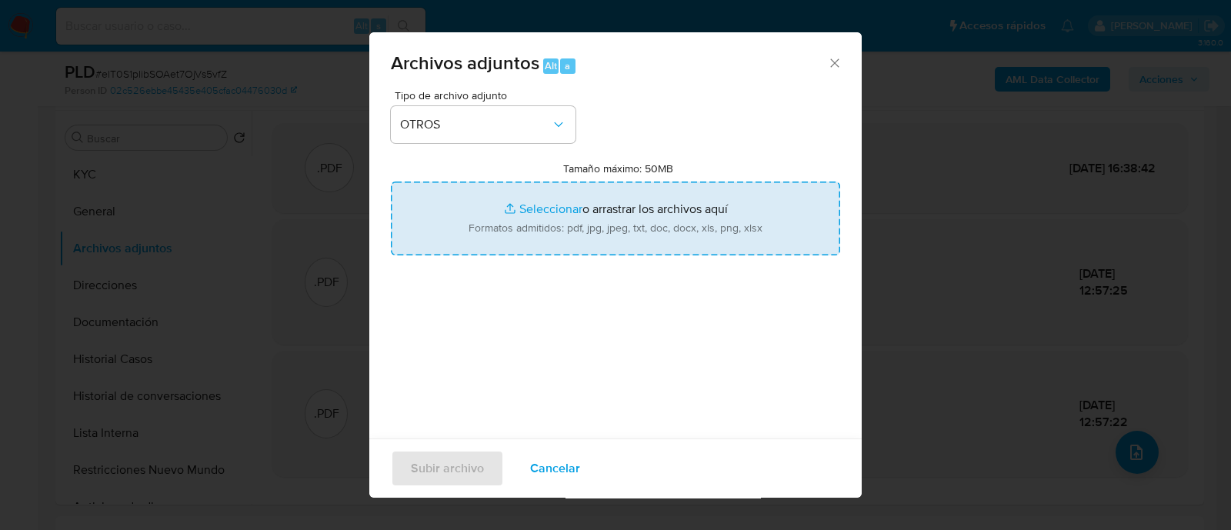
type input "C:\fakepath\Movimientos eIT0S1pIibSOAet7OjVs5vfZ_2025_08_19_04_14_34.xlsx"
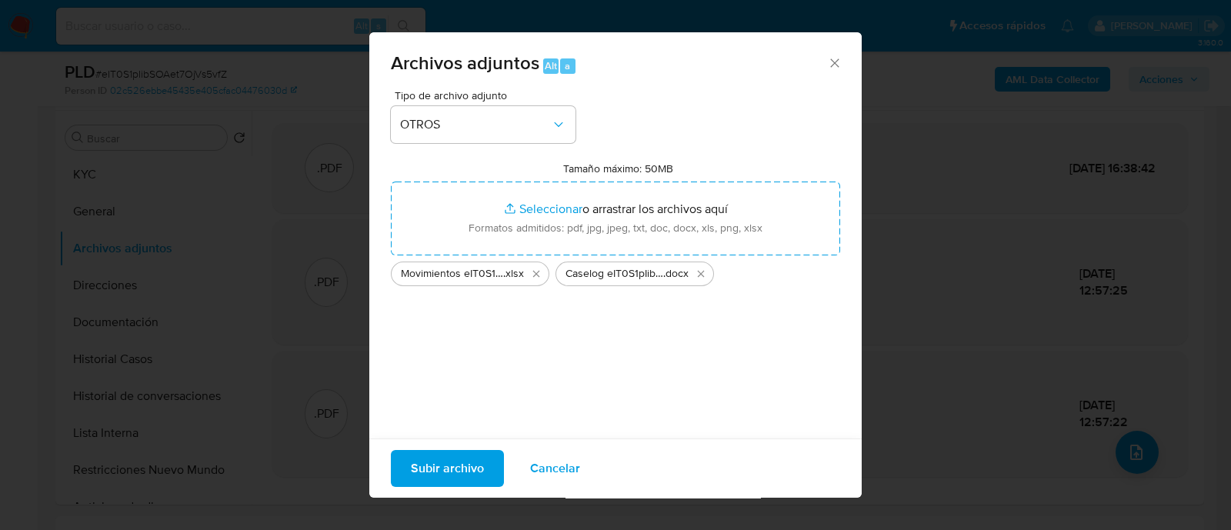
click at [477, 477] on span "Subir archivo" at bounding box center [447, 468] width 73 height 34
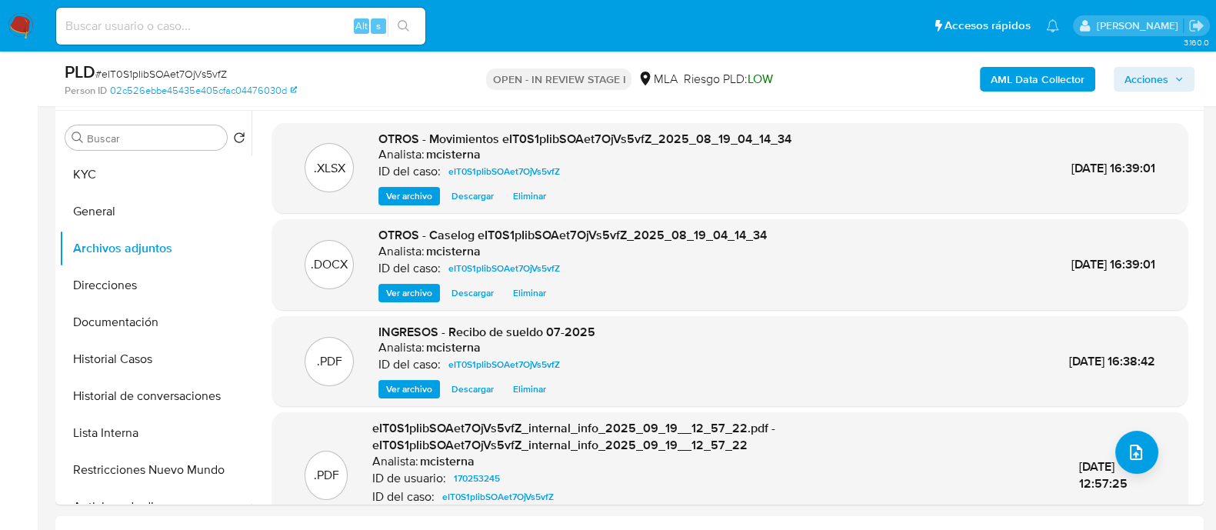
click at [1125, 78] on span "Acciones" at bounding box center [1146, 79] width 44 height 25
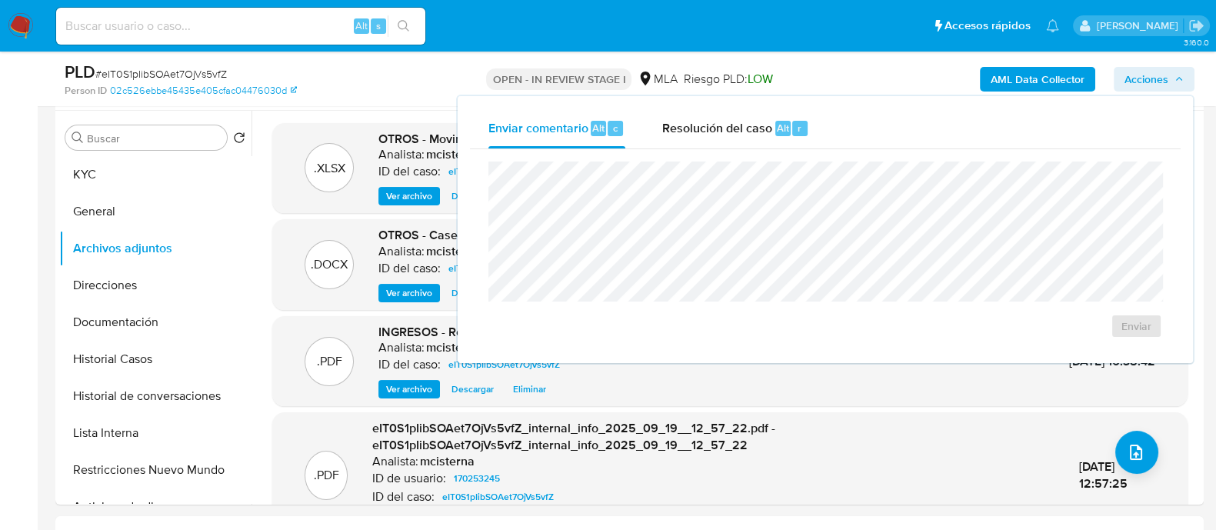
click at [717, 159] on div "Enviar" at bounding box center [825, 250] width 711 height 202
click at [728, 135] on span "Resolución del caso" at bounding box center [717, 127] width 110 height 18
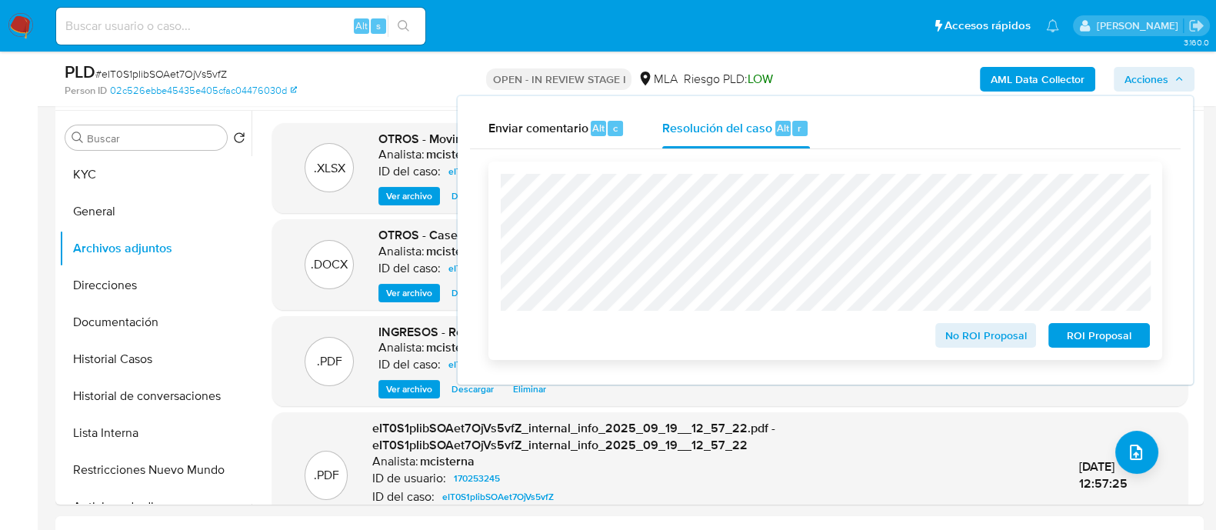
click at [1073, 331] on span "ROI Proposal" at bounding box center [1099, 336] width 80 height 22
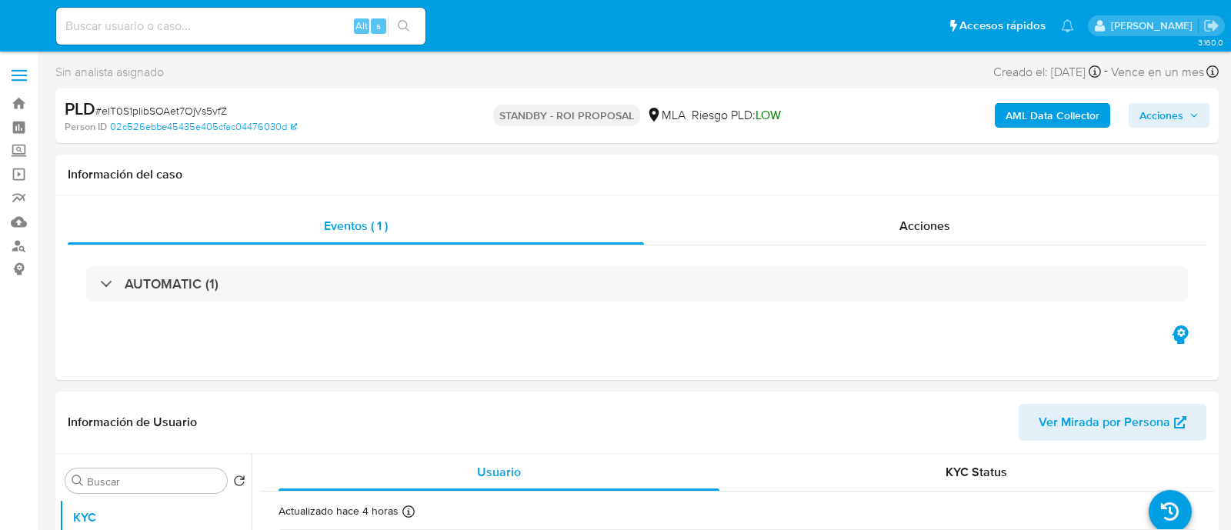
select select "10"
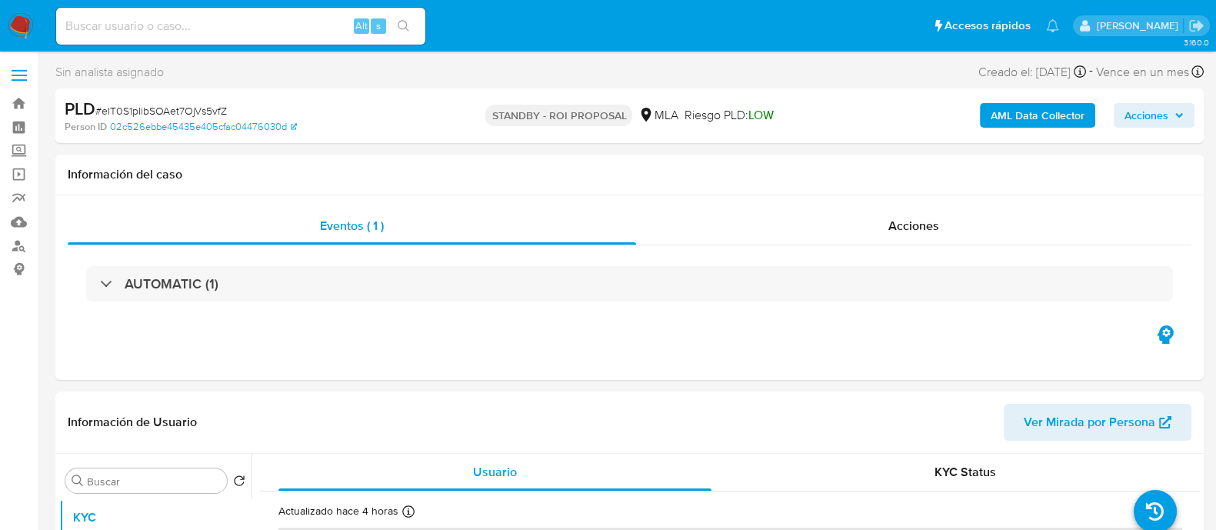
click at [205, 18] on input at bounding box center [240, 26] width 369 height 20
paste input "32859564"
type input "32859564"
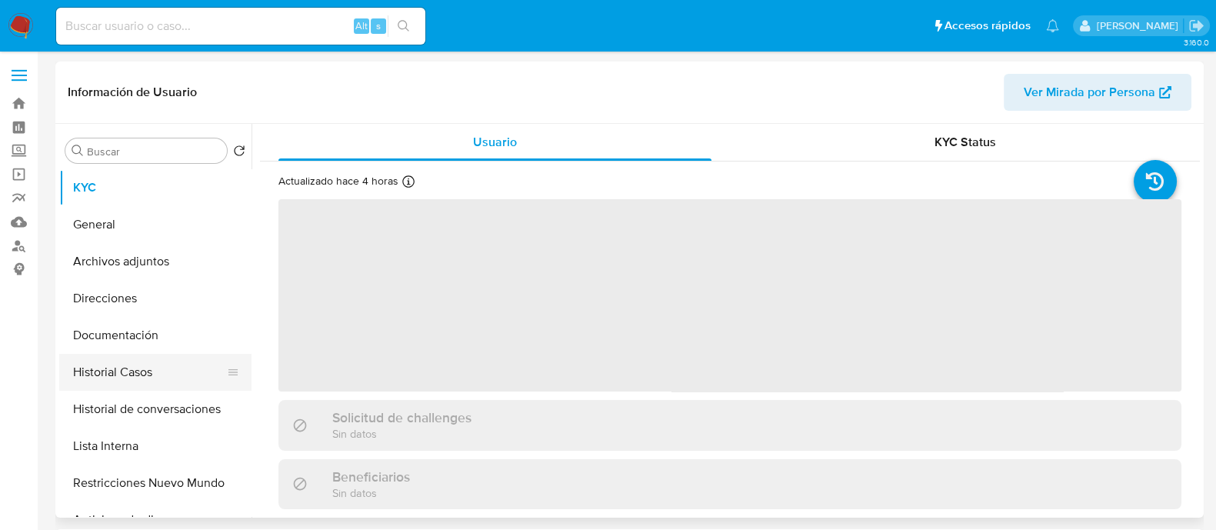
click at [151, 371] on button "Historial Casos" at bounding box center [149, 372] width 180 height 37
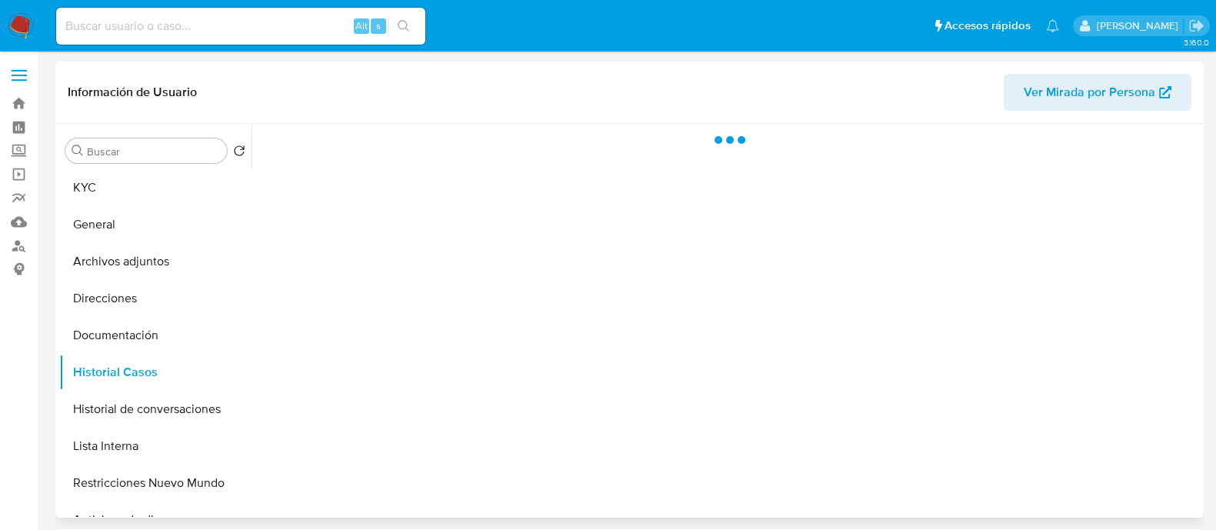
select select "10"
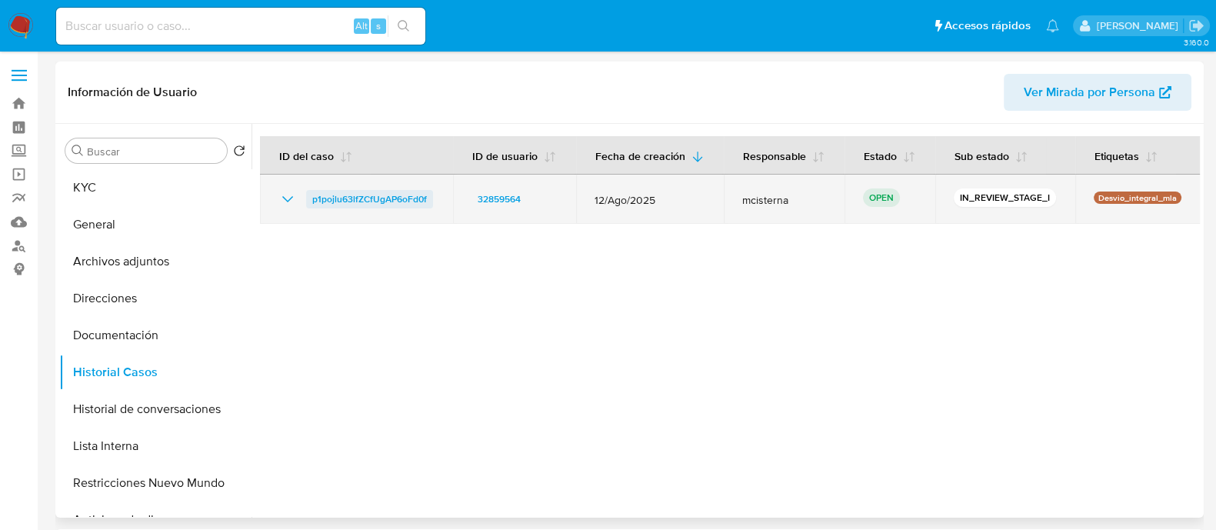
click at [350, 190] on span "p1pojlu63lfZCfUgAP6oFd0f" at bounding box center [369, 199] width 115 height 18
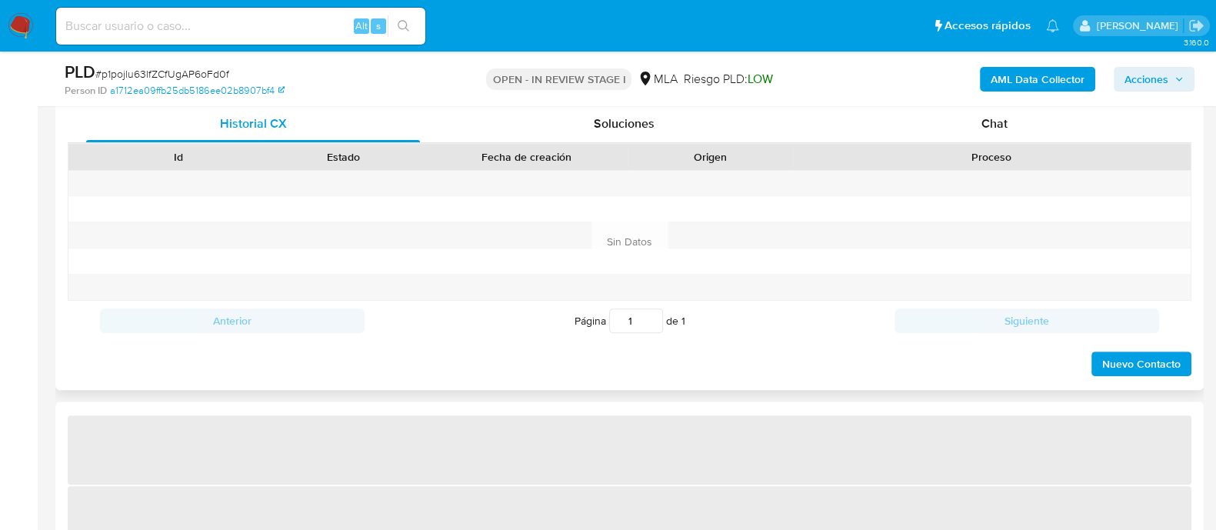
select select "10"
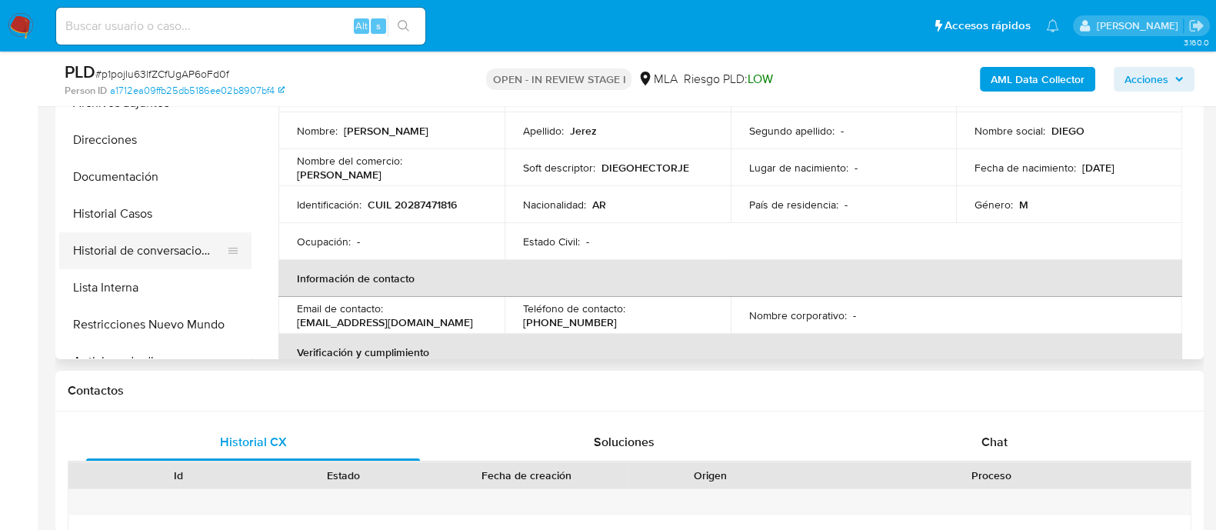
scroll to position [384, 0]
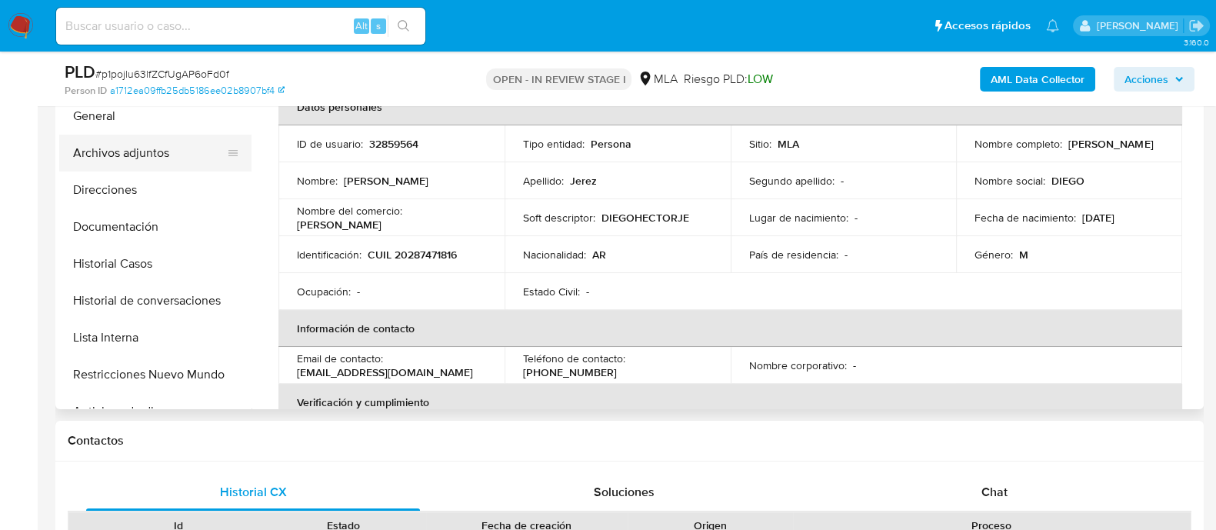
click at [169, 163] on button "Archivos adjuntos" at bounding box center [149, 153] width 180 height 37
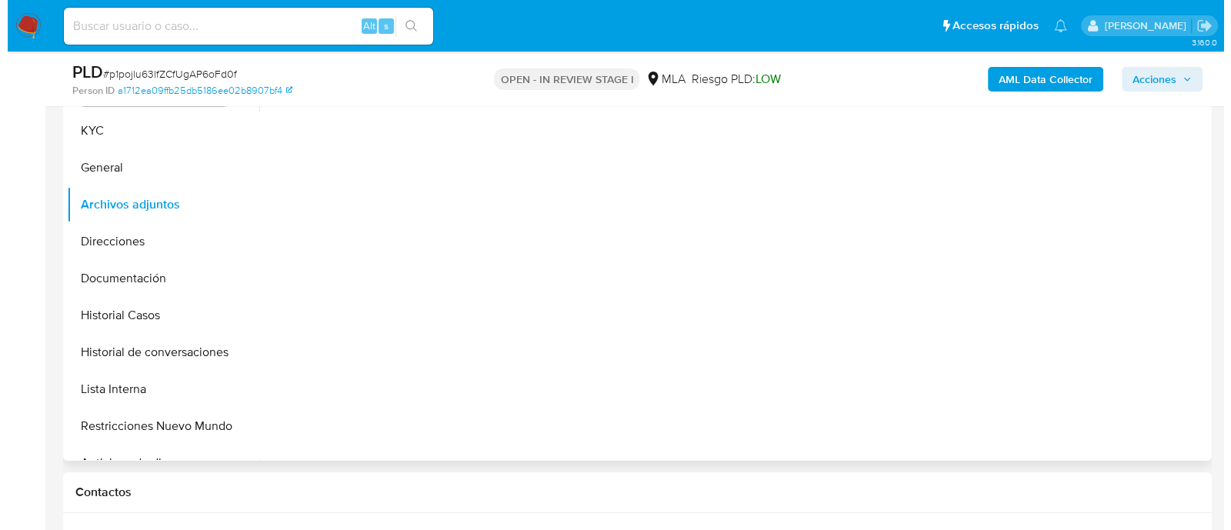
scroll to position [288, 0]
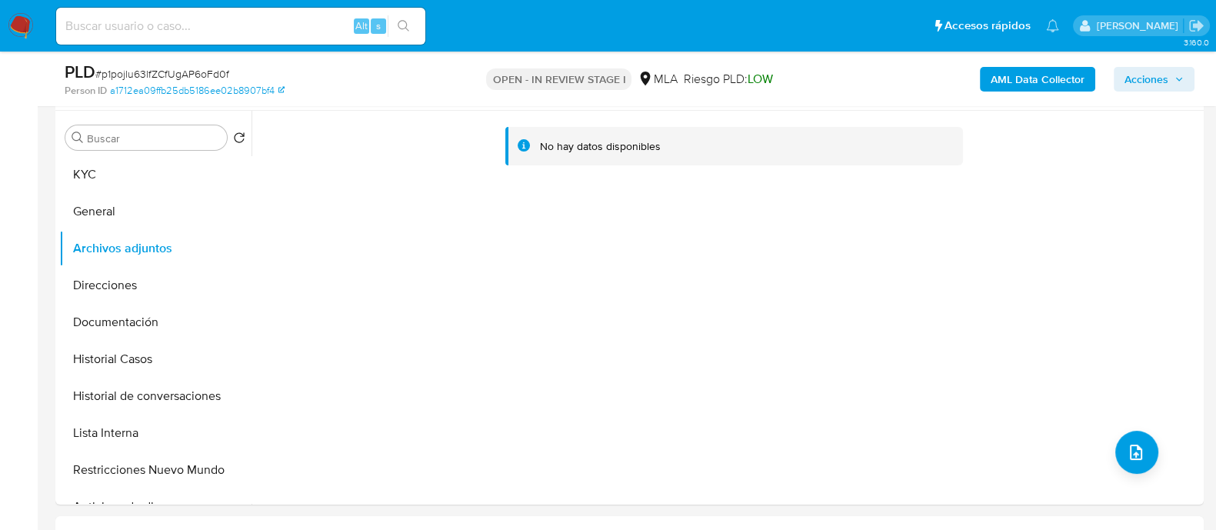
click at [1019, 75] on b "AML Data Collector" at bounding box center [1038, 79] width 94 height 25
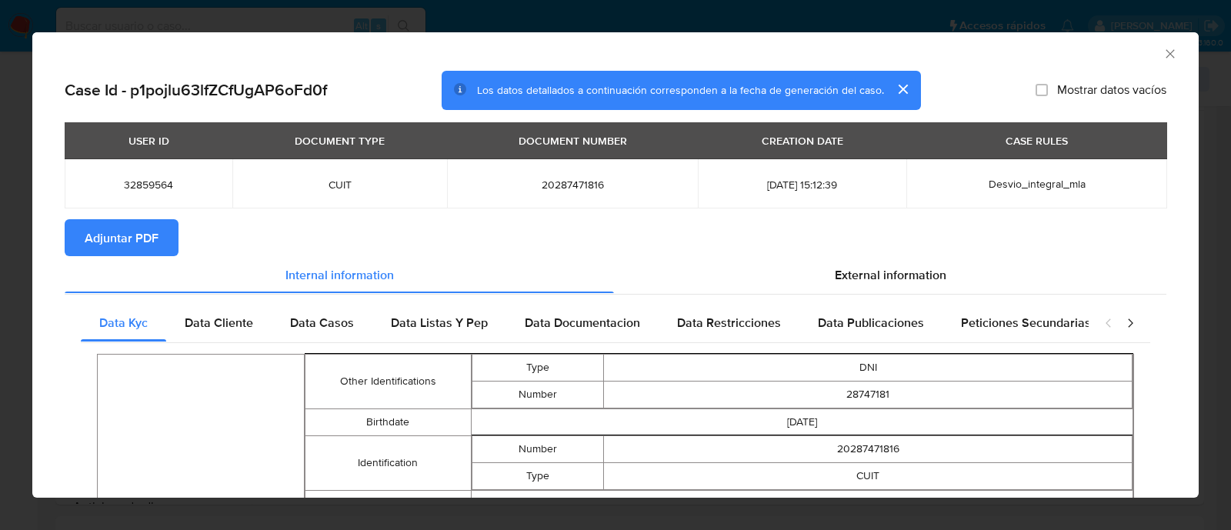
click at [138, 231] on span "Adjuntar PDF" at bounding box center [122, 238] width 74 height 34
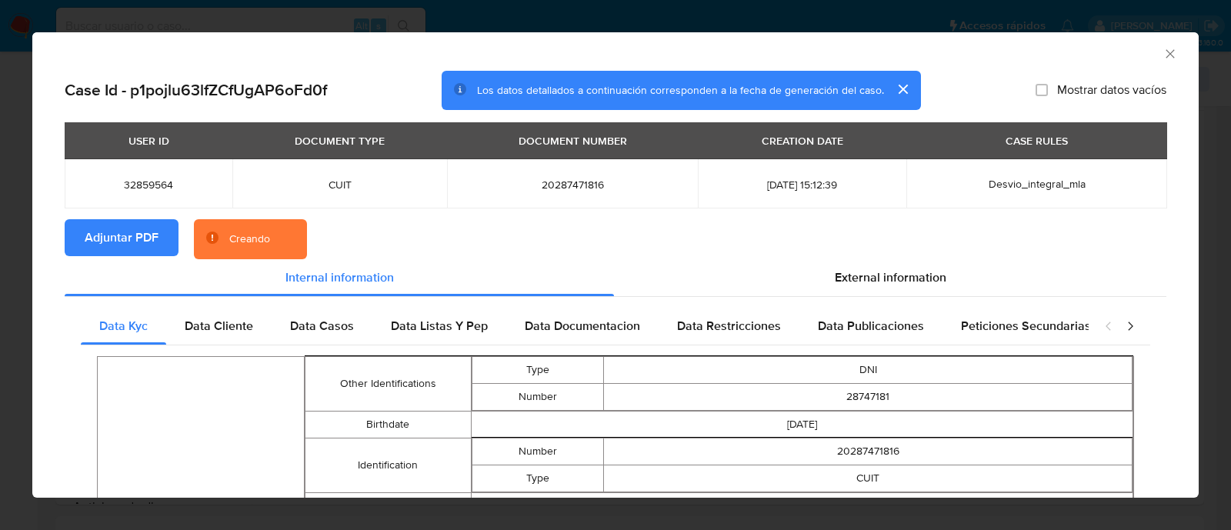
click at [145, 175] on td "32859564" at bounding box center [149, 183] width 168 height 49
copy span "32859564"
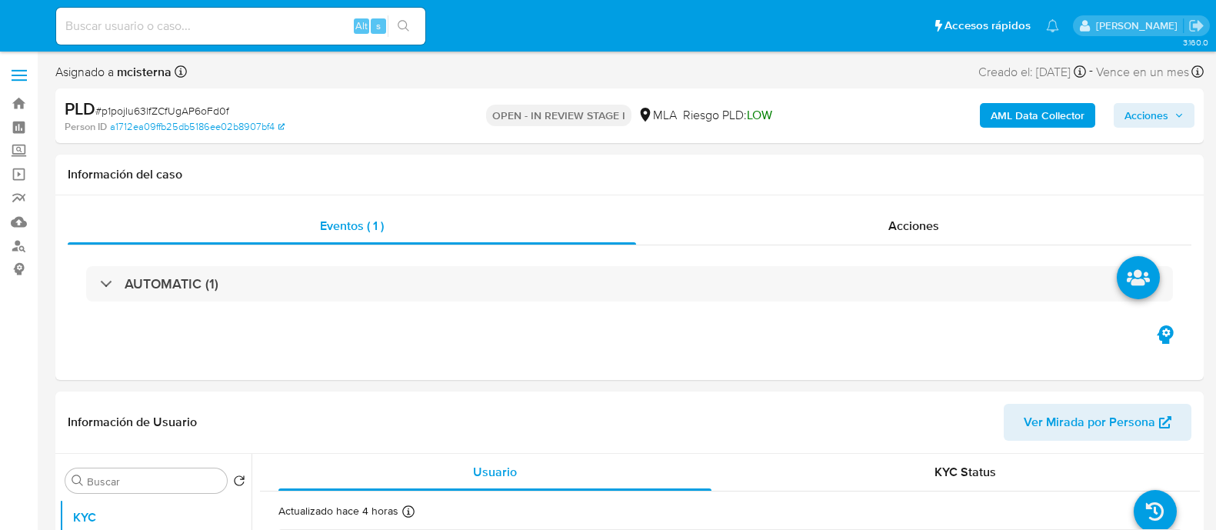
select select "10"
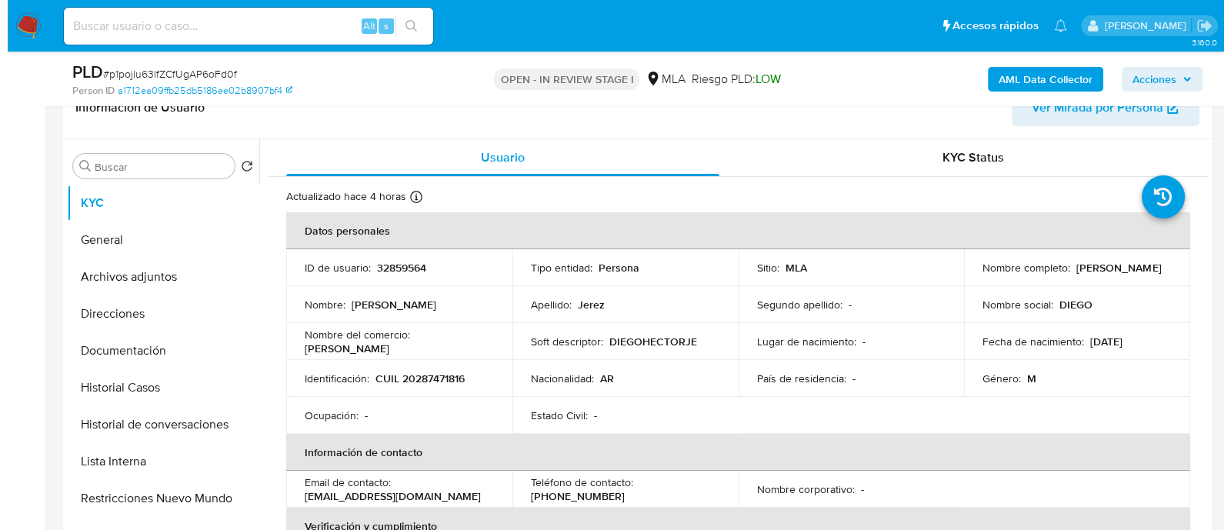
scroll to position [288, 0]
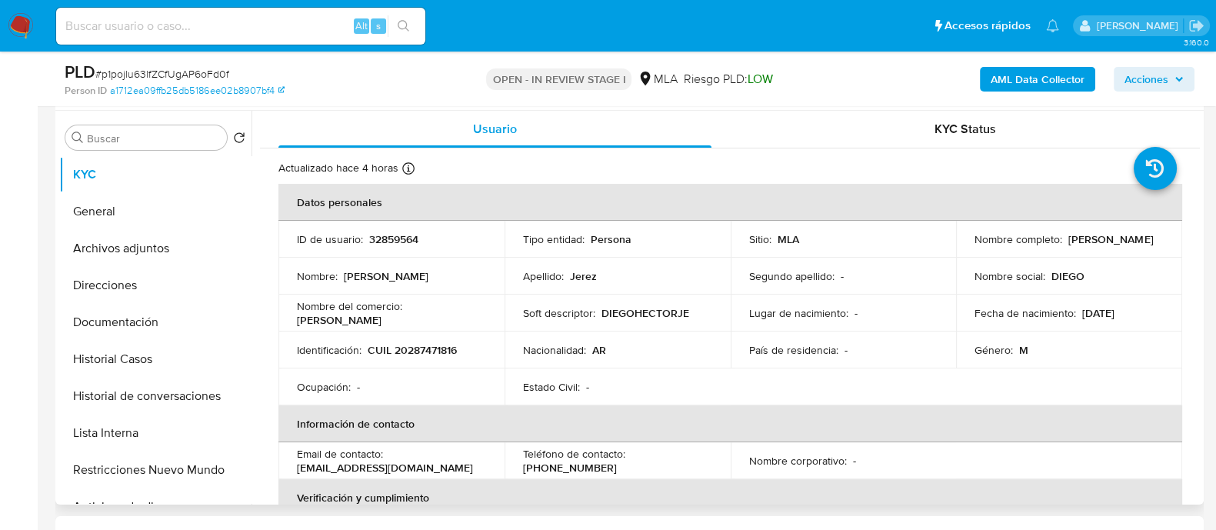
click at [420, 346] on p "CUIL 20287471816" at bounding box center [412, 350] width 89 height 14
copy p "20287471816"
click at [185, 391] on button "Historial de conversaciones" at bounding box center [149, 396] width 180 height 37
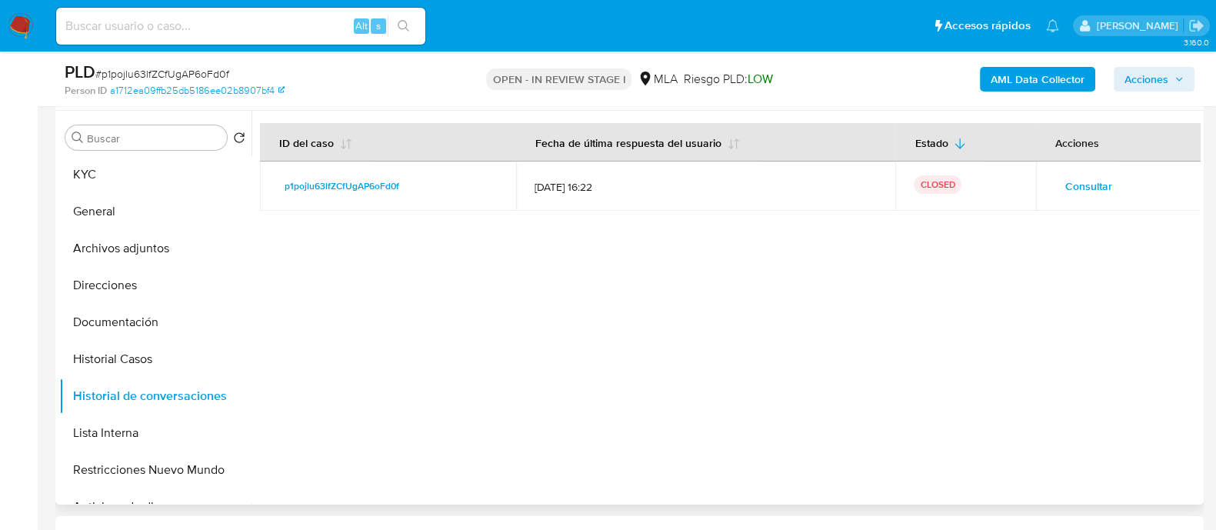
click at [1075, 175] on span "Consultar" at bounding box center [1088, 186] width 47 height 22
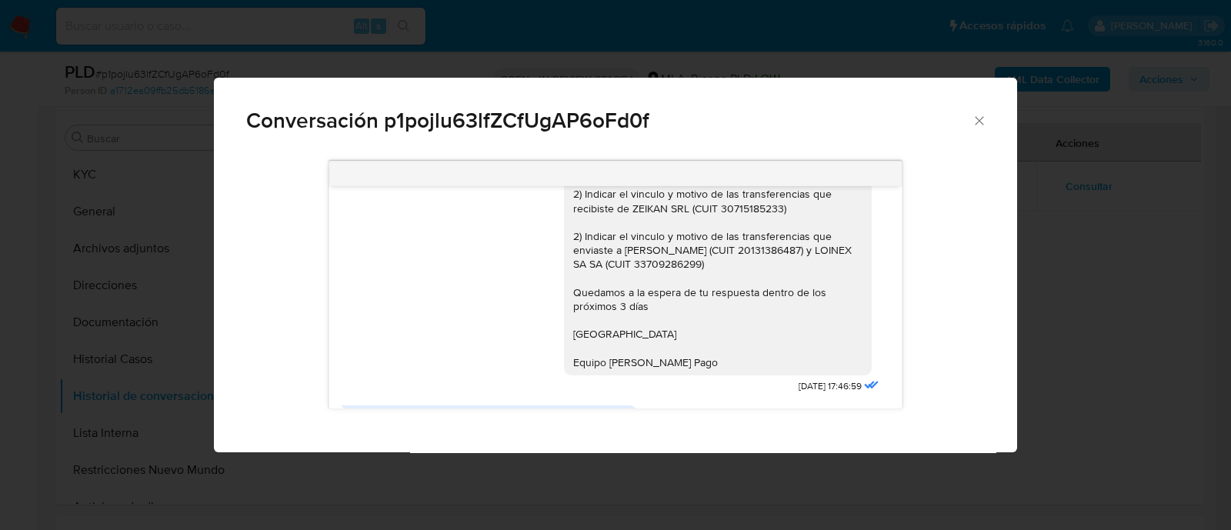
scroll to position [1154, 0]
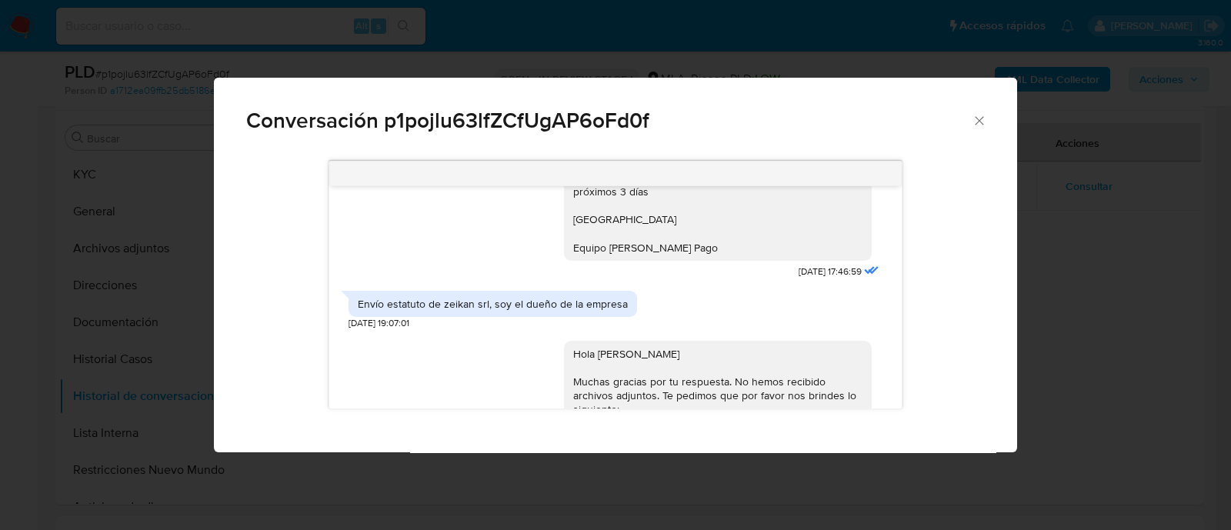
click at [548, 311] on div "Envío estatuto de zeikan srl, soy el dueño de la empresa" at bounding box center [493, 304] width 270 height 14
copy div "Envío estatuto de zeikan srl, soy el dueño de la empresa"
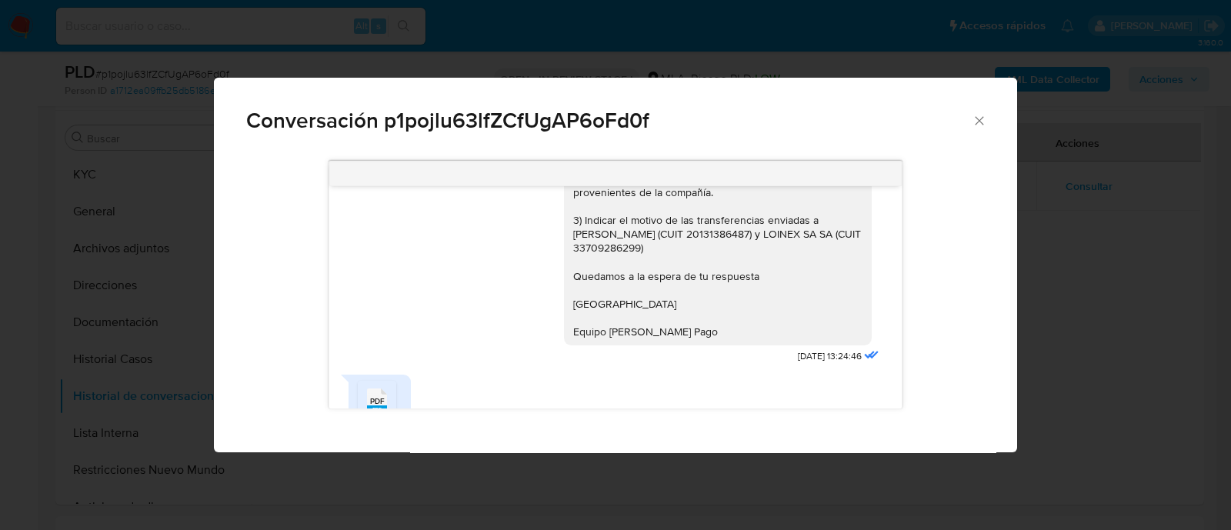
scroll to position [1923, 0]
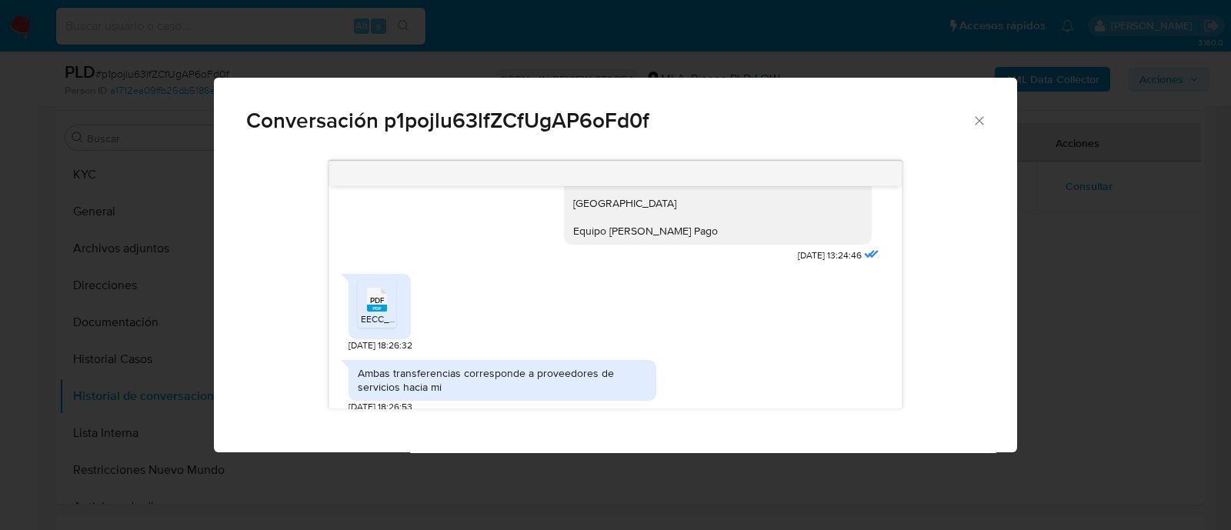
click at [371, 311] on rect "Comunicación" at bounding box center [377, 308] width 20 height 7
click at [375, 305] on span "PDF" at bounding box center [377, 300] width 15 height 10
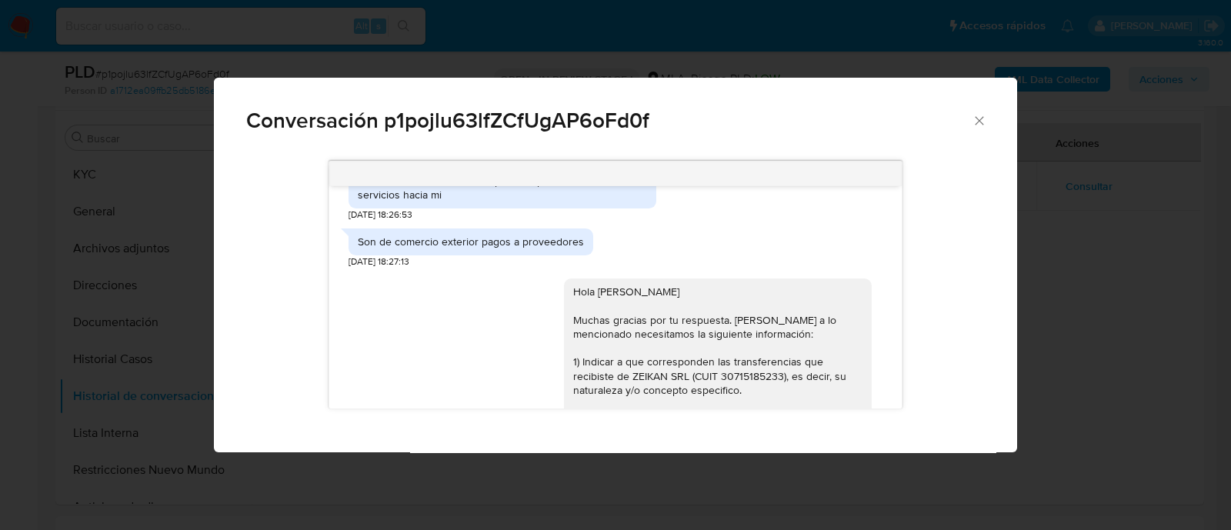
scroll to position [2019, 0]
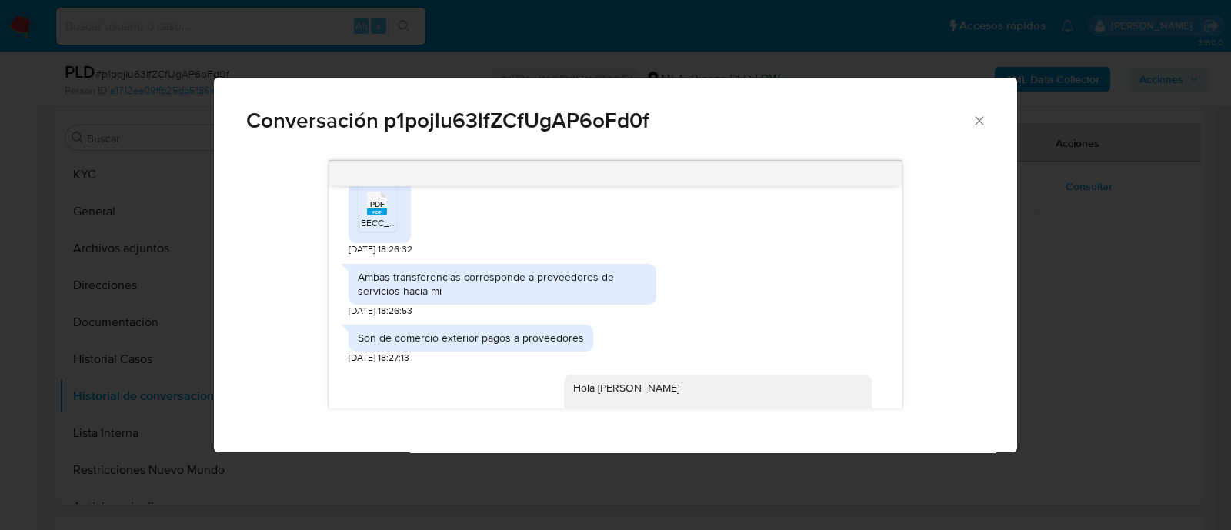
click at [489, 288] on div "Ambas transferencias corresponde a proveedores de servicios hacia mi" at bounding box center [502, 284] width 289 height 28
copy div "Ambas transferencias corresponde a proveedores de servicios hacia mi"
click at [464, 345] on div "Son de comercio exterior pagos a proveedores" at bounding box center [471, 338] width 226 height 14
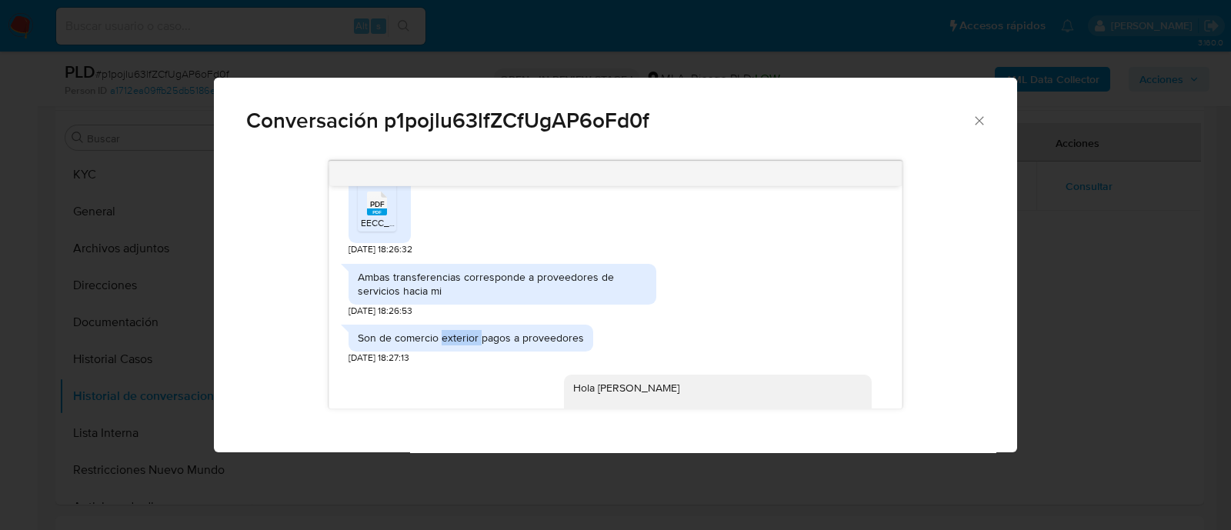
click at [464, 345] on div "Son de comercio exterior pagos a proveedores" at bounding box center [471, 338] width 226 height 14
copy div "Son de comercio exterior pagos a proveedores"
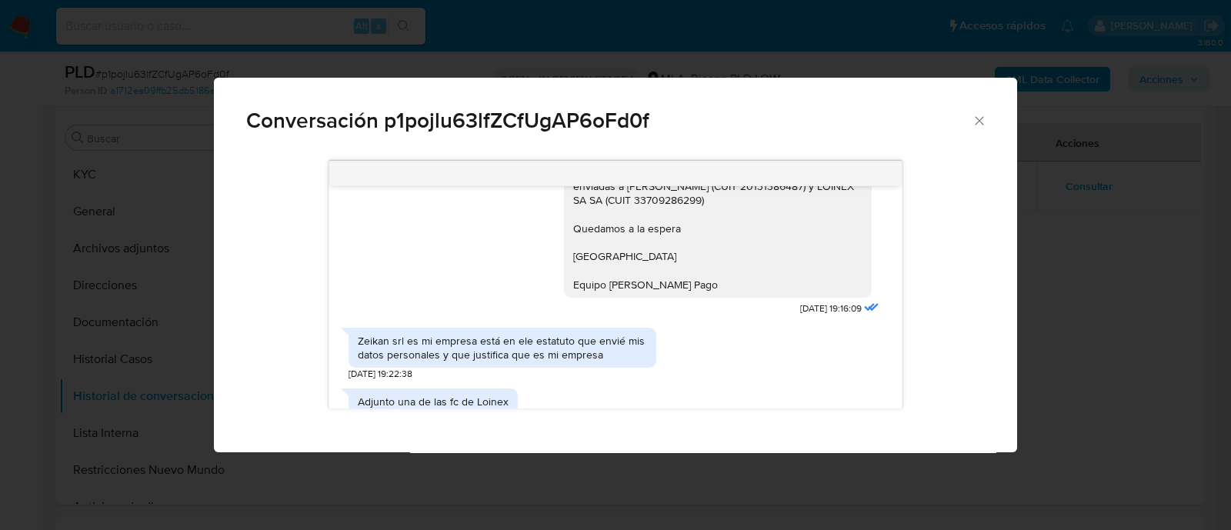
scroll to position [2403, 0]
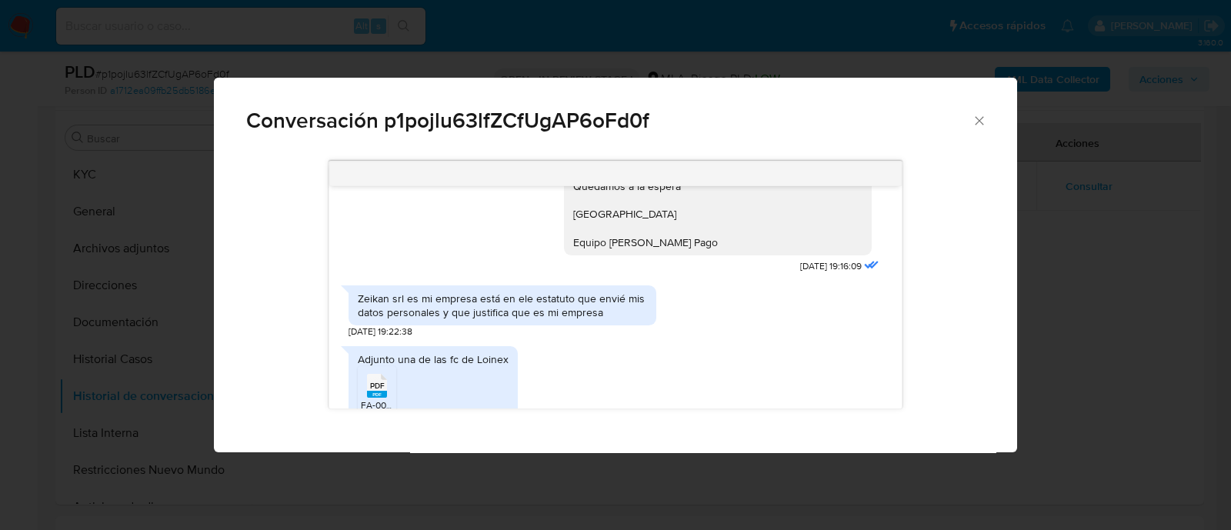
click at [494, 308] on div "Zeikan srl es mi empresa está en ele estatuto que envié mis datos personales y …" at bounding box center [502, 305] width 289 height 28
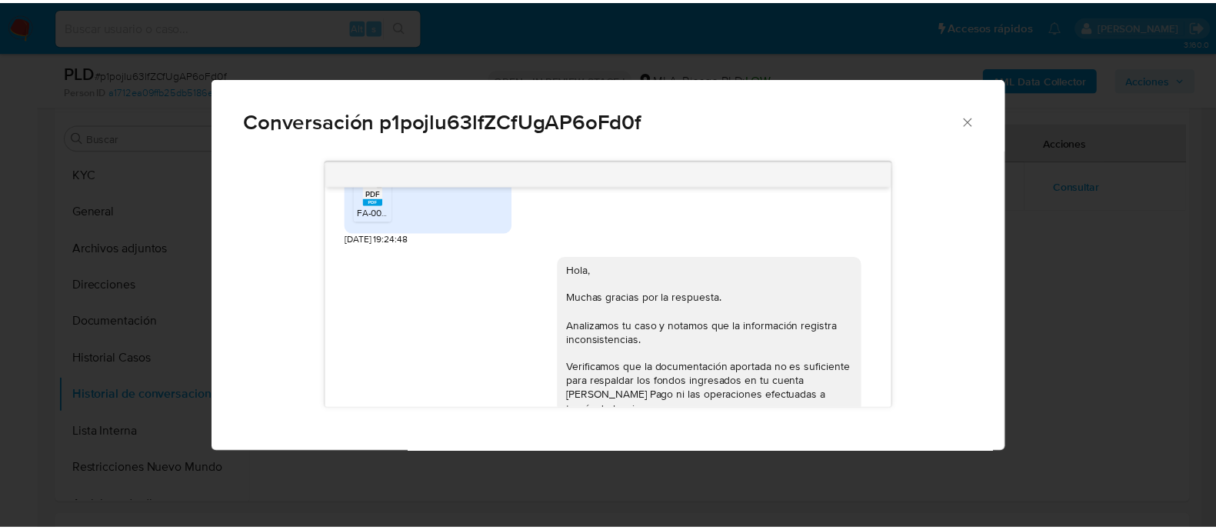
scroll to position [2499, 0]
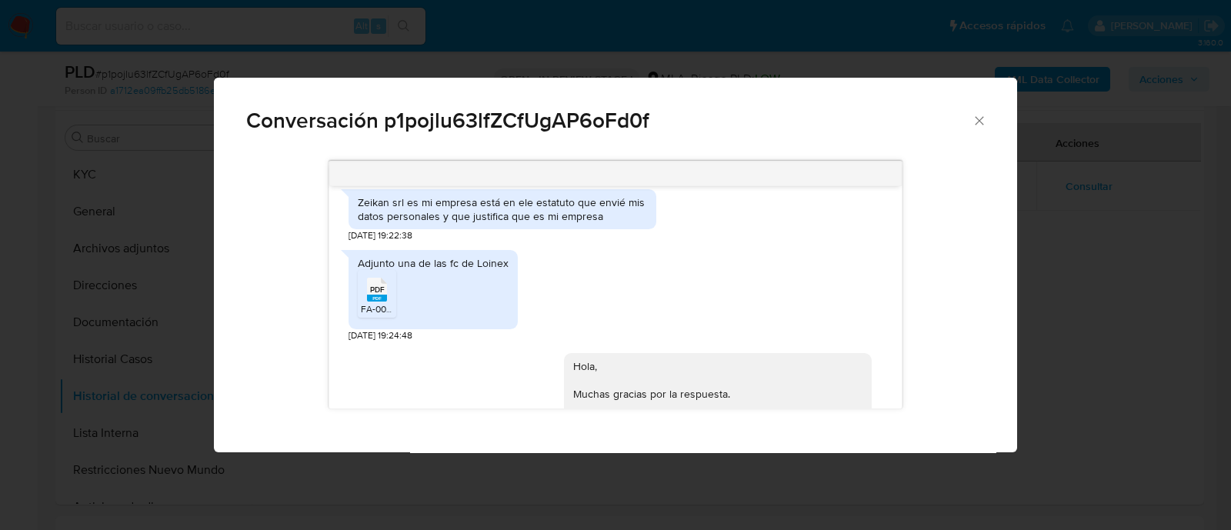
click at [449, 209] on div "Zeikan srl es mi empresa está en ele estatuto que envié mis datos personales y …" at bounding box center [502, 209] width 289 height 28
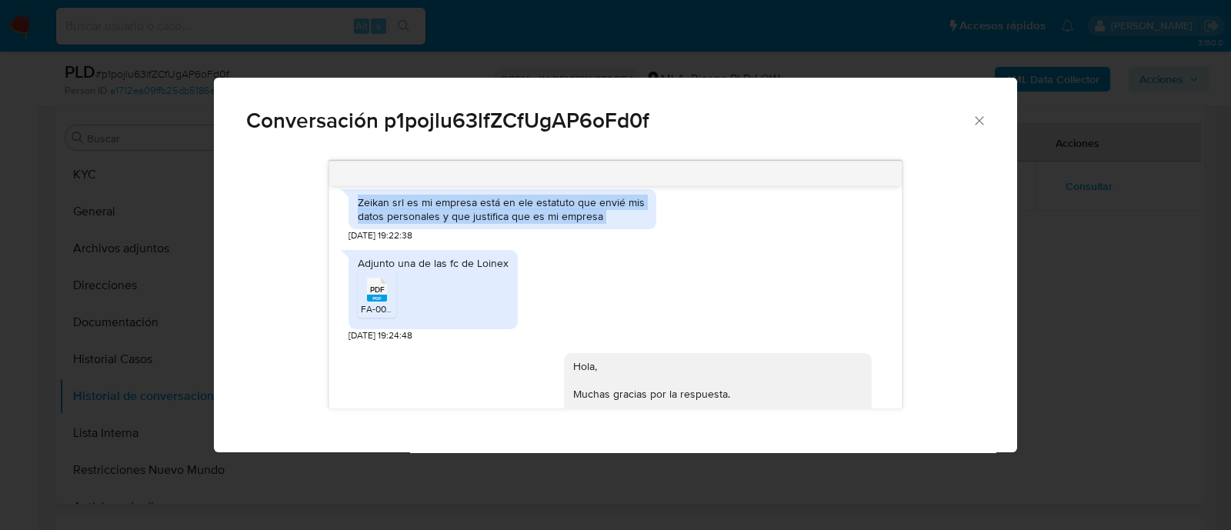
click at [449, 209] on div "Zeikan srl es mi empresa está en ele estatuto que envié mis datos personales y …" at bounding box center [502, 209] width 289 height 28
copy div "Zeikan srl es mi empresa está en ele estatuto que envié mis datos personales y …"
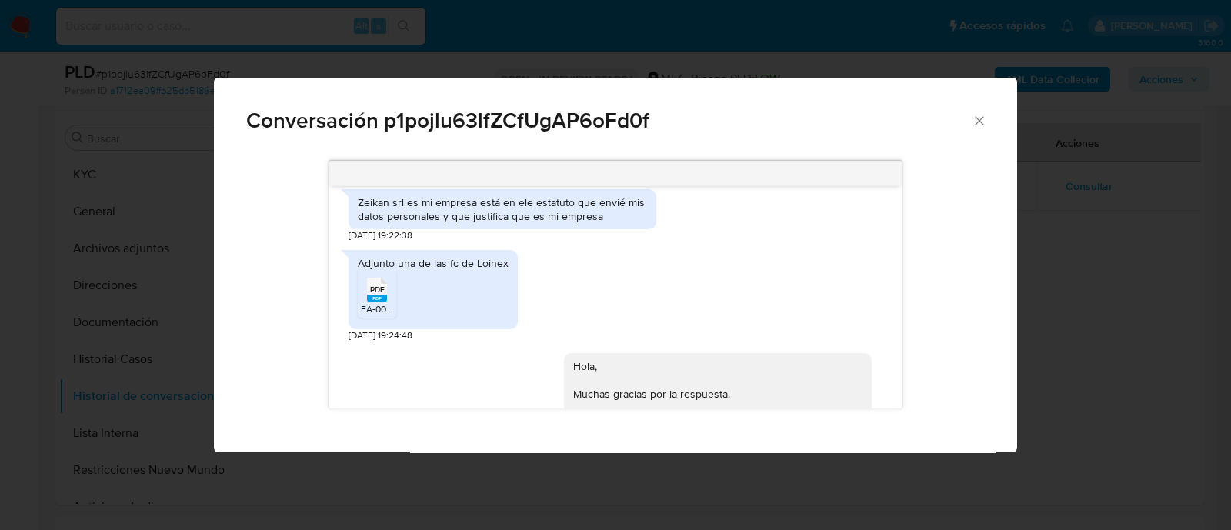
click at [428, 270] on div "Adjunto una de las fc de Loinex" at bounding box center [433, 263] width 151 height 14
copy div "Adjunto una de las fc de Loinex PDF"
click at [153, 251] on div "Conversación p1pojlu63lfZCfUgAP6oFd0f 18/08/2025 17:33:53 Comercio exterior 19/…" at bounding box center [615, 265] width 1231 height 530
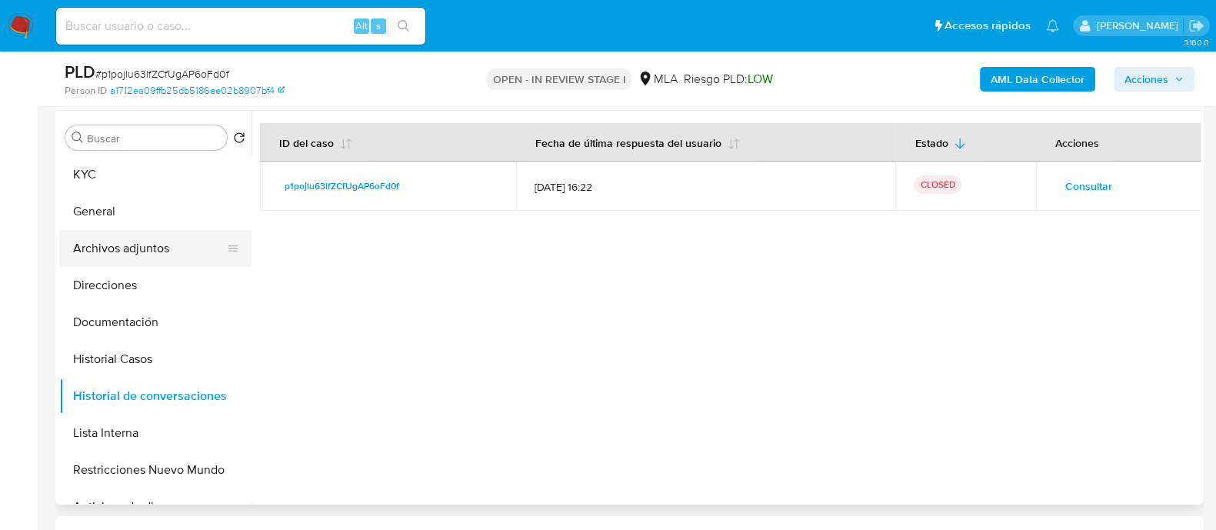
click at [162, 251] on button "Archivos adjuntos" at bounding box center [149, 248] width 180 height 37
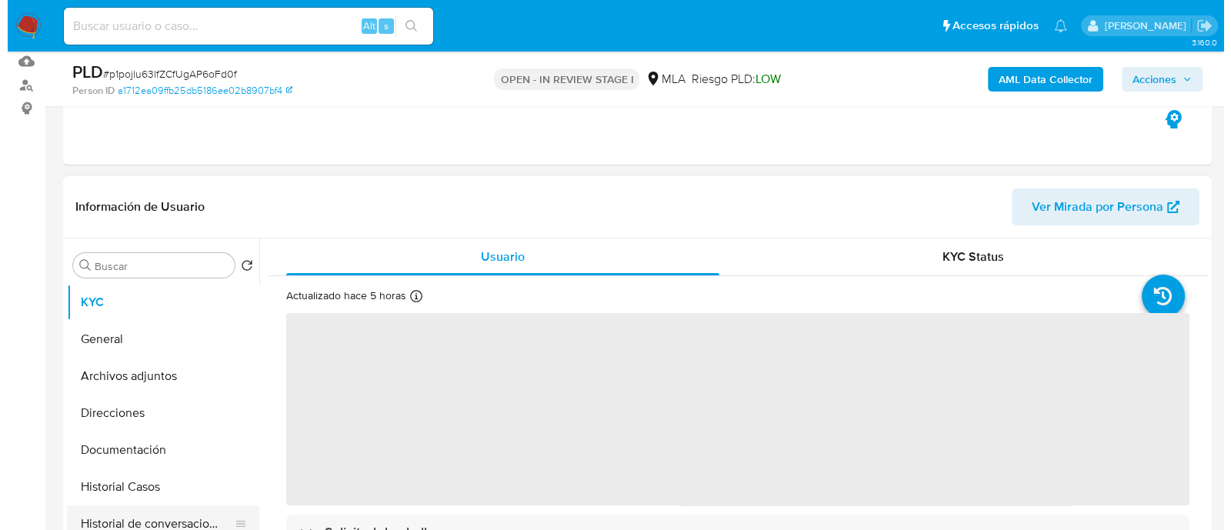
scroll to position [288, 0]
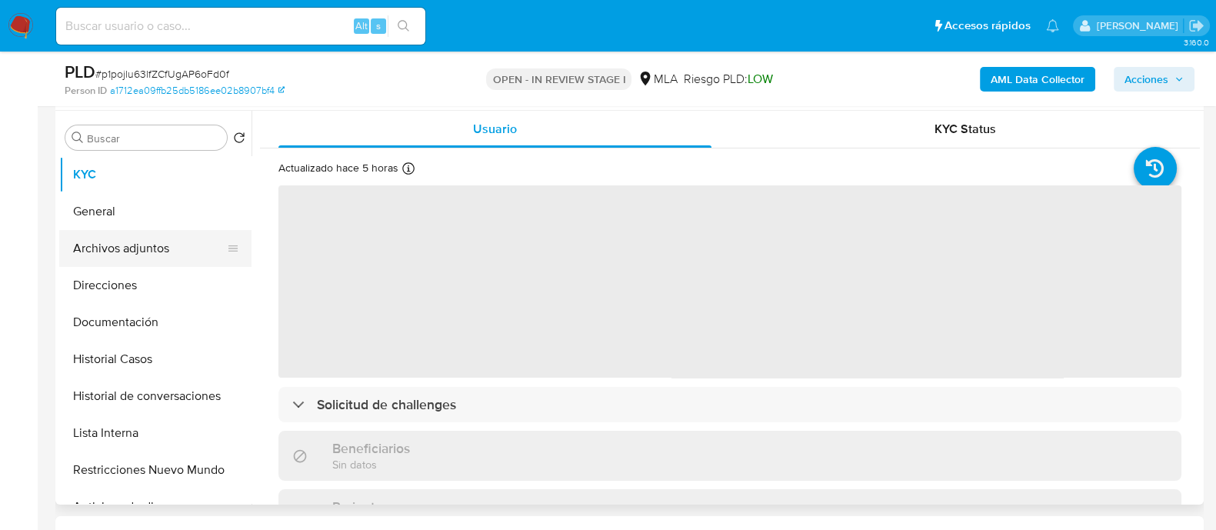
select select "10"
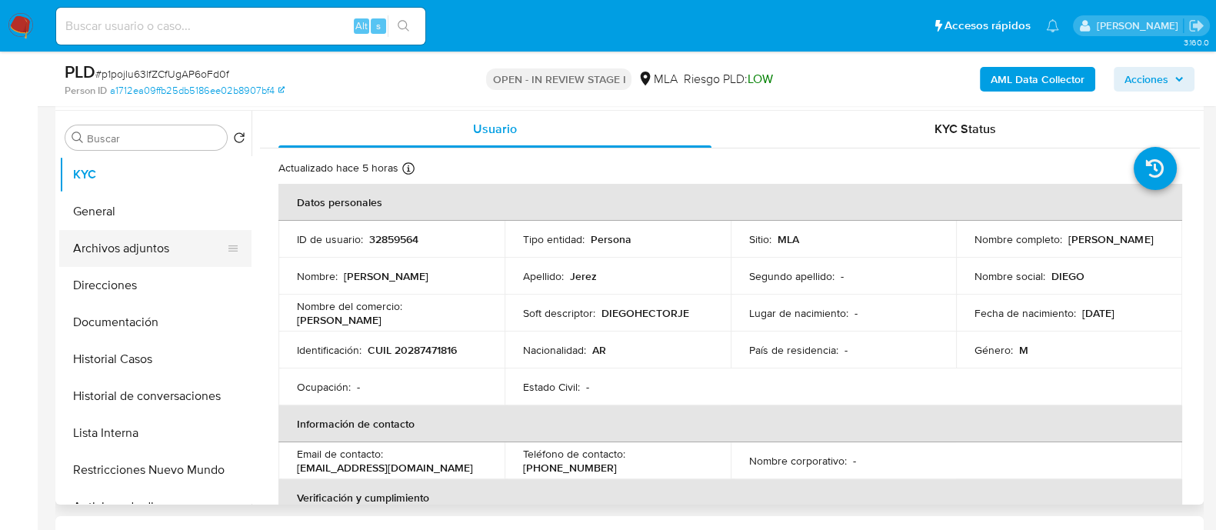
click at [116, 254] on button "Archivos adjuntos" at bounding box center [149, 248] width 180 height 37
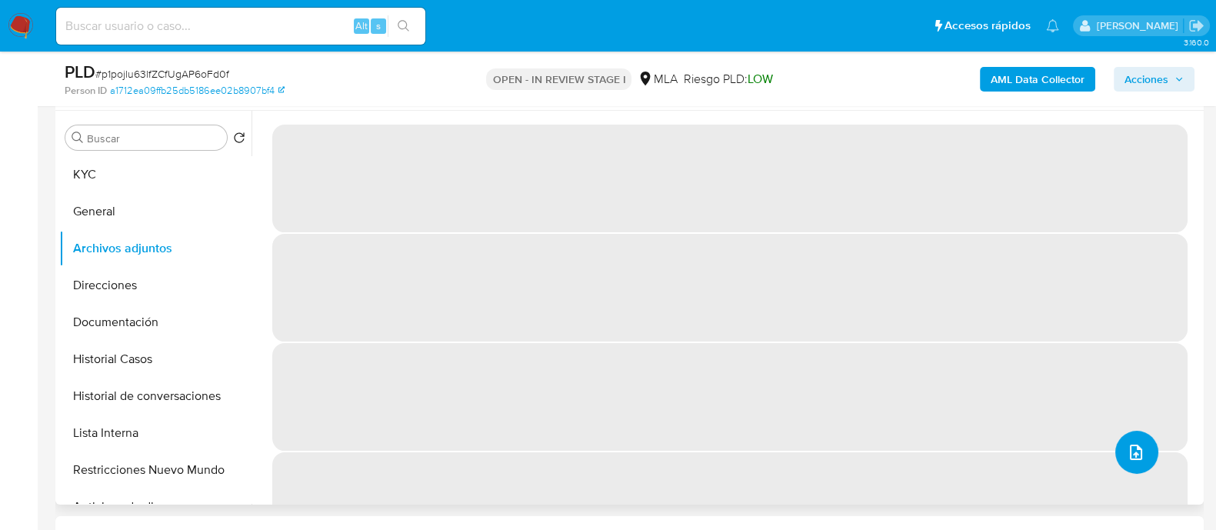
click at [1128, 450] on icon "upload-file" at bounding box center [1136, 452] width 18 height 18
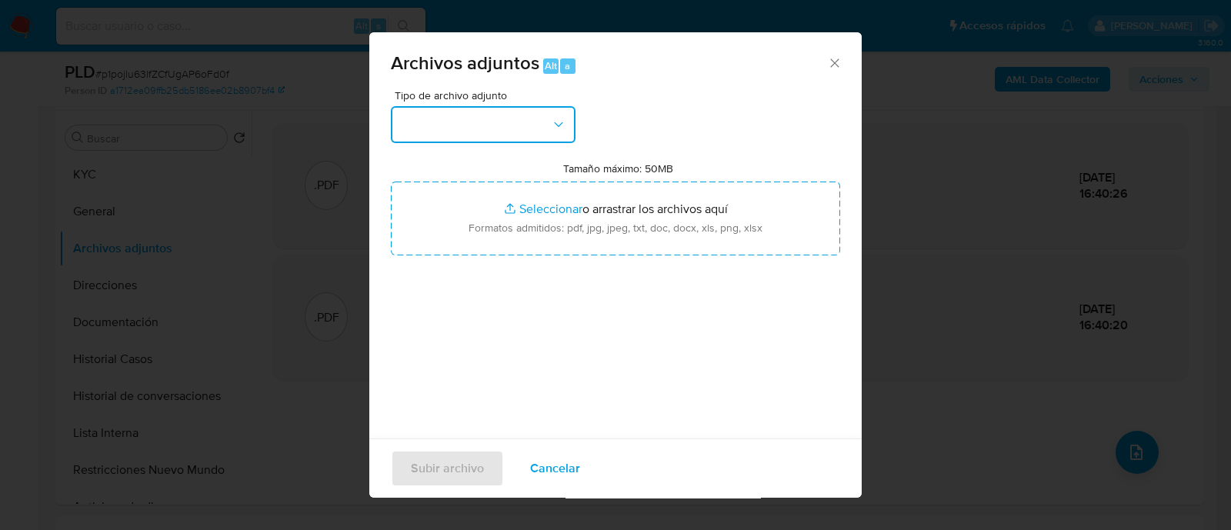
click at [535, 113] on button "button" at bounding box center [483, 124] width 185 height 37
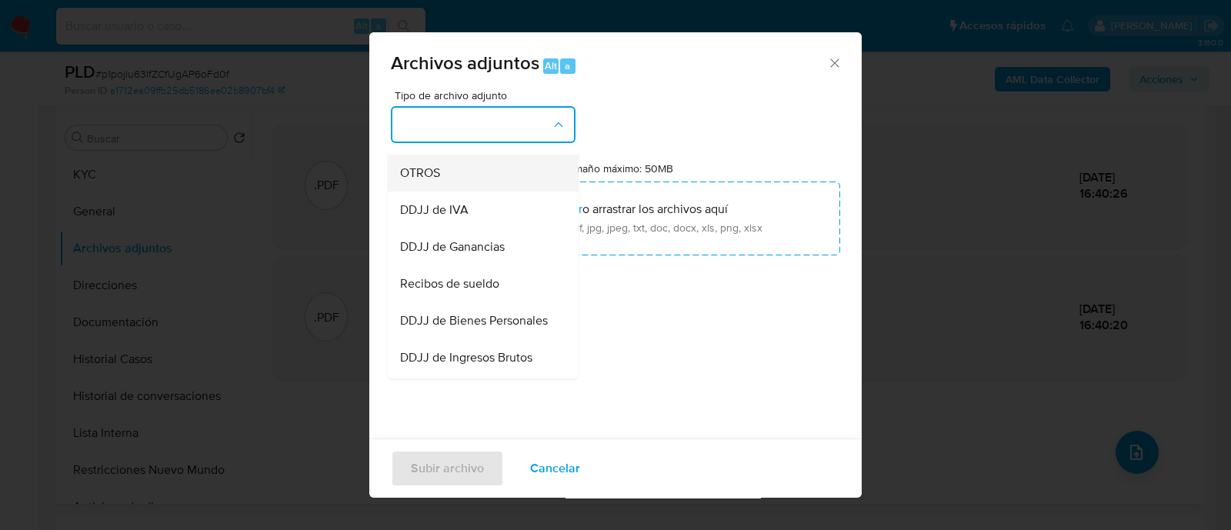
click at [461, 175] on div "OTROS" at bounding box center [478, 173] width 157 height 37
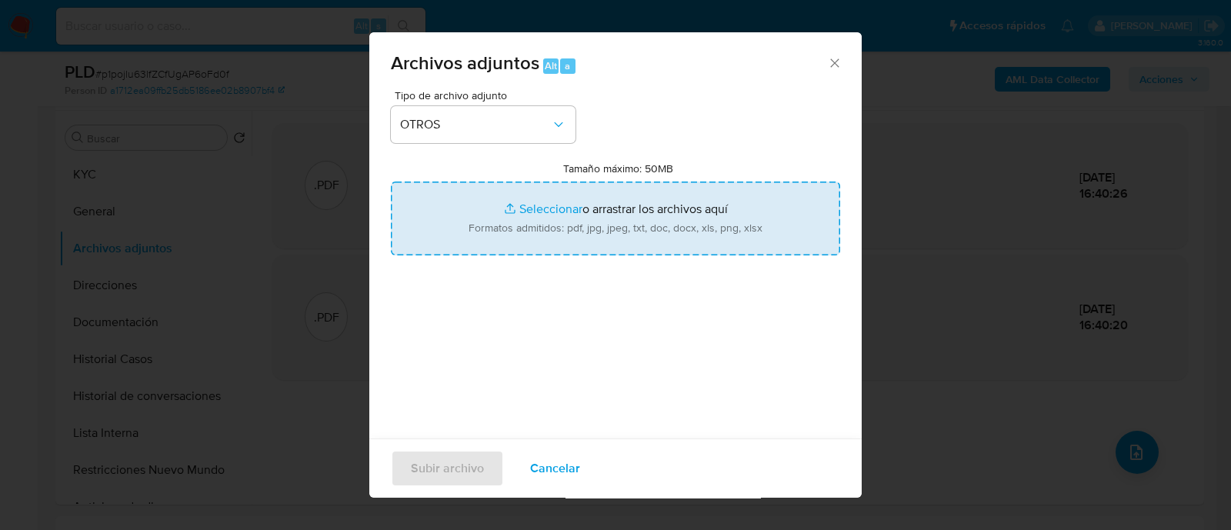
type input "C:\fakepath\Caselog p1pojlu63lfZCfUgAP6oFd0f_2025_08_19_02_51_27.docx"
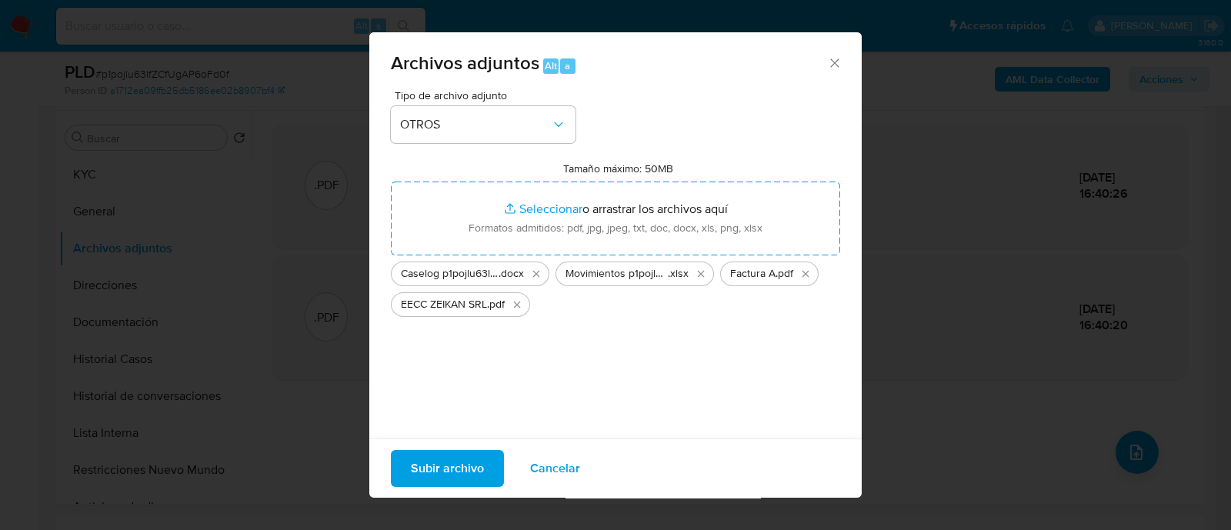
click at [436, 474] on span "Subir archivo" at bounding box center [447, 468] width 73 height 34
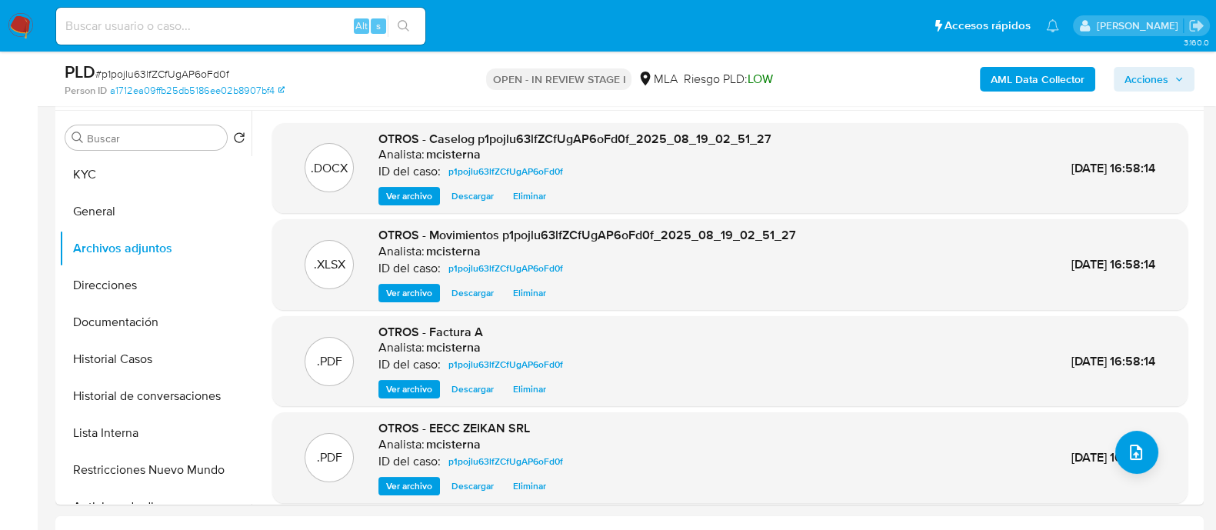
click at [1150, 80] on span "Acciones" at bounding box center [1146, 79] width 44 height 25
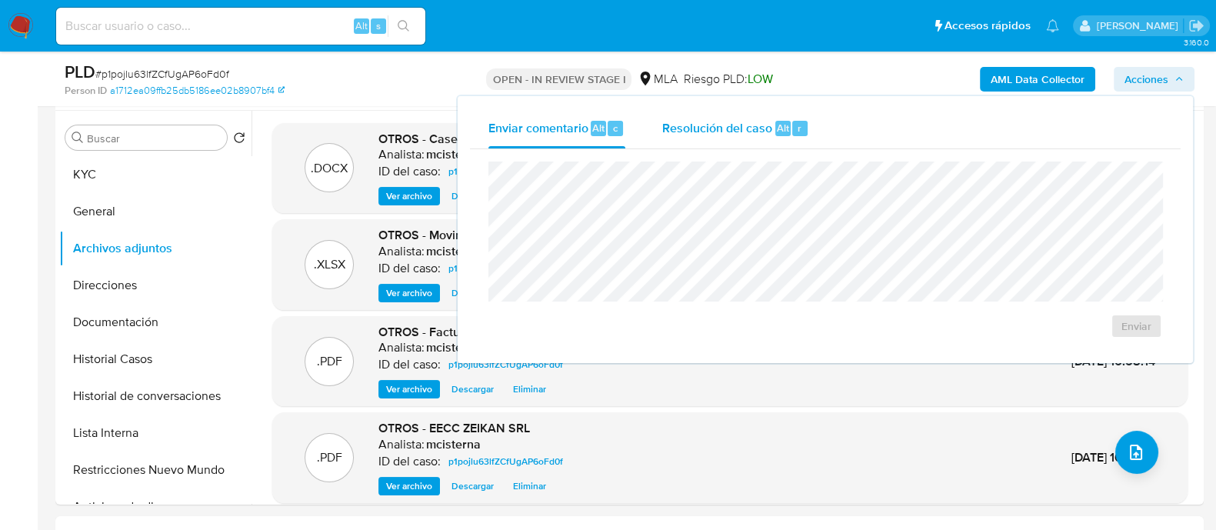
click at [734, 132] on span "Resolución del caso" at bounding box center [717, 127] width 110 height 18
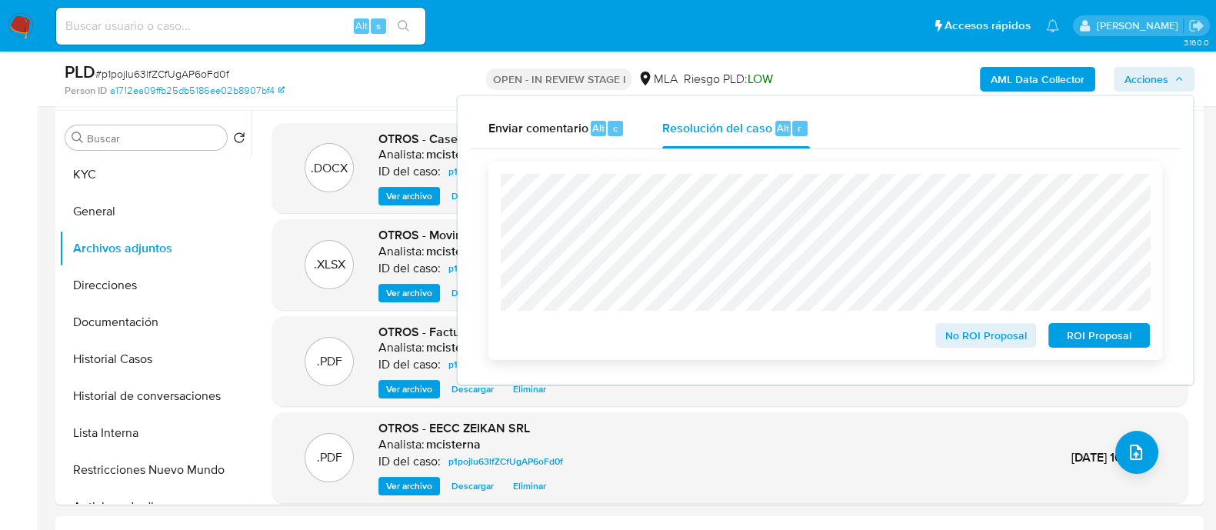
click at [1101, 331] on span "ROI Proposal" at bounding box center [1099, 336] width 80 height 22
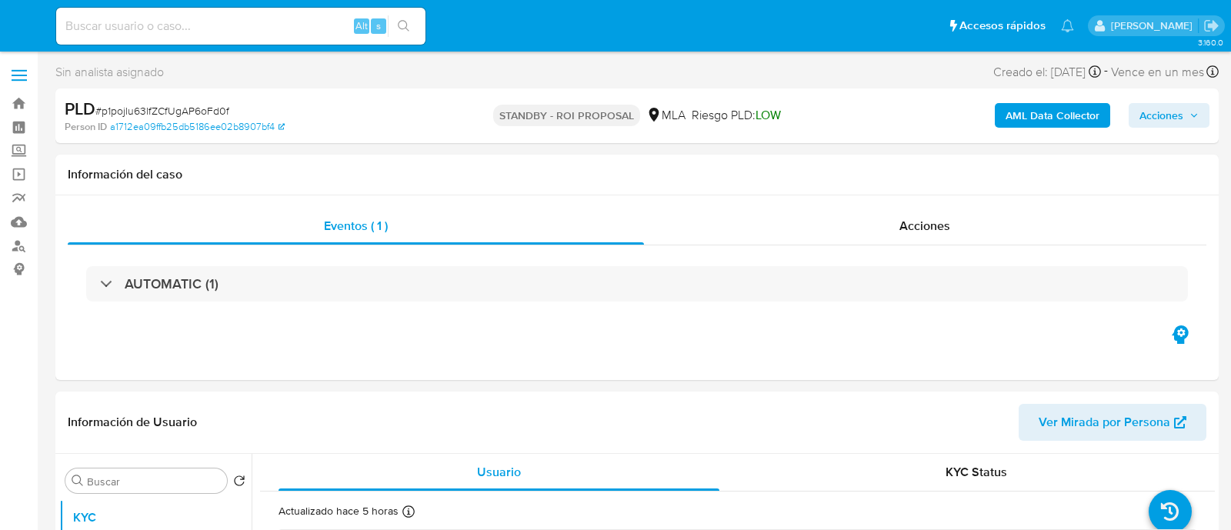
select select "10"
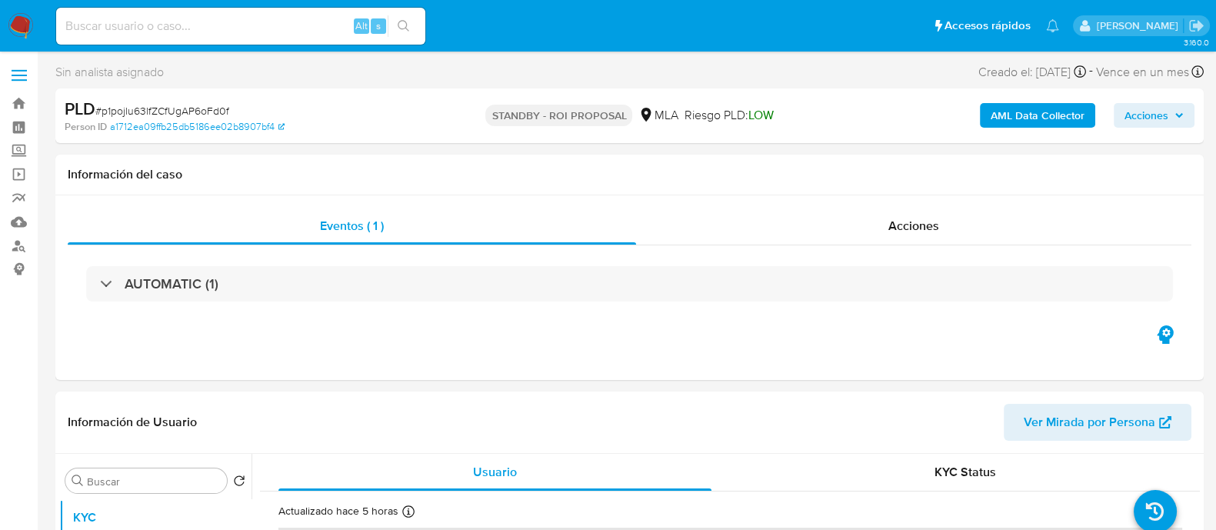
click at [187, 9] on div "Alt s" at bounding box center [240, 26] width 369 height 37
click at [187, 22] on input at bounding box center [240, 26] width 369 height 20
paste input "98140155"
type input "98140155"
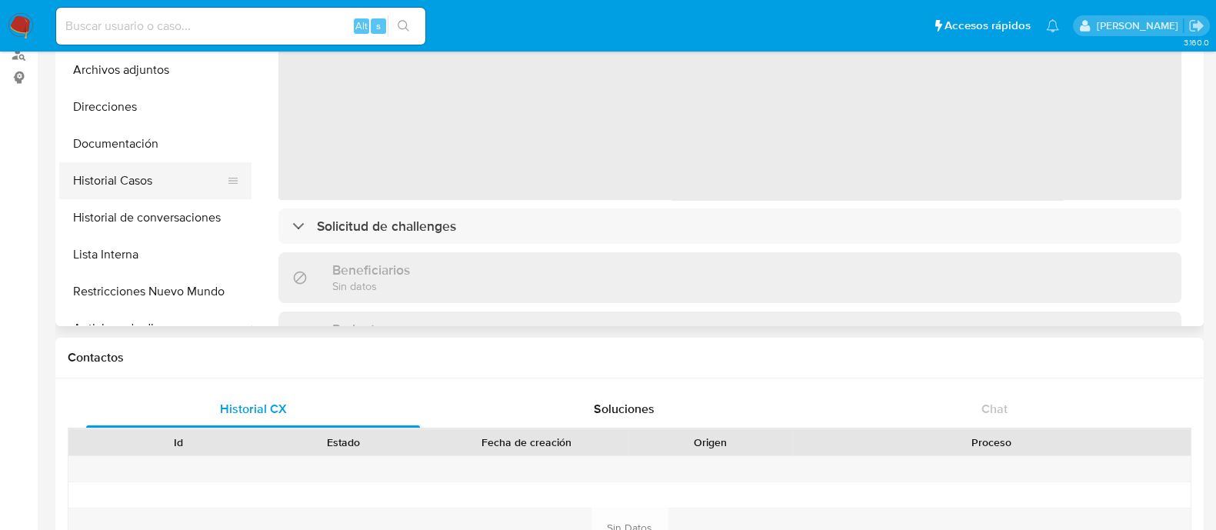
click at [178, 186] on button "Historial Casos" at bounding box center [149, 180] width 180 height 37
select select "10"
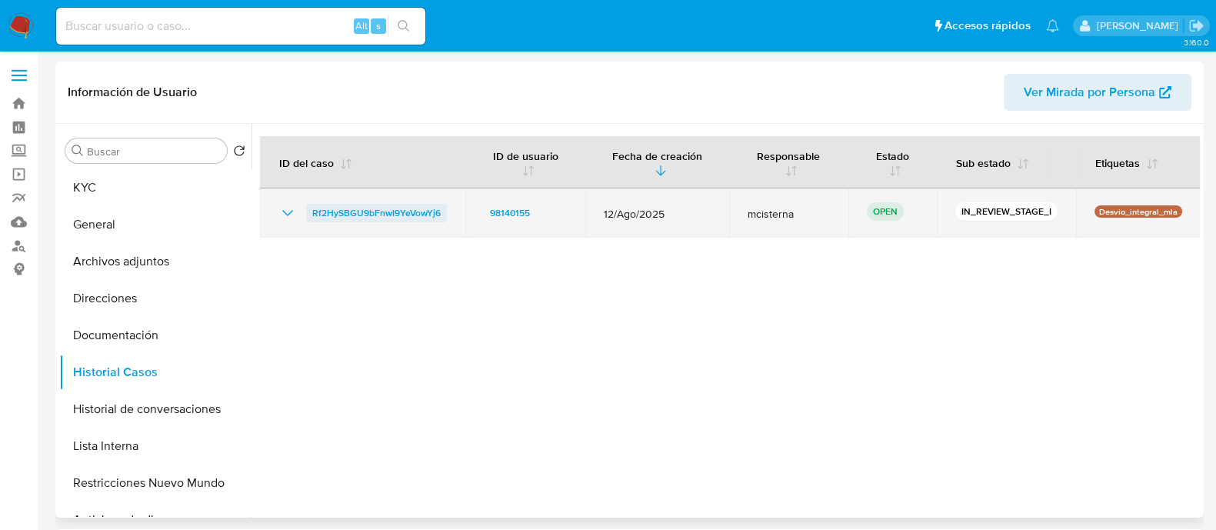
click at [419, 216] on span "Rf2HySBGU9bFnwI9YeVowYj6" at bounding box center [376, 213] width 128 height 18
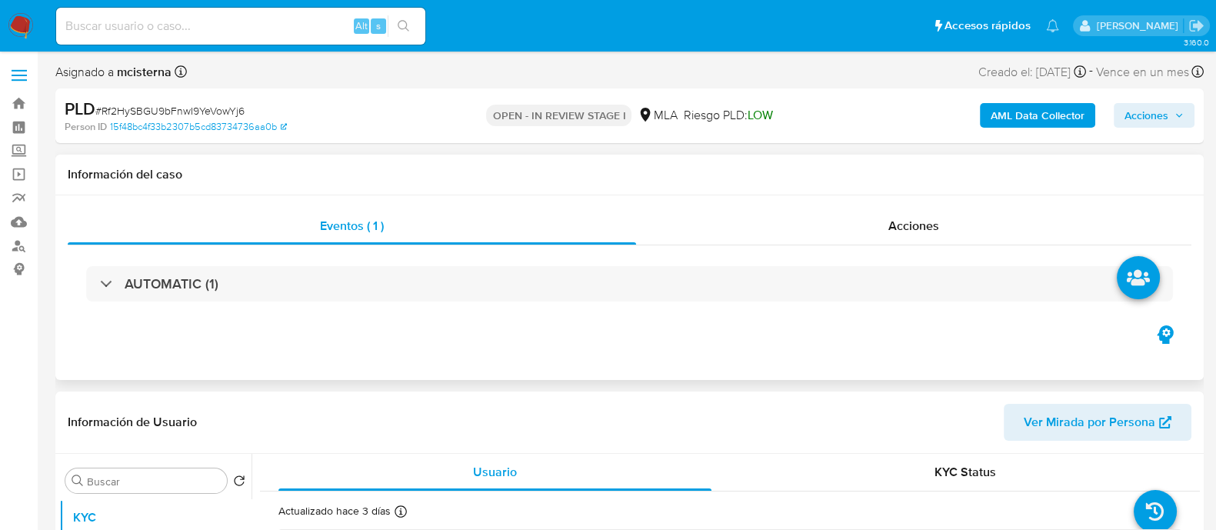
select select "10"
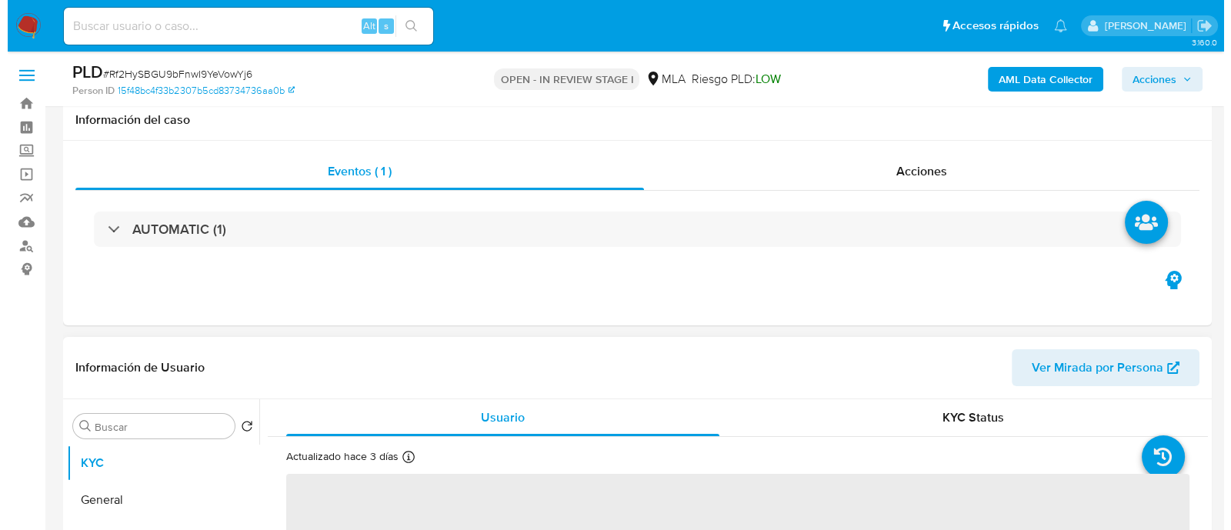
scroll to position [192, 0]
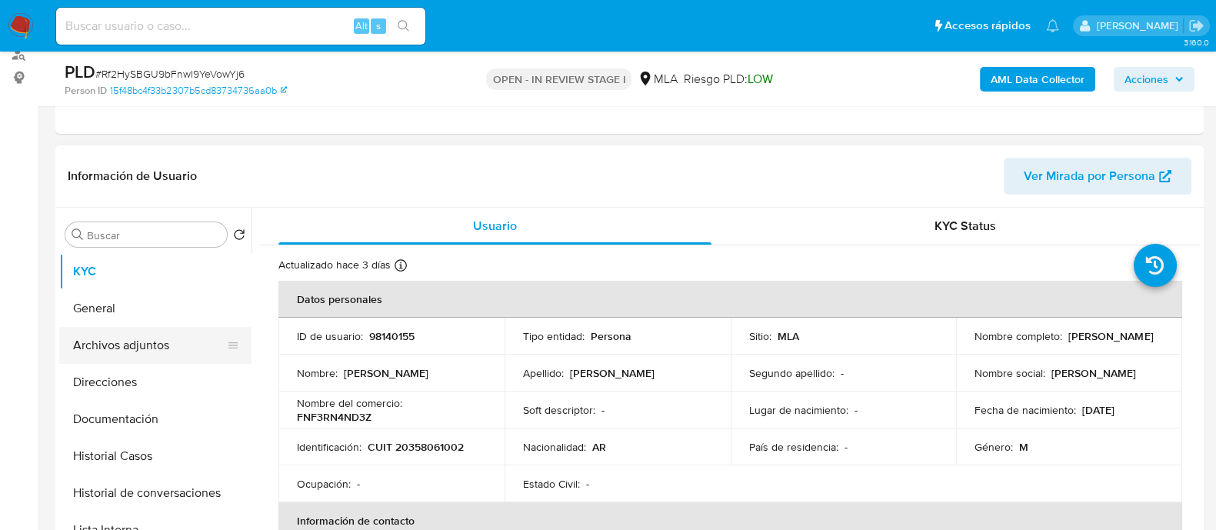
click at [169, 348] on button "Archivos adjuntos" at bounding box center [149, 345] width 180 height 37
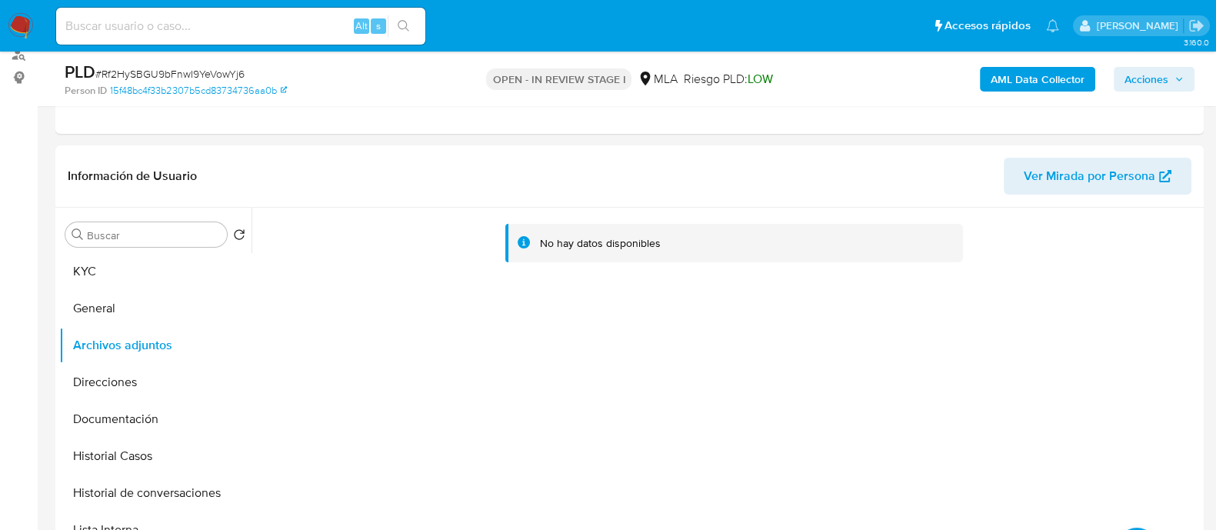
click at [1034, 72] on b "AML Data Collector" at bounding box center [1038, 79] width 94 height 25
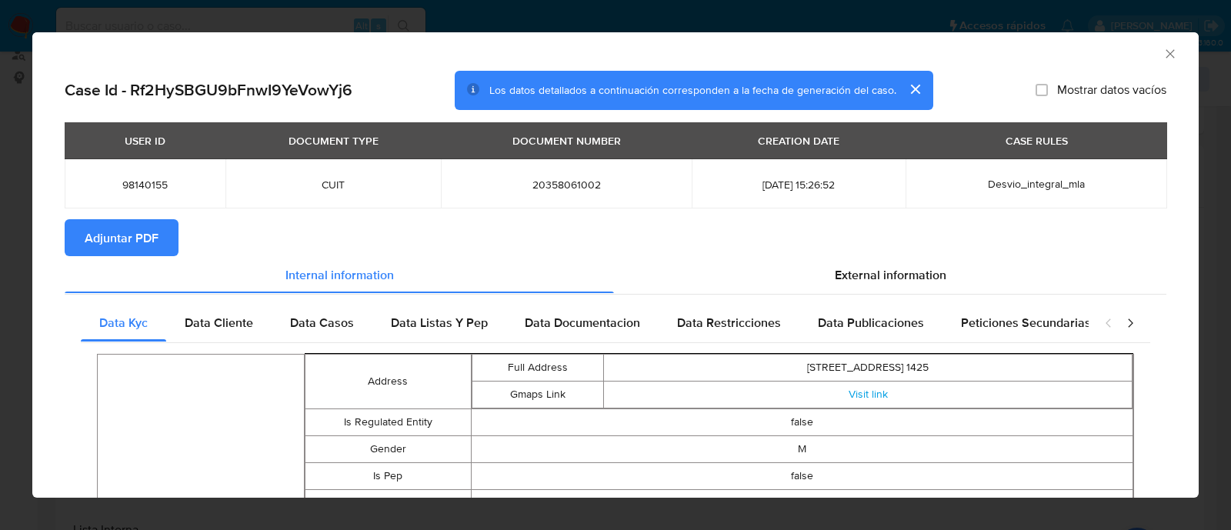
click at [148, 234] on span "Adjuntar PDF" at bounding box center [122, 238] width 74 height 34
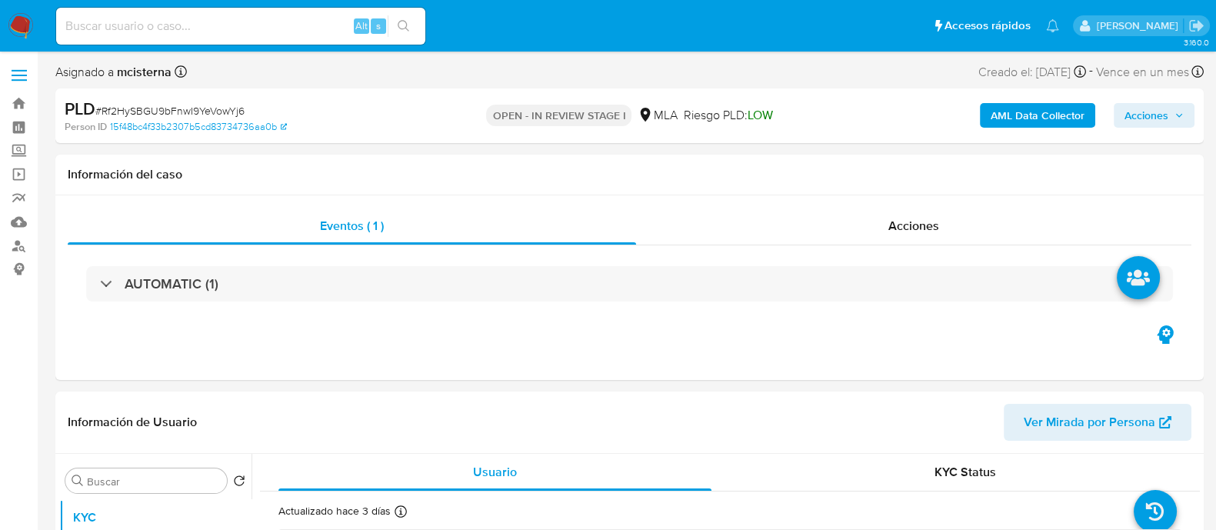
select select "10"
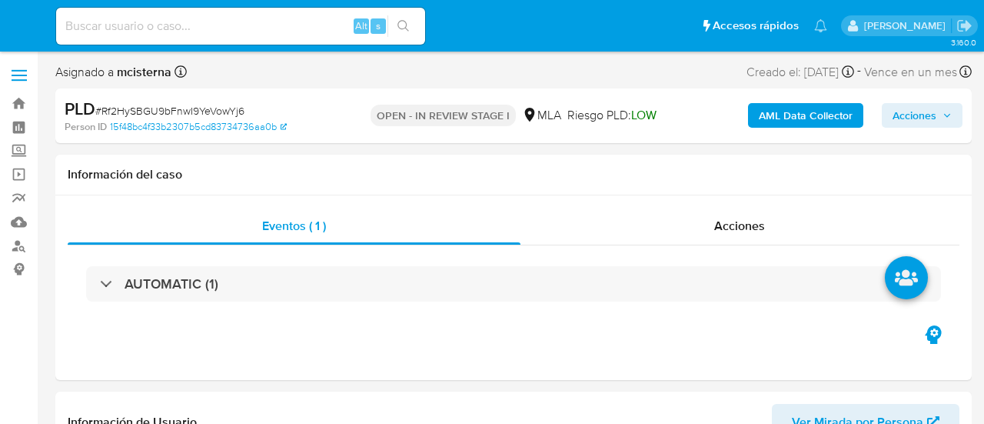
select select "10"
